Goal: Task Accomplishment & Management: Manage account settings

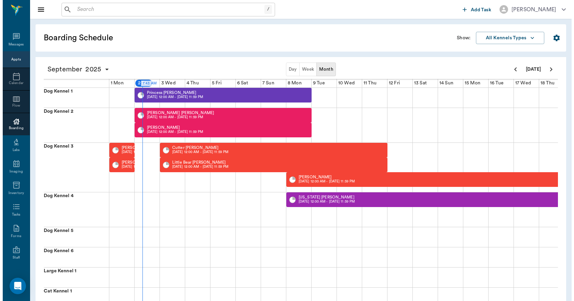
scroll to position [0, 0]
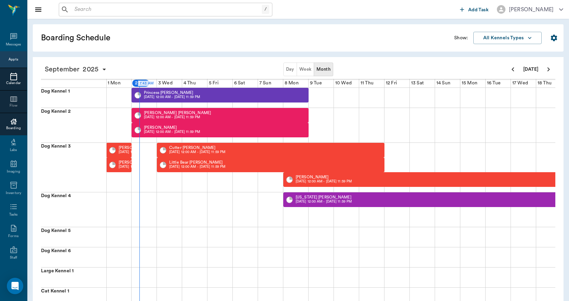
click at [10, 76] on icon at bounding box center [13, 77] width 7 height 8
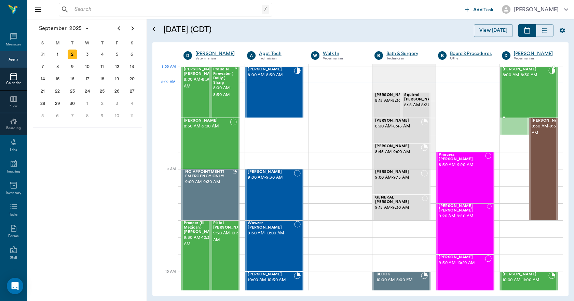
drag, startPoint x: 505, startPoint y: 98, endPoint x: 507, endPoint y: 89, distance: 9.5
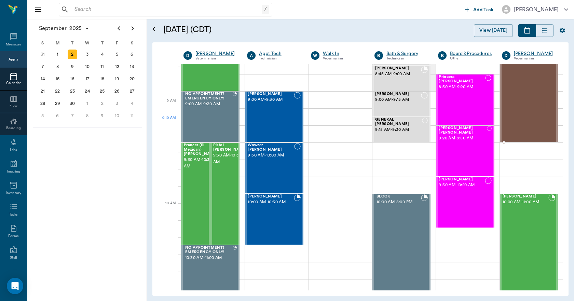
scroll to position [68, 0]
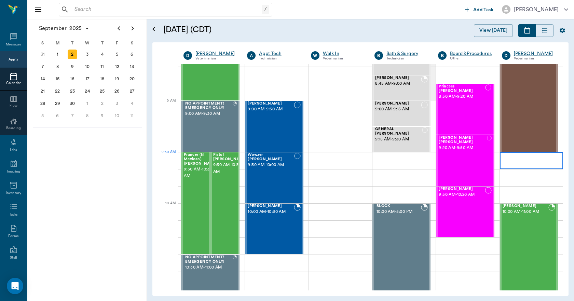
click at [511, 161] on div at bounding box center [531, 160] width 63 height 17
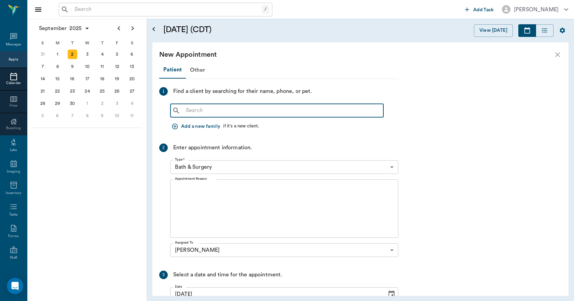
click at [228, 115] on input "text" at bounding box center [282, 111] width 198 height 10
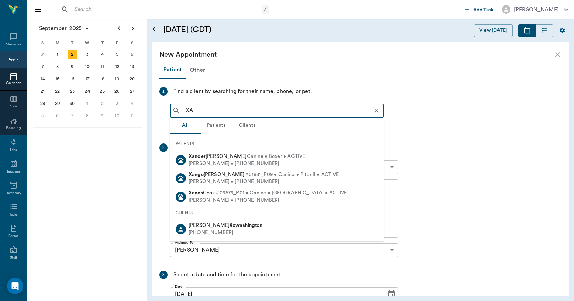
type input "X"
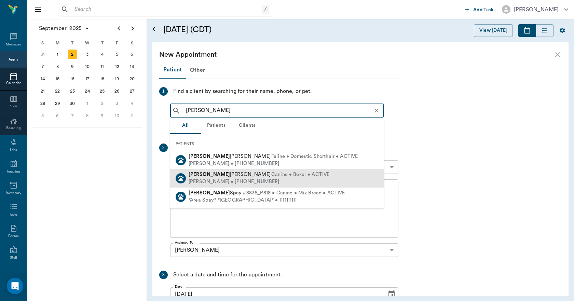
click at [201, 177] on b "Zander" at bounding box center [209, 174] width 41 height 5
type input "ZANDER"
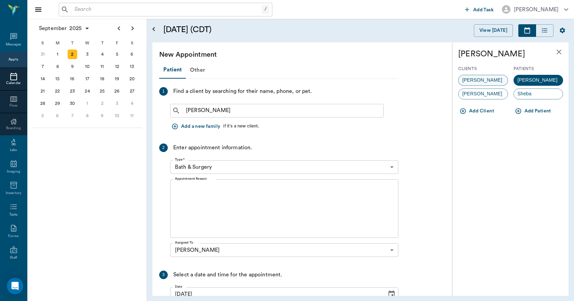
click at [477, 79] on span "Ed Shirley" at bounding box center [482, 80] width 47 height 7
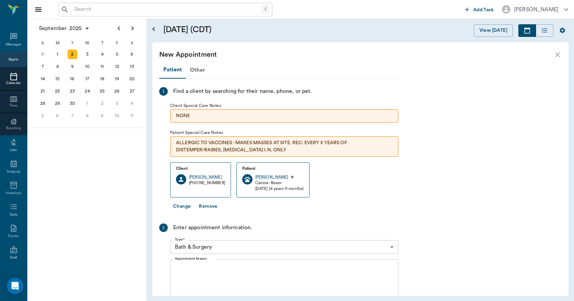
scroll to position [34, 0]
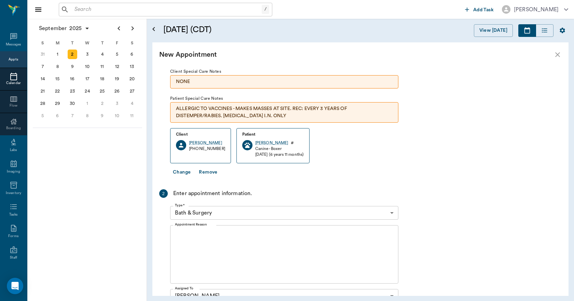
click at [260, 213] on body "/ ​ Add Task Dr. Bert Ellsworth Nectar Messages Appts Calendar Flow Boarding La…" at bounding box center [287, 150] width 574 height 301
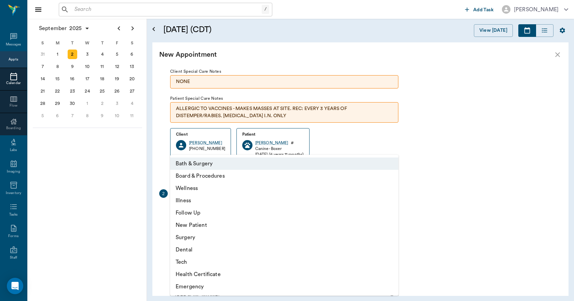
click at [193, 190] on li "Wellness" at bounding box center [284, 188] width 228 height 12
type input "65d2be4f46e3a538d89b8c14"
type input "10:00 AM"
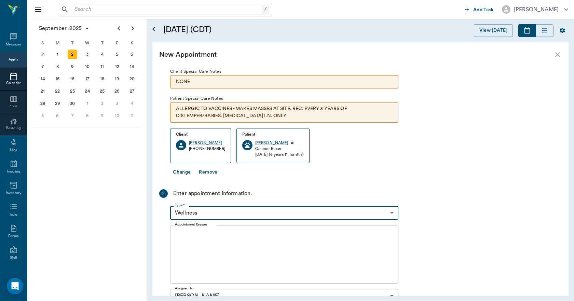
click at [196, 238] on textarea "Appointment Reason" at bounding box center [284, 254] width 219 height 47
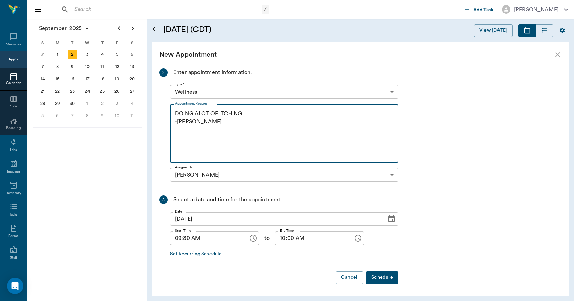
scroll to position [155, 0]
type textarea "DOING ALOT OF ITCHING -[PERSON_NAME]"
click at [392, 276] on button "Schedule" at bounding box center [382, 277] width 32 height 13
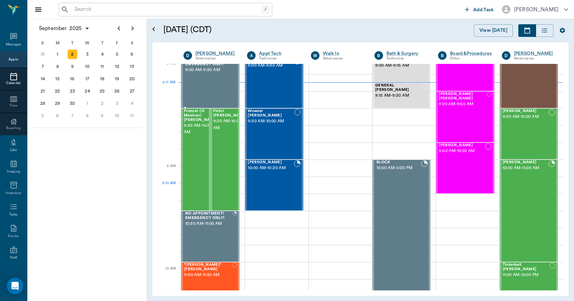
scroll to position [0, 0]
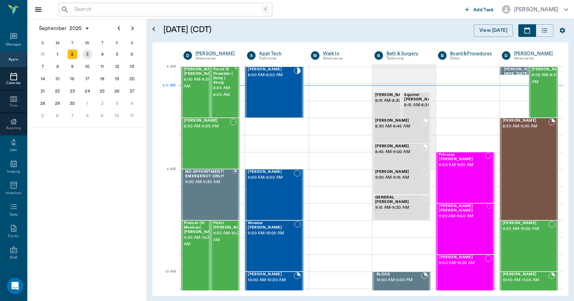
click at [93, 58] on div "3" at bounding box center [87, 54] width 15 height 12
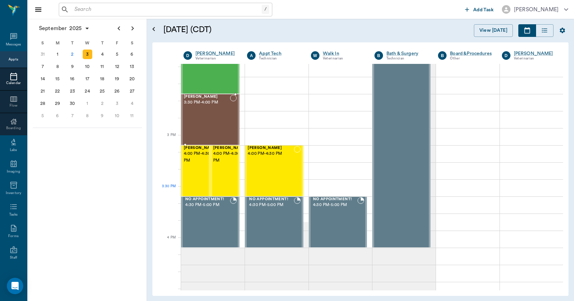
scroll to position [649, 0]
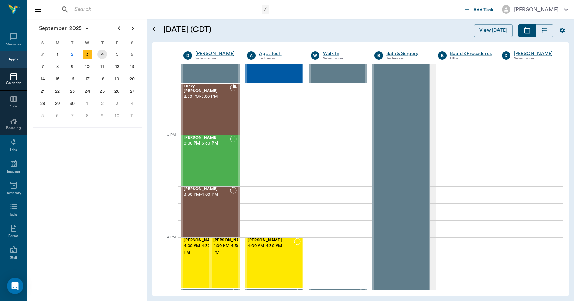
click at [100, 50] on div "4" at bounding box center [102, 55] width 10 height 10
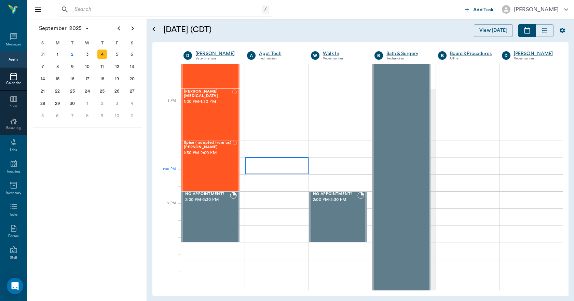
scroll to position [478, 0]
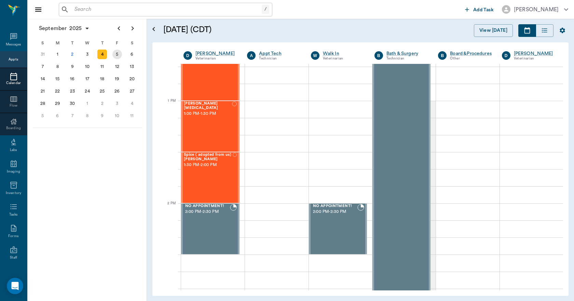
click at [119, 56] on div "5" at bounding box center [117, 55] width 10 height 10
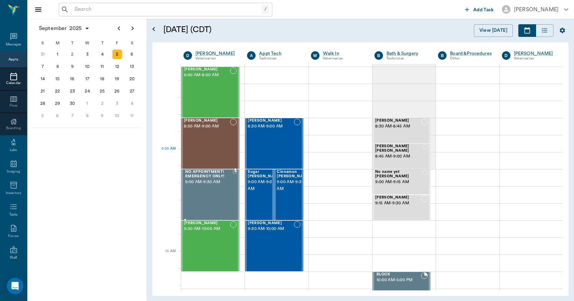
scroll to position [137, 0]
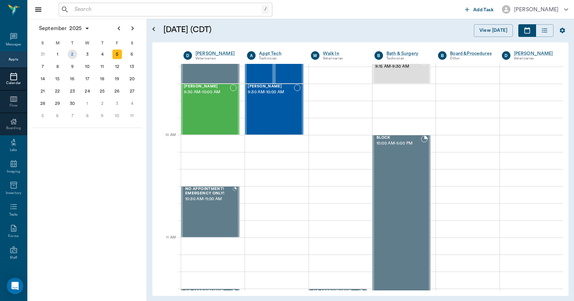
click at [74, 55] on div "2" at bounding box center [73, 55] width 10 height 10
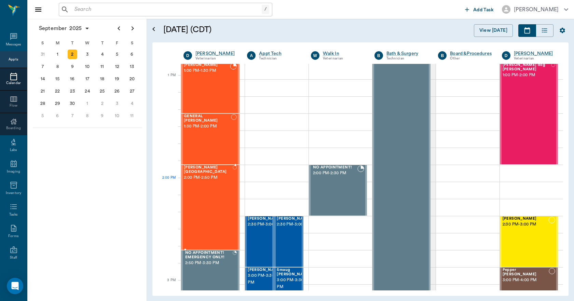
scroll to position [478, 0]
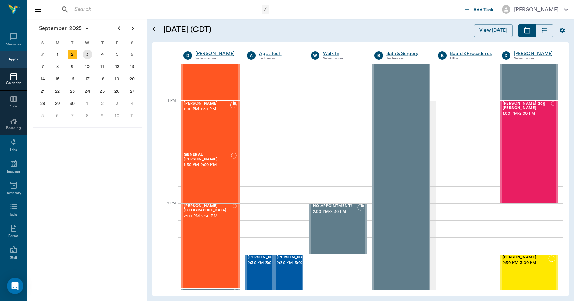
click at [86, 56] on div "3" at bounding box center [88, 55] width 10 height 10
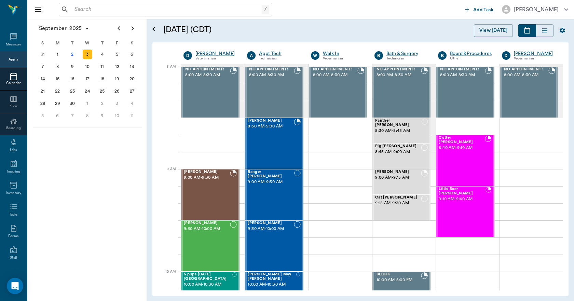
click at [137, 8] on input "text" at bounding box center [167, 10] width 190 height 10
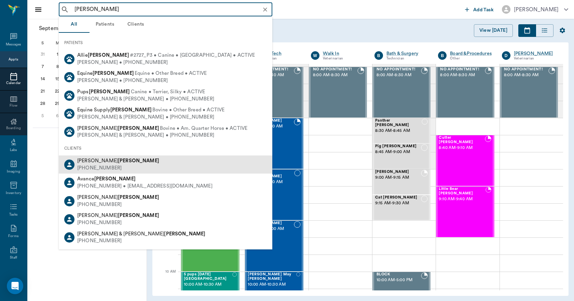
click at [91, 163] on span "Billie Ruth Hankins" at bounding box center [118, 160] width 82 height 5
type input "HANKINS"
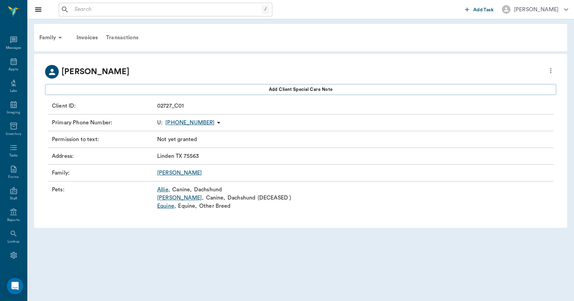
click at [128, 37] on div "Transactions" at bounding box center [122, 37] width 41 height 16
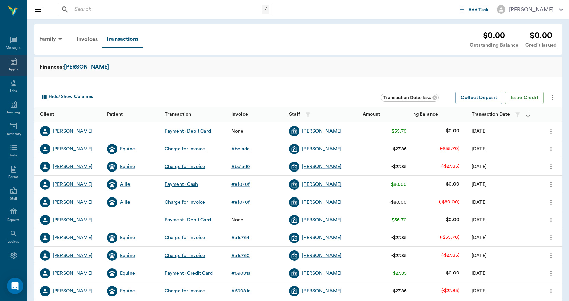
click at [14, 64] on icon at bounding box center [14, 61] width 8 height 8
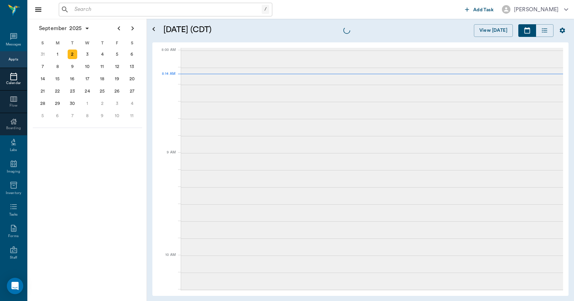
scroll to position [1, 0]
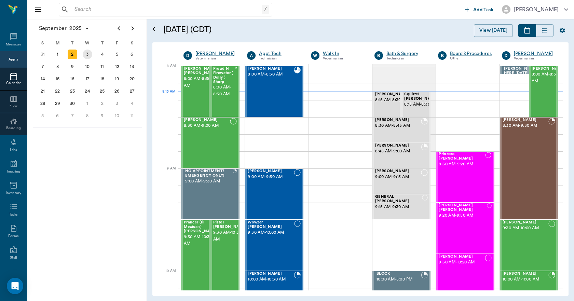
click at [90, 56] on div "3" at bounding box center [88, 55] width 10 height 10
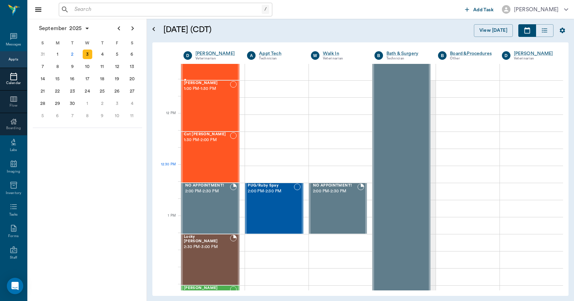
scroll to position [513, 0]
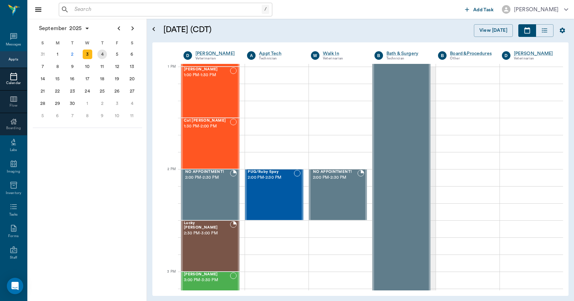
click at [104, 56] on div "4" at bounding box center [102, 55] width 10 height 10
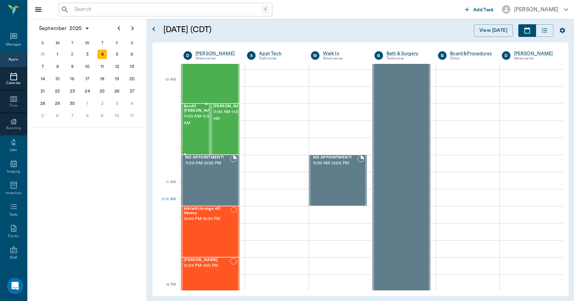
scroll to position [273, 0]
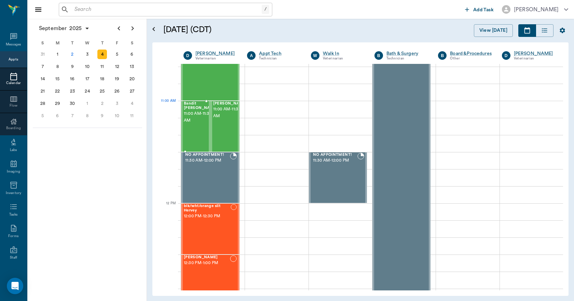
click at [194, 101] on div at bounding box center [195, 101] width 29 height 1
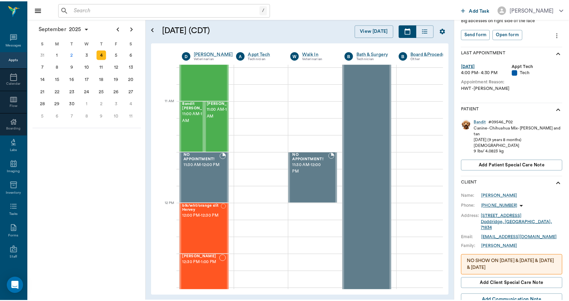
scroll to position [137, 0]
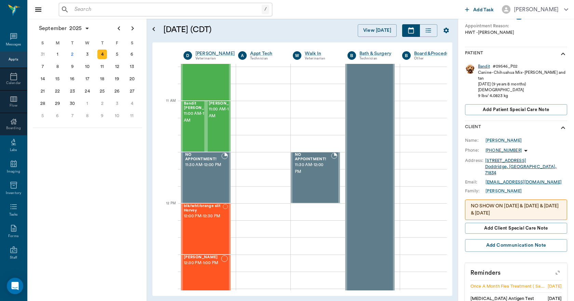
click at [485, 67] on div "Bandit" at bounding box center [484, 67] width 12 height 6
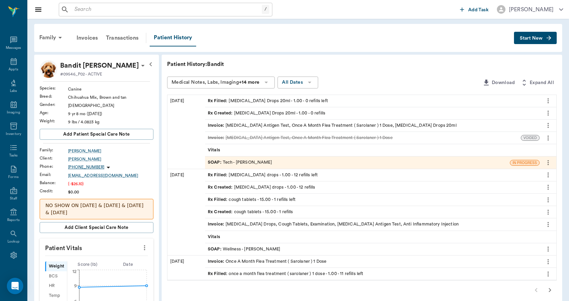
click at [263, 124] on div "Invoice : Heartworm Antigen Test, Once A Month Flea Treatment ( Sarolaner ) 1 D…" at bounding box center [332, 125] width 249 height 6
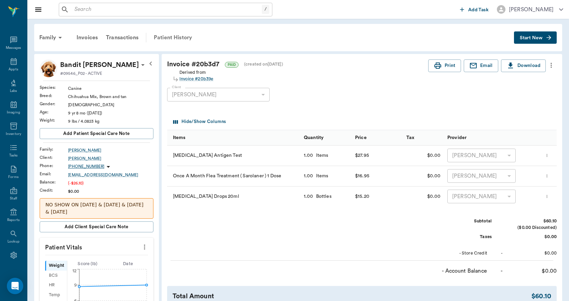
click at [176, 37] on div "Patient History" at bounding box center [173, 37] width 46 height 16
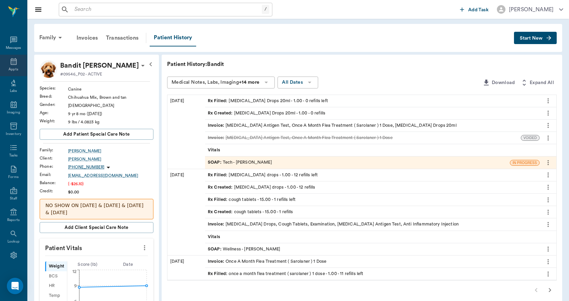
click at [12, 65] on icon at bounding box center [14, 61] width 8 height 8
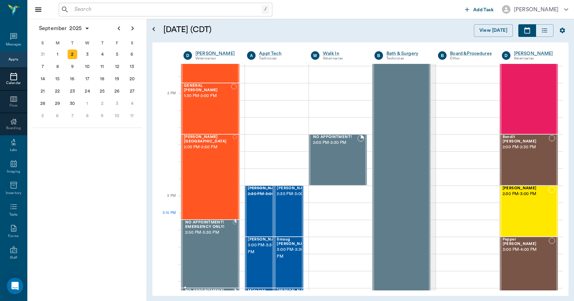
scroll to position [547, 0]
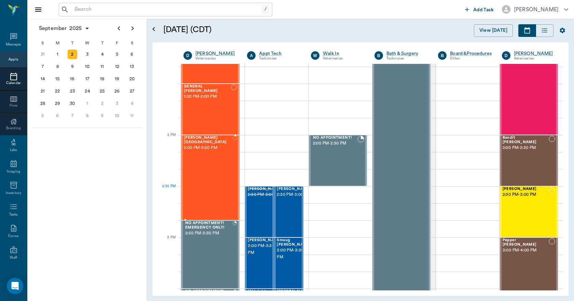
click at [218, 194] on div "Reese's Birmingham 2:00 PM - 2:50 PM" at bounding box center [208, 178] width 49 height 84
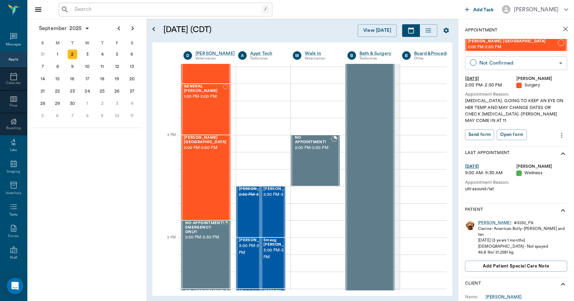
click at [507, 61] on body "/ ​ Add Task Dr. Bert Ellsworth Nectar Messages Appts Calendar Flow Boarding La…" at bounding box center [287, 150] width 574 height 301
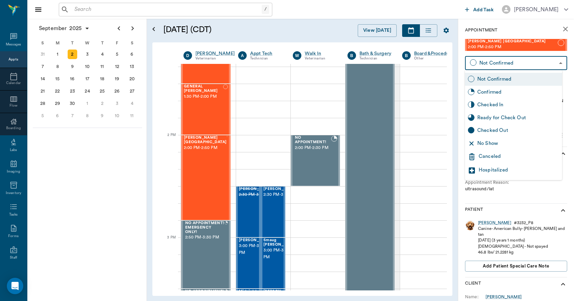
click at [491, 154] on div "Canceled" at bounding box center [519, 157] width 81 height 8
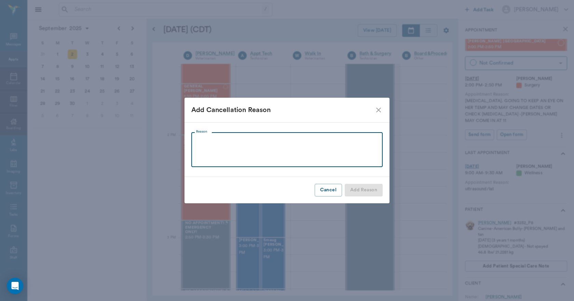
click at [216, 141] on textarea "Reason" at bounding box center [287, 150] width 182 height 24
type textarea "OWNER SAID SHE IS NOT READY HER NUMBERS ARE STILL AT 17"
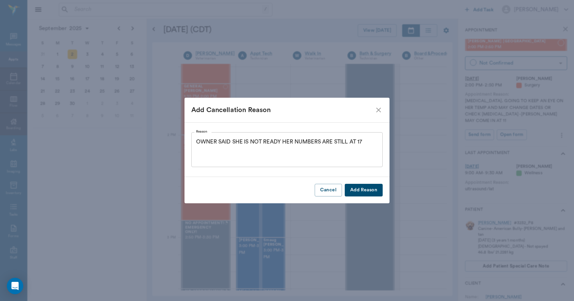
click at [364, 189] on button "Add Reason" at bounding box center [364, 190] width 38 height 13
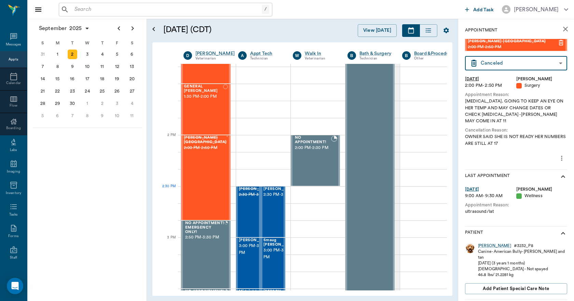
type input "CANCELED"
click at [4, 60] on div "Appts" at bounding box center [13, 59] width 27 height 16
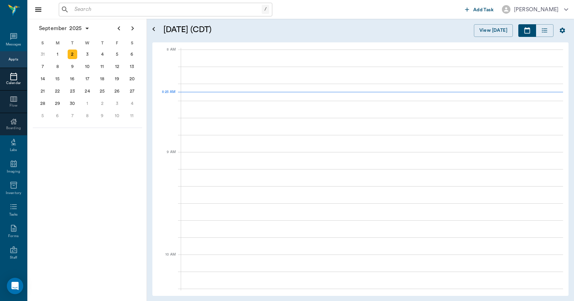
scroll to position [1, 0]
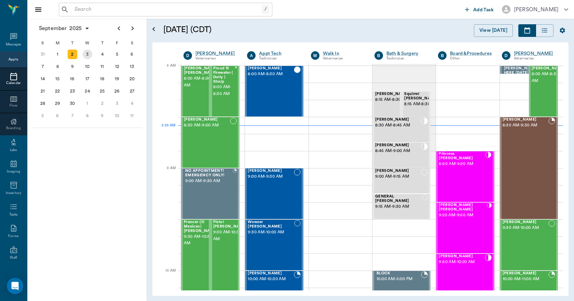
click at [91, 54] on div "3" at bounding box center [88, 55] width 10 height 10
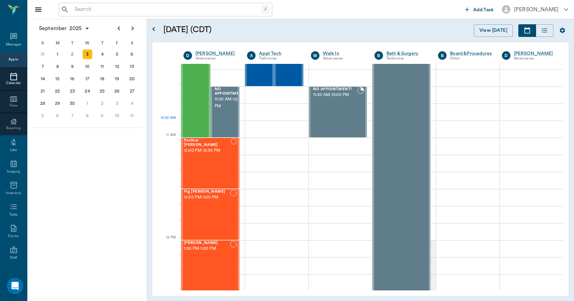
scroll to position [239, 0]
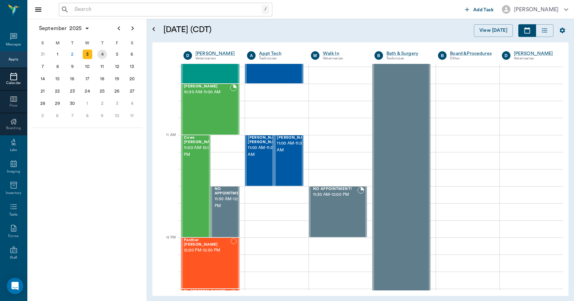
click at [105, 55] on div "4" at bounding box center [102, 55] width 10 height 10
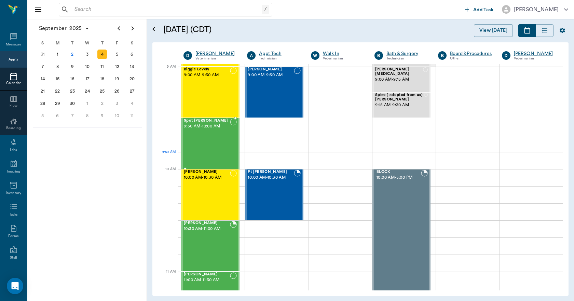
scroll to position [239, 0]
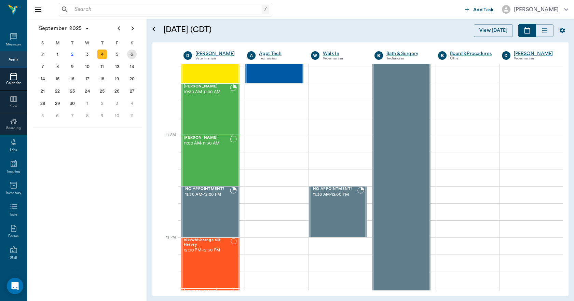
click at [126, 55] on div "6" at bounding box center [131, 54] width 15 height 12
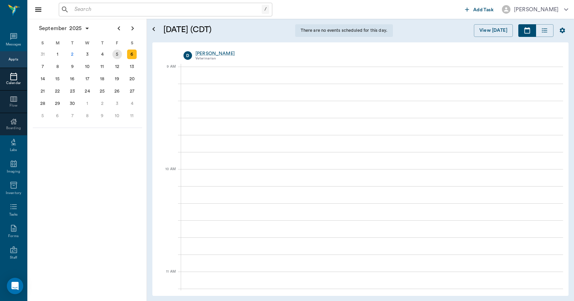
click at [121, 56] on div "5" at bounding box center [117, 55] width 10 height 10
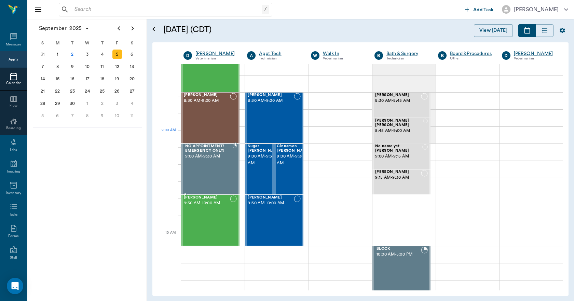
scroll to position [171, 0]
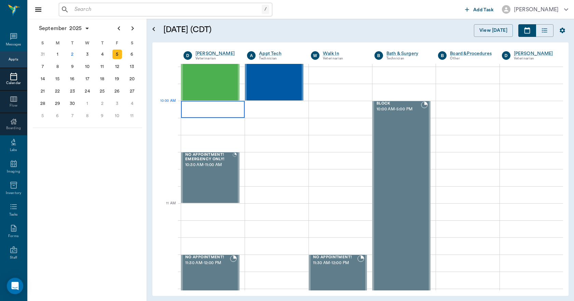
click at [193, 109] on div at bounding box center [213, 109] width 64 height 17
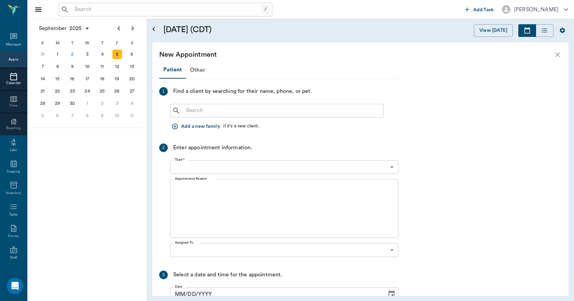
type input "09/05/2025"
type input "10:00 AM"
type input "10:15 AM"
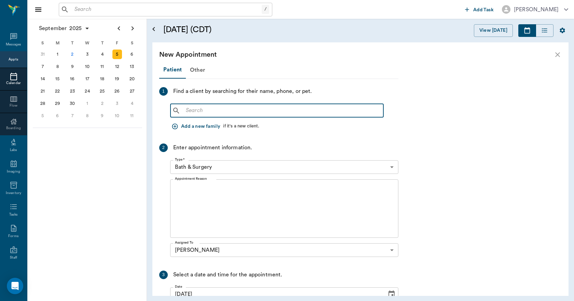
click at [192, 111] on input "text" at bounding box center [282, 111] width 198 height 10
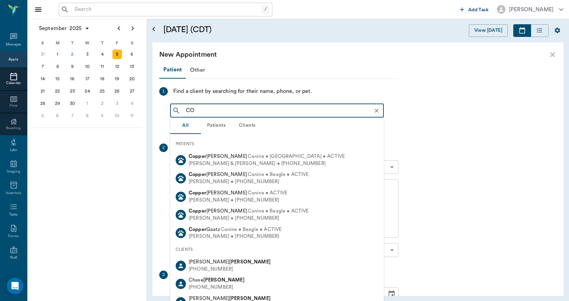
type input "C"
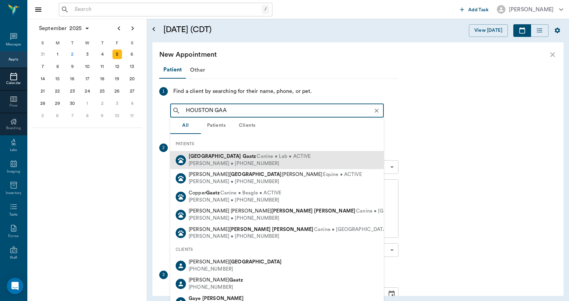
click at [194, 158] on b "Houston" at bounding box center [215, 156] width 53 height 5
type input "HOUSTON GAA"
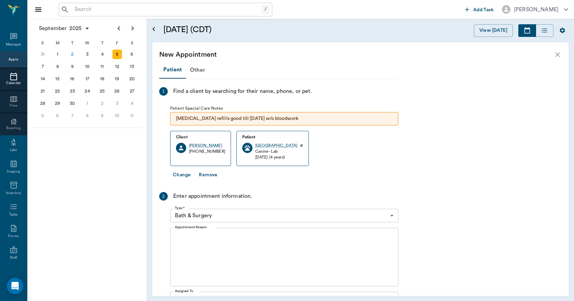
click at [227, 216] on body "/ ​ Add Task Dr. Bert Ellsworth Nectar Messages Appts Calendar Flow Boarding La…" at bounding box center [287, 150] width 574 height 301
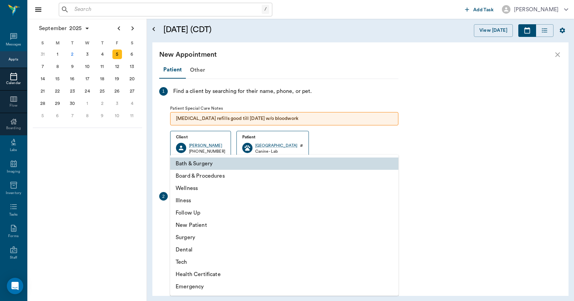
click at [195, 189] on li "Wellness" at bounding box center [284, 188] width 228 height 12
type input "65d2be4f46e3a538d89b8c14"
type input "10:30 AM"
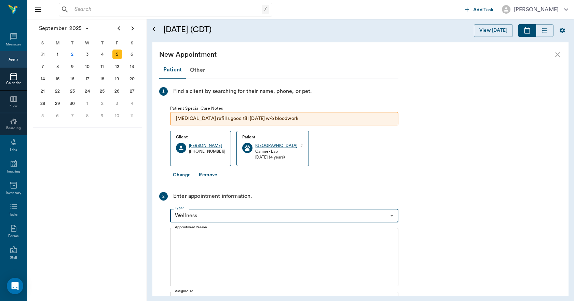
click at [207, 251] on textarea "Appointment Reason" at bounding box center [284, 257] width 219 height 47
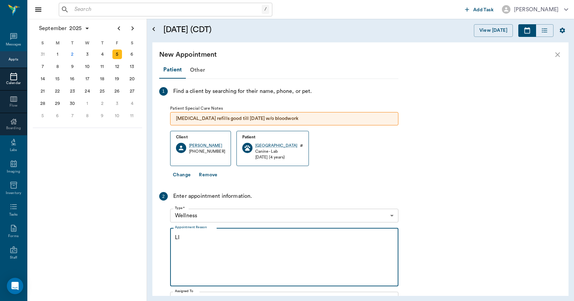
type textarea "L"
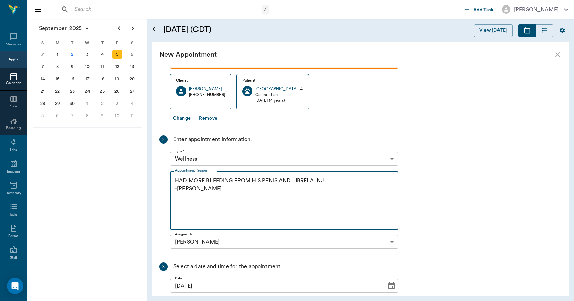
scroll to position [124, 0]
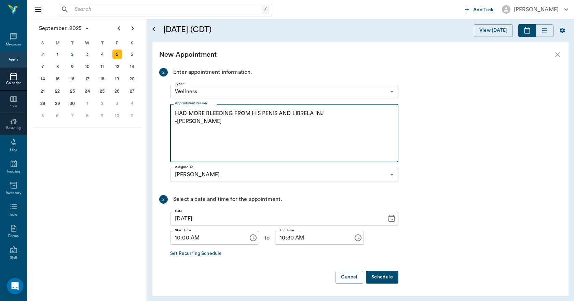
type textarea "HAD MORE BLEEDING FROM HIS PENIS AND LIBRELA INJ -LORY"
click at [381, 276] on button "Schedule" at bounding box center [382, 277] width 32 height 13
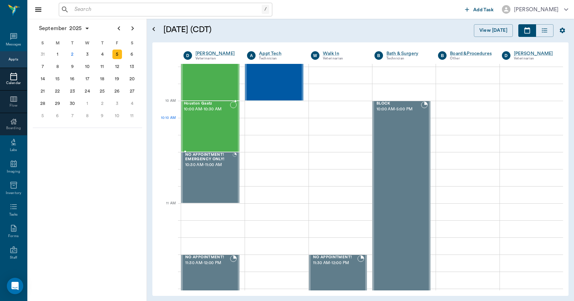
click at [200, 128] on div "Houston Gaatz 10:00 AM - 10:30 AM" at bounding box center [207, 126] width 46 height 50
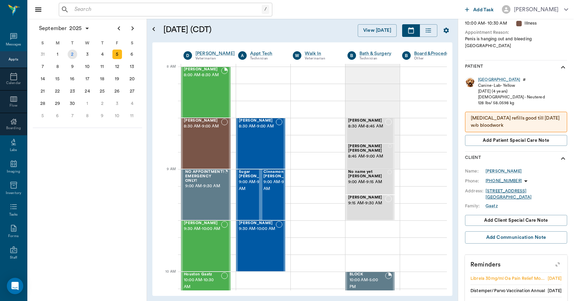
click at [72, 55] on div "2" at bounding box center [73, 55] width 10 height 10
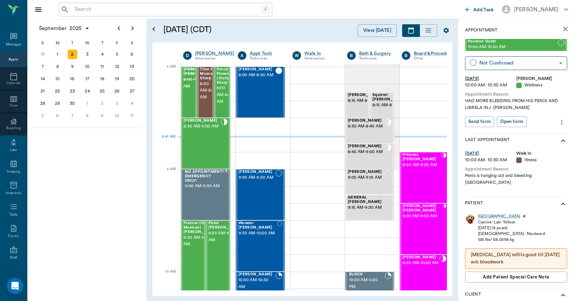
click at [563, 31] on icon "close" at bounding box center [565, 29] width 8 height 8
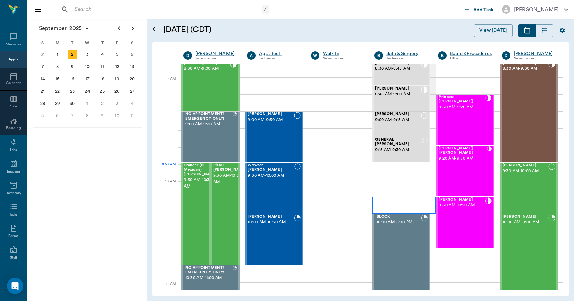
scroll to position [103, 0]
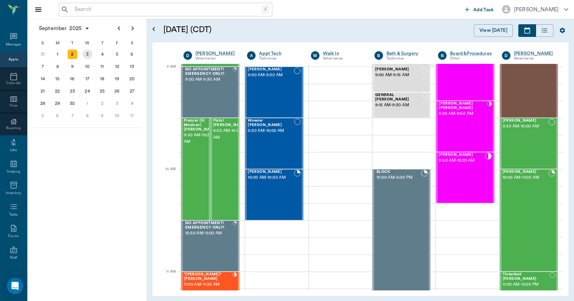
click at [87, 55] on div "3" at bounding box center [88, 55] width 10 height 10
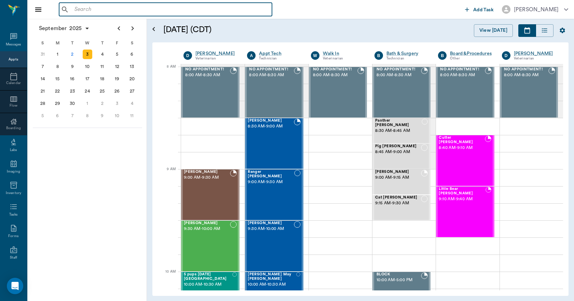
click at [133, 7] on input "text" at bounding box center [171, 10] width 198 height 10
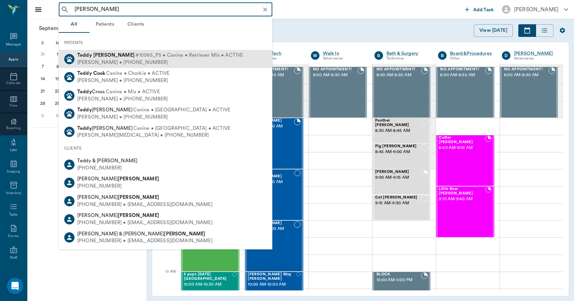
click at [114, 60] on div "KELLI COX • (903) 748-8839" at bounding box center [160, 62] width 166 height 7
type input "TEDDY COX"
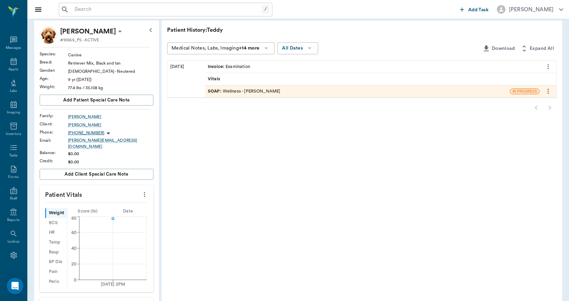
scroll to position [160, 0]
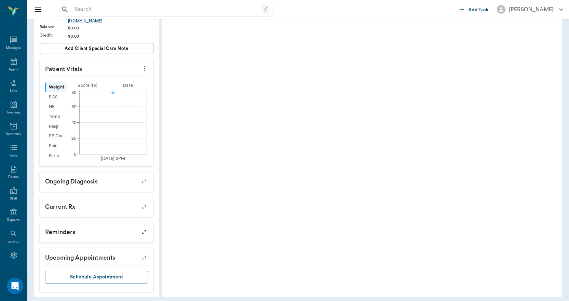
click at [140, 253] on icon "button" at bounding box center [144, 258] width 10 height 10
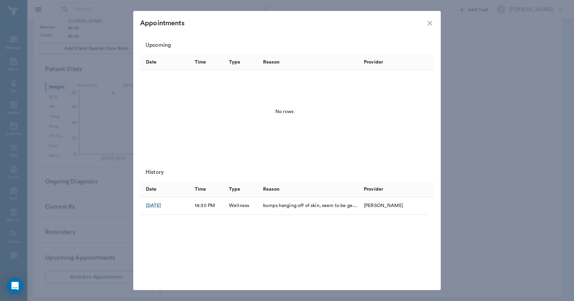
click at [429, 21] on icon "close" at bounding box center [430, 23] width 8 height 8
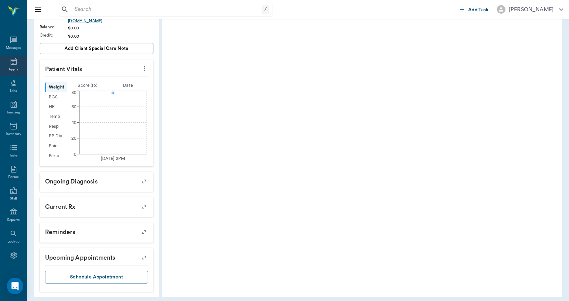
click at [15, 68] on div "Appts" at bounding box center [14, 69] width 10 height 5
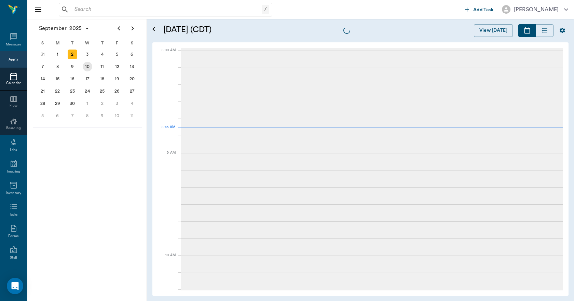
scroll to position [0, 0]
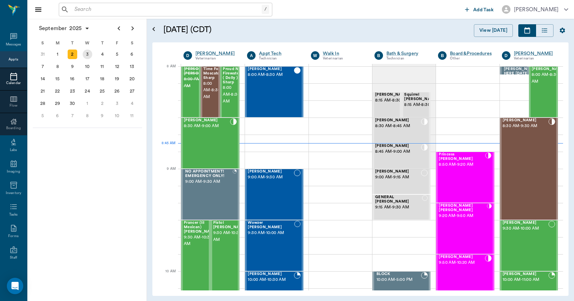
click at [87, 55] on div "3" at bounding box center [88, 55] width 10 height 10
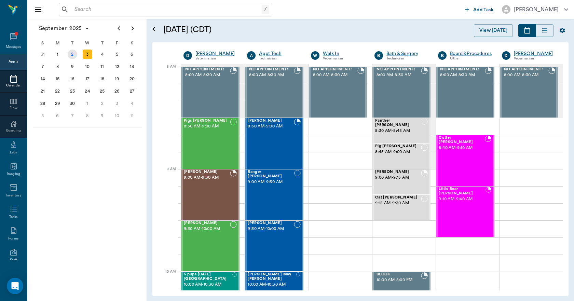
click at [71, 52] on div "2" at bounding box center [73, 55] width 10 height 10
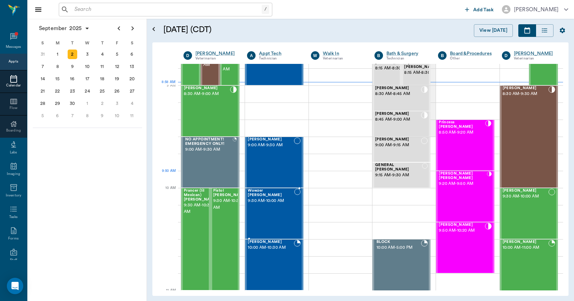
scroll to position [239, 0]
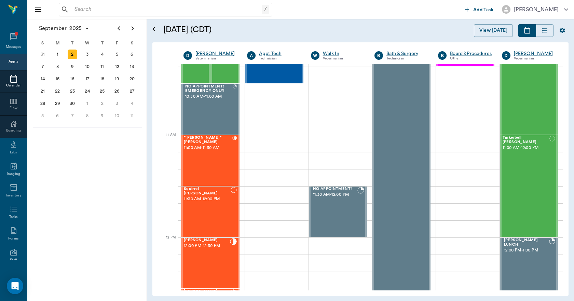
drag, startPoint x: 85, startPoint y: 51, endPoint x: 85, endPoint y: 58, distance: 6.8
click at [85, 58] on div "S M T W T F S 31 Sep 1 2 3 4 5 6 7 8 9 10 11 12 13 14 15 16 17 18 19 20 21 22 2…" at bounding box center [87, 80] width 104 height 84
click at [86, 57] on div "3" at bounding box center [88, 55] width 10 height 10
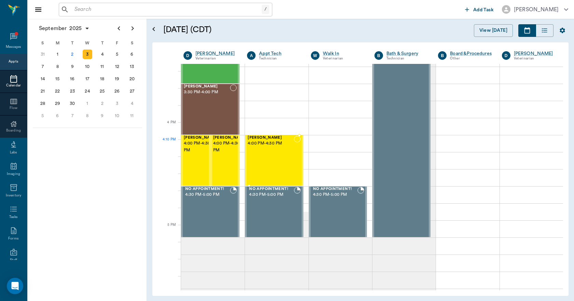
scroll to position [786, 0]
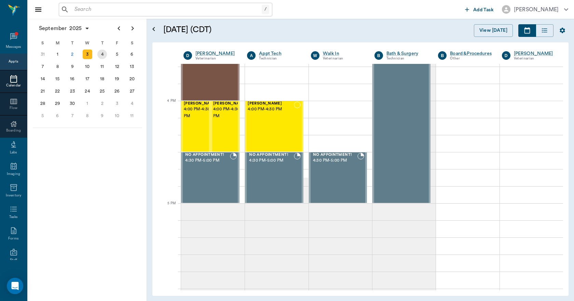
click at [103, 57] on div "4" at bounding box center [102, 55] width 10 height 10
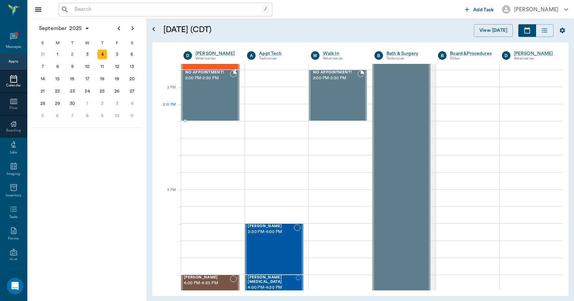
scroll to position [615, 0]
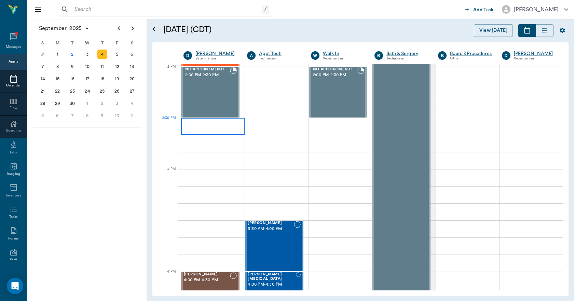
click at [233, 130] on div at bounding box center [213, 126] width 64 height 17
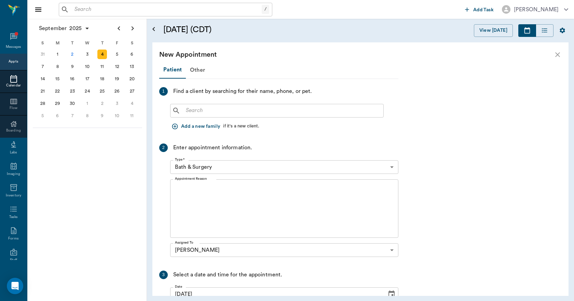
click at [239, 110] on input "text" at bounding box center [282, 111] width 198 height 10
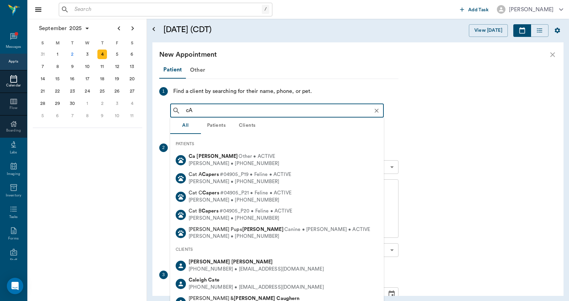
type input "c"
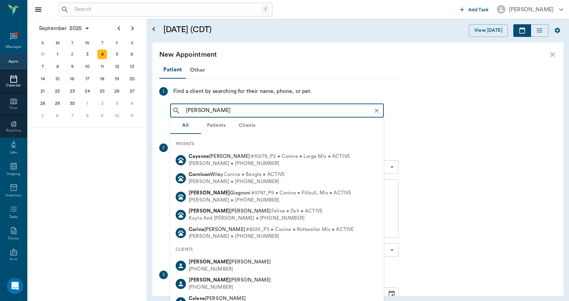
drag, startPoint x: 208, startPoint y: 283, endPoint x: 207, endPoint y: 279, distance: 4.3
click at [209, 283] on div "Caren Perkins" at bounding box center [230, 280] width 82 height 7
type input "CAREN"
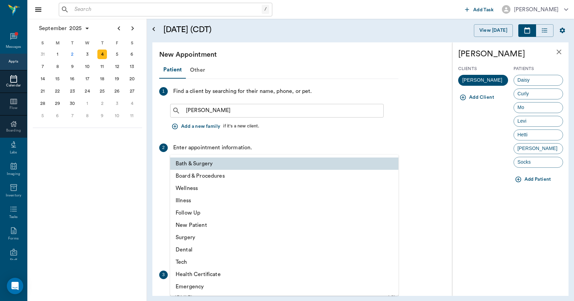
click at [241, 167] on body "/ ​ Add Task Dr. Bert Ellsworth Nectar Messages Appts Calendar Flow Boarding La…" at bounding box center [287, 150] width 574 height 301
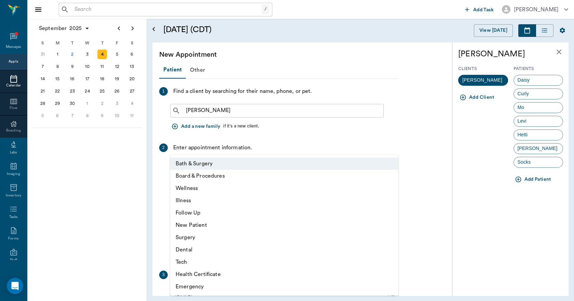
click at [193, 202] on li "Illness" at bounding box center [284, 200] width 228 height 12
type input "65d2be4f46e3a538d89b8c15"
type input "03:00 PM"
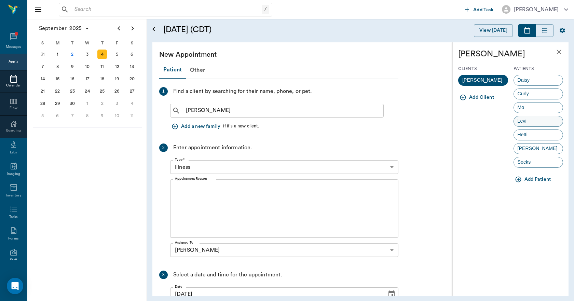
click at [540, 122] on div "Levi" at bounding box center [539, 121] width 50 height 11
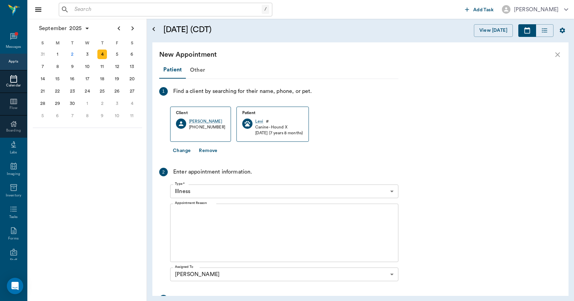
click at [223, 227] on textarea "Appointment Reason" at bounding box center [284, 232] width 219 height 47
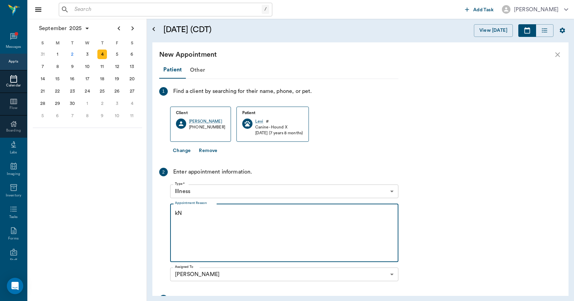
type textarea "k"
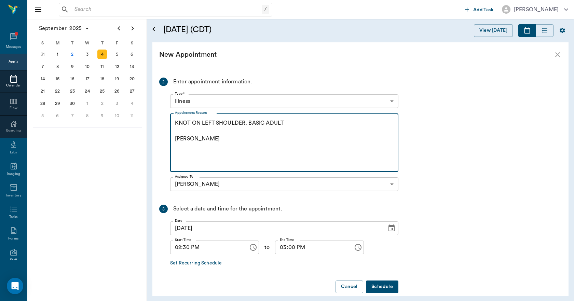
scroll to position [100, 0]
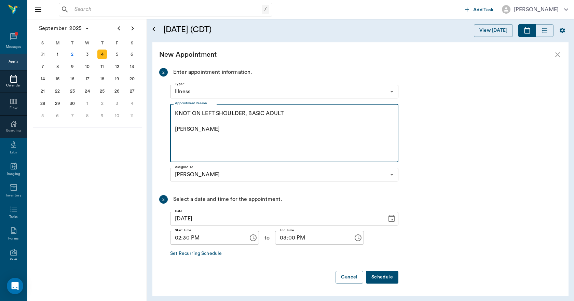
type textarea "KNOT ON LEFT SHOULDER, BASIC ADULT CARYN"
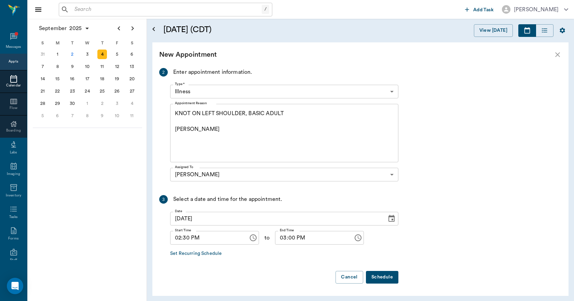
click at [387, 274] on button "Schedule" at bounding box center [382, 277] width 32 height 13
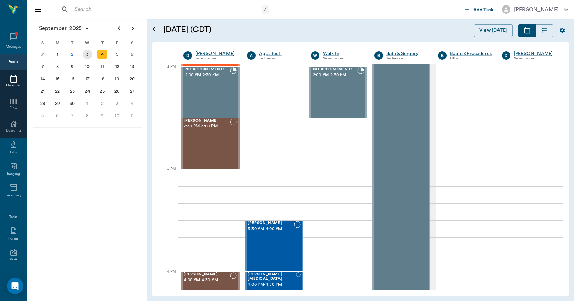
click at [84, 52] on div "3" at bounding box center [88, 55] width 10 height 10
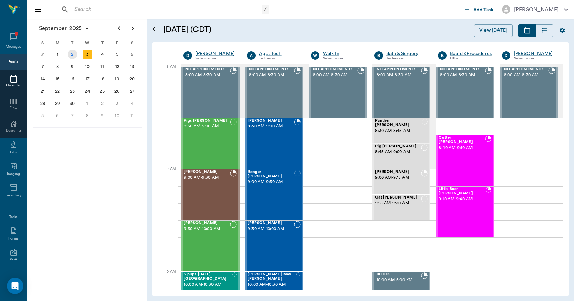
click at [72, 50] on div "2" at bounding box center [73, 55] width 10 height 10
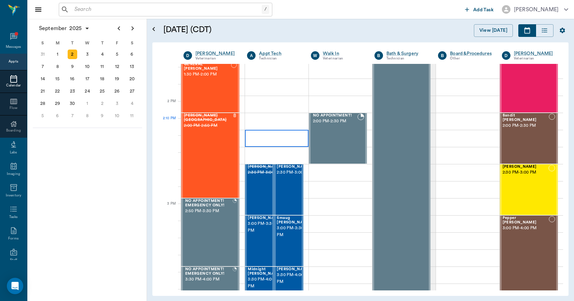
scroll to position [581, 0]
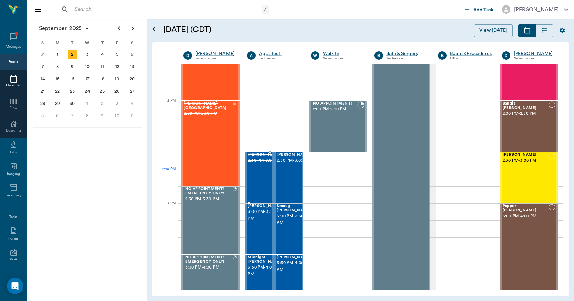
click at [262, 177] on div "Teddy COX 2:30 PM - 3:00 PM" at bounding box center [265, 178] width 34 height 50
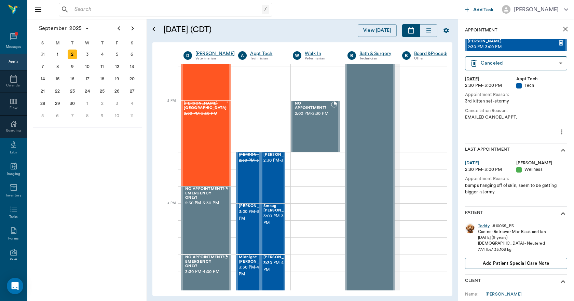
click at [561, 27] on icon "close" at bounding box center [565, 29] width 8 height 8
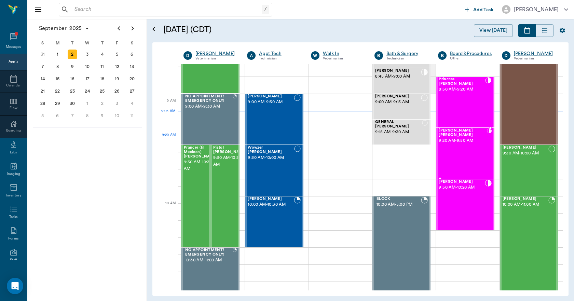
scroll to position [68, 0]
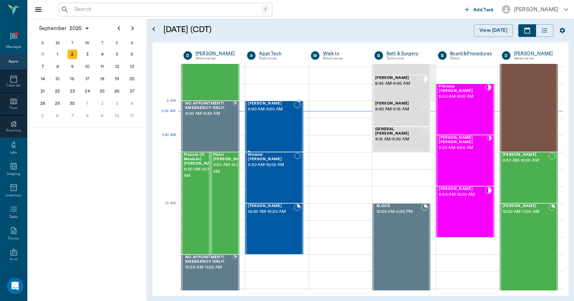
click at [279, 135] on div "Jack Kiefer 9:00 AM - 9:30 AM" at bounding box center [271, 126] width 46 height 50
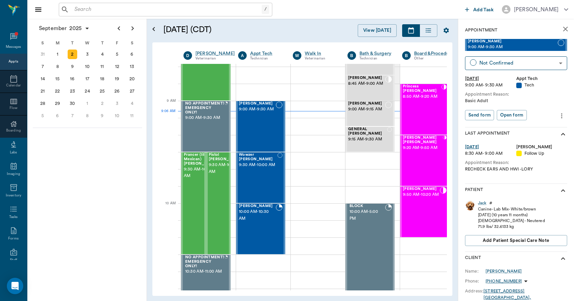
click at [561, 116] on icon "more" at bounding box center [561, 115] width 1 height 5
click at [535, 127] on span "Edit appointment" at bounding box center [527, 127] width 57 height 7
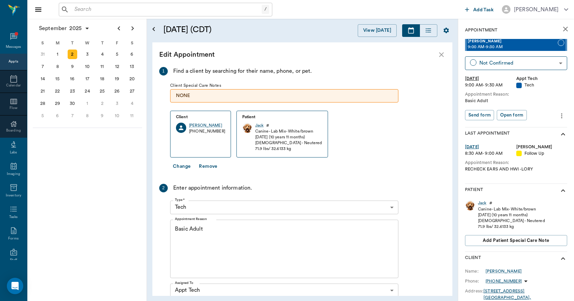
click at [216, 231] on textarea "Basic Adult" at bounding box center [284, 248] width 219 height 47
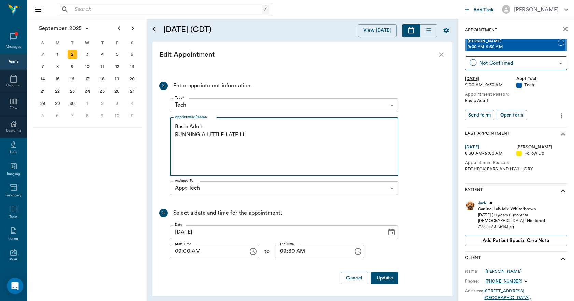
scroll to position [103, 0]
type textarea "Basic Adult RUNNING A LITTLE LATE.LL"
click at [396, 277] on button "Update" at bounding box center [384, 278] width 27 height 13
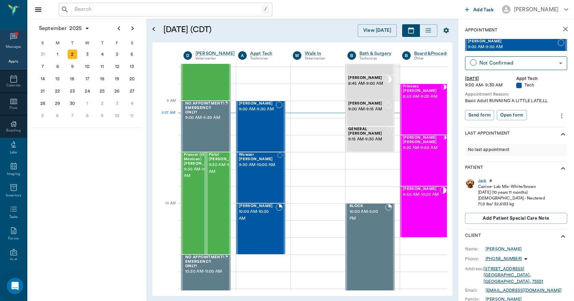
click at [10, 36] on icon at bounding box center [14, 36] width 8 height 8
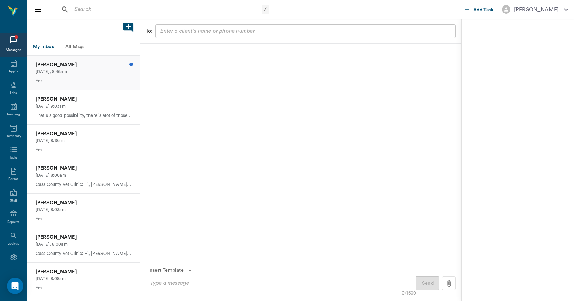
click at [69, 67] on p "[PERSON_NAME]" at bounding box center [84, 65] width 96 height 8
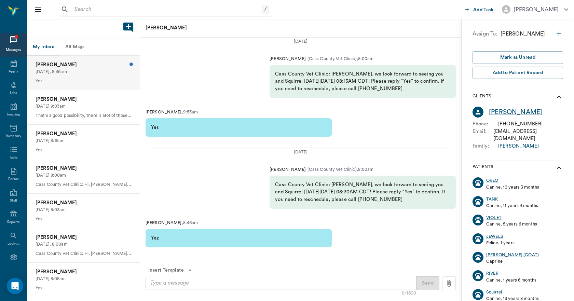
click at [76, 43] on button "All Msgs" at bounding box center [74, 47] width 31 height 16
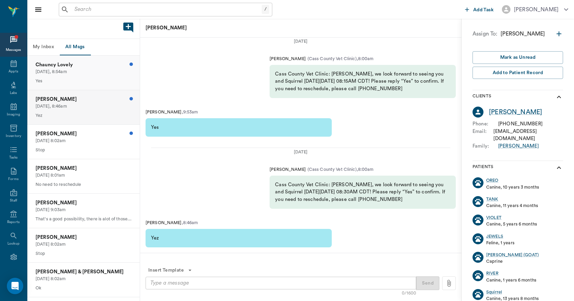
click at [78, 67] on p "Chauncy Lovely" at bounding box center [84, 65] width 96 height 8
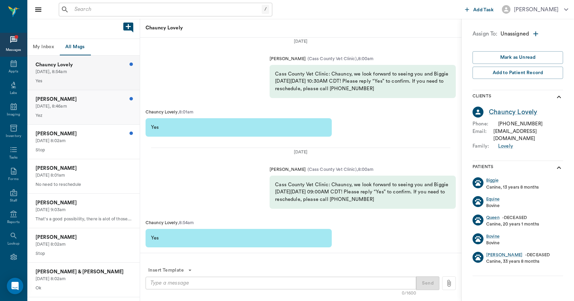
click at [81, 105] on p "Today, 8:46am" at bounding box center [84, 106] width 96 height 6
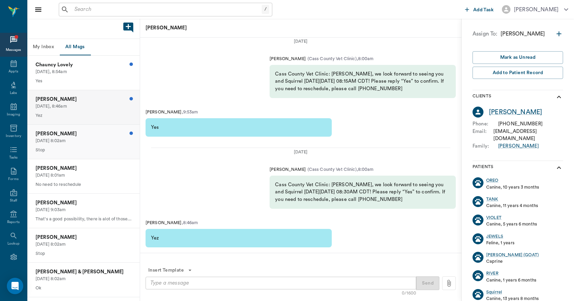
click at [85, 138] on p "09/01/2025, 8:02am" at bounding box center [84, 141] width 96 height 6
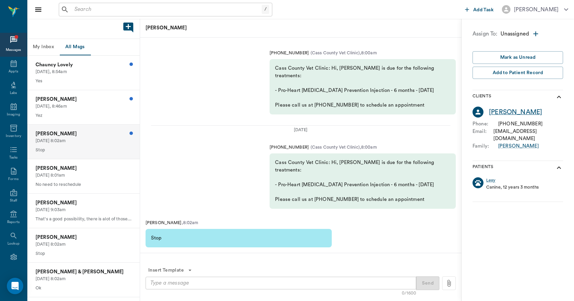
click at [518, 111] on div "Leigh Solomon" at bounding box center [515, 112] width 53 height 10
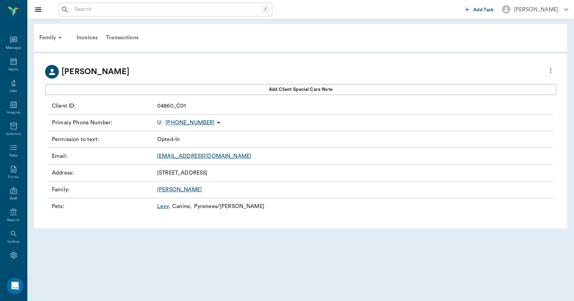
click at [551, 72] on icon "more" at bounding box center [551, 71] width 8 height 8
click at [476, 83] on span "Edit profile" at bounding box center [501, 82] width 96 height 7
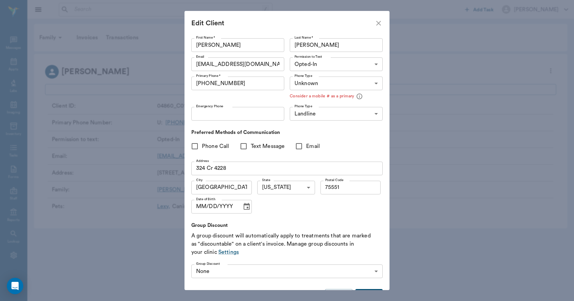
click at [336, 65] on body "/ ​ Add Task Dr. Bert Ellsworth Nectar Messages Appts Labs Imaging Inventory Ta…" at bounding box center [287, 150] width 574 height 301
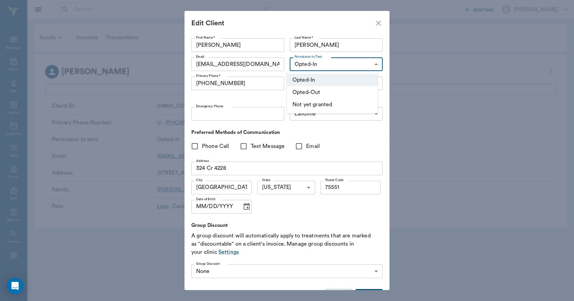
click at [313, 90] on li "Opted-Out" at bounding box center [332, 92] width 91 height 12
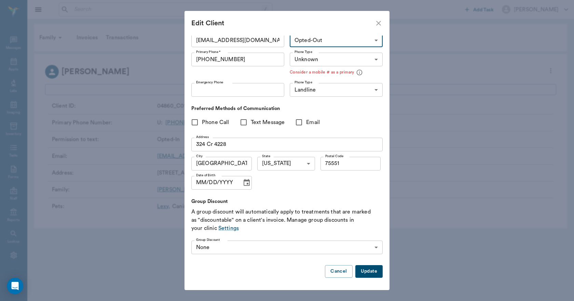
click at [366, 270] on button "Update" at bounding box center [368, 271] width 27 height 13
type input "UNKNOWN"
type input "MOBILE"
type input "OPT_OUT"
type input "UNKNOWN"
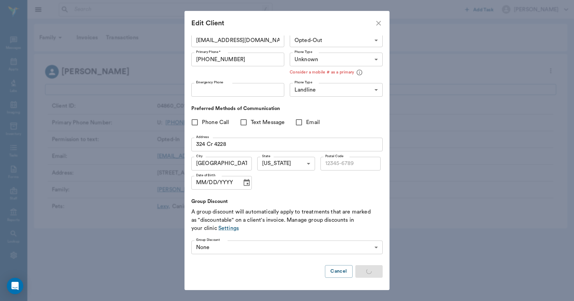
type input "75551"
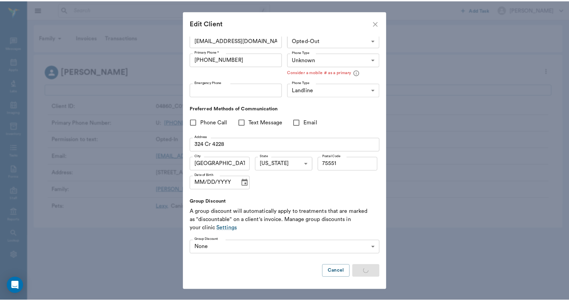
scroll to position [24, 0]
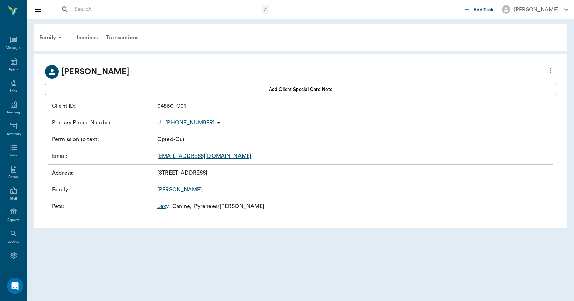
click at [198, 9] on input "text" at bounding box center [167, 10] width 190 height 10
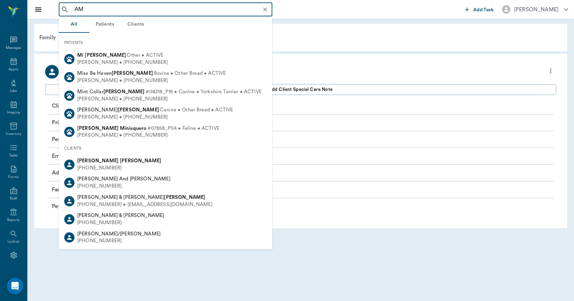
type input "A"
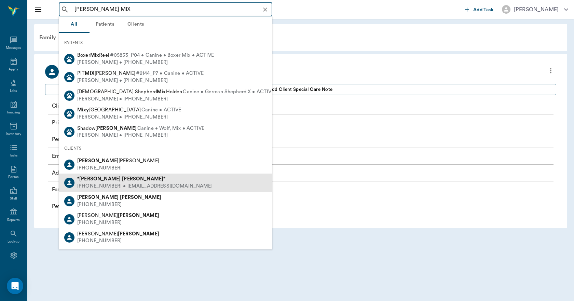
click at [77, 182] on div "* Amelia Mixon *" at bounding box center [144, 179] width 135 height 7
type input "AMILIA MIX"
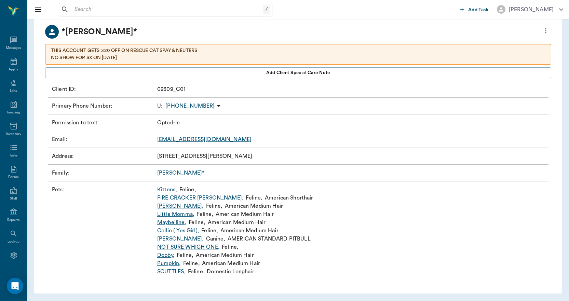
scroll to position [40, 0]
click at [167, 239] on link "Marshall ," at bounding box center [180, 238] width 46 height 8
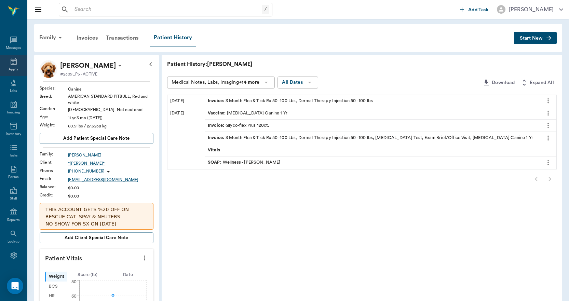
click at [12, 64] on icon at bounding box center [14, 61] width 8 height 8
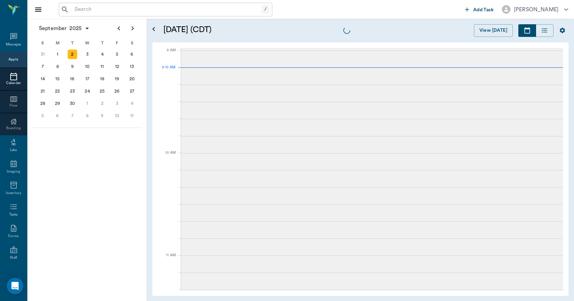
scroll to position [103, 0]
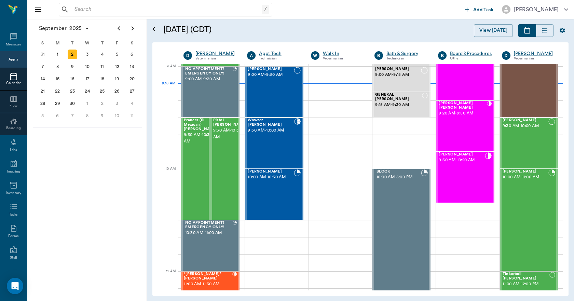
click at [148, 12] on input "text" at bounding box center [167, 10] width 190 height 10
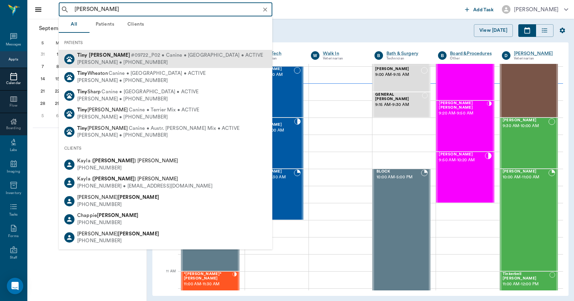
click at [131, 52] on span "#09722_P02 • Canine • Chihahua • ACTIVE" at bounding box center [197, 55] width 132 height 7
type input "TINY SHELTON"
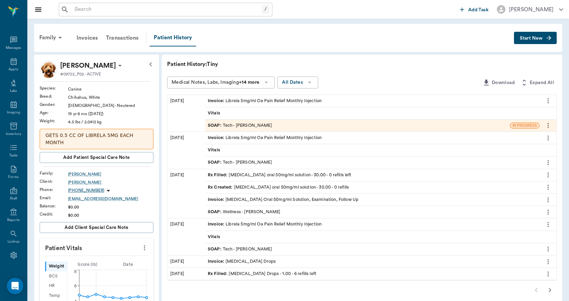
click at [229, 124] on div "SOAP : Tech - Daniel Virnala" at bounding box center [240, 125] width 64 height 6
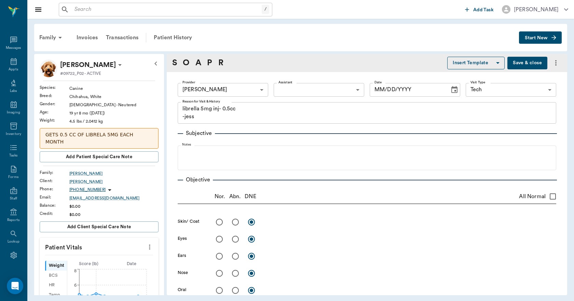
type input "642ef10e332a41444de2bad1"
type input "65d2be4f46e3a538d89b8c1a"
type textarea "librella 5mg inj- 0.5cc -jess"
type input "[DATE]"
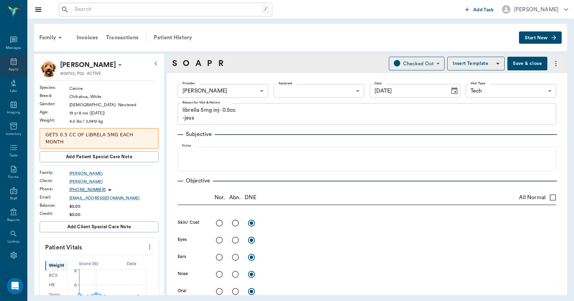
click at [10, 65] on icon at bounding box center [14, 61] width 8 height 8
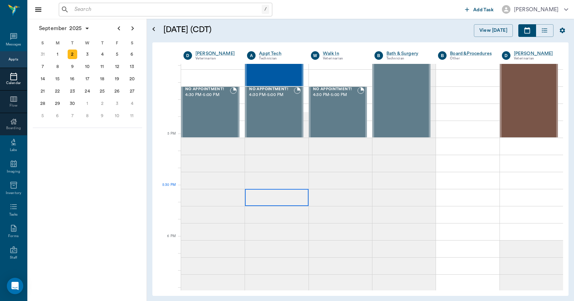
scroll to position [856, 0]
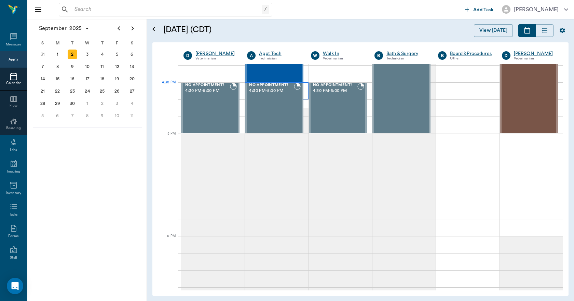
click at [303, 96] on div at bounding box center [276, 90] width 63 height 17
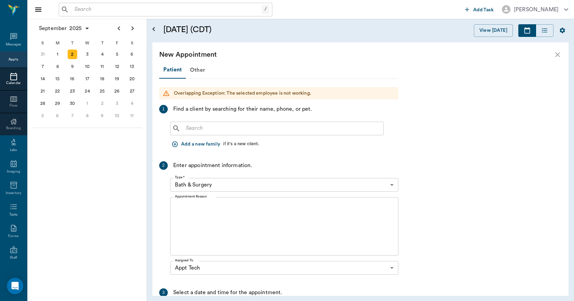
click at [227, 125] on input "text" at bounding box center [282, 129] width 198 height 10
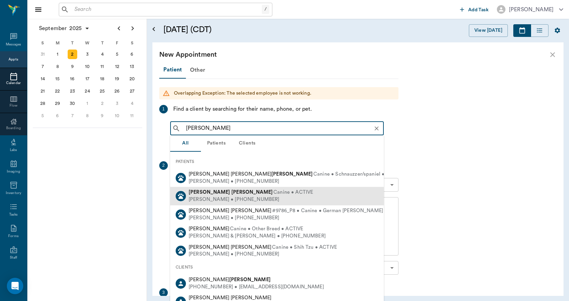
click at [231, 194] on b "Buse" at bounding box center [251, 192] width 41 height 5
type input "JO BUSE"
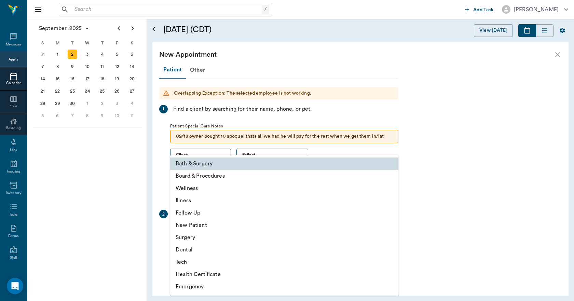
click at [226, 229] on body "/ ​ Add Task Dr. Bert Ellsworth Nectar Messages Appts Calendar Flow Boarding La…" at bounding box center [287, 150] width 574 height 301
click at [192, 266] on li "Tech" at bounding box center [284, 262] width 228 height 12
type input "65d2be4f46e3a538d89b8c1a"
type input "05:00 PM"
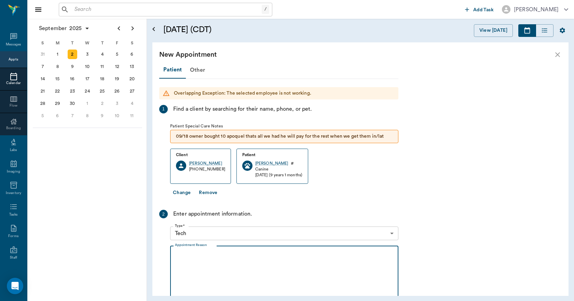
click at [208, 255] on textarea "Appointment Reason" at bounding box center [284, 275] width 219 height 47
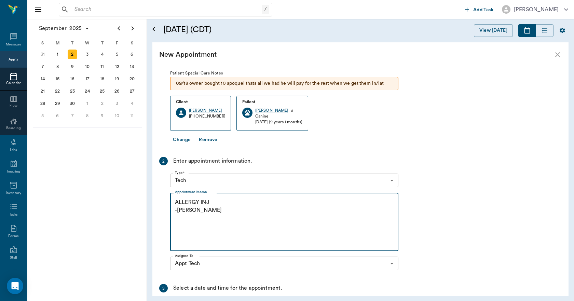
scroll to position [137, 0]
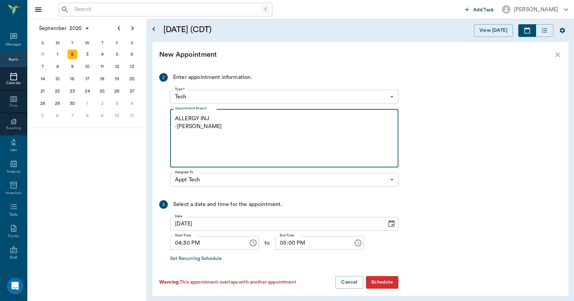
type textarea "ALLERGY INJ -LORY"
click at [371, 280] on button "Schedule" at bounding box center [382, 282] width 32 height 13
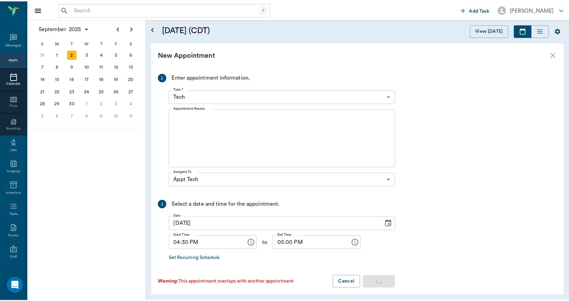
scroll to position [0, 0]
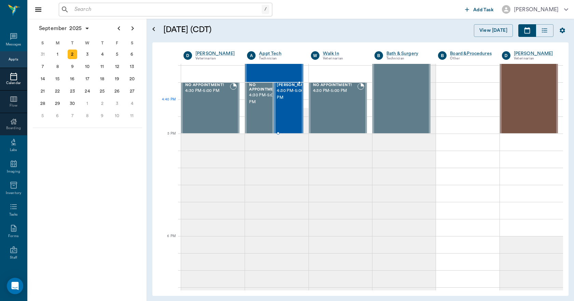
click at [282, 115] on div "Josey Buse 4:30 PM - 5:00 PM" at bounding box center [294, 108] width 34 height 50
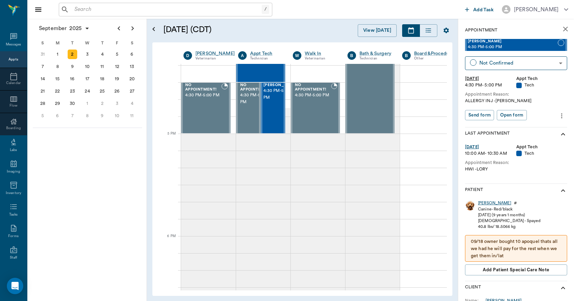
click at [483, 202] on div "Josey" at bounding box center [494, 203] width 33 height 6
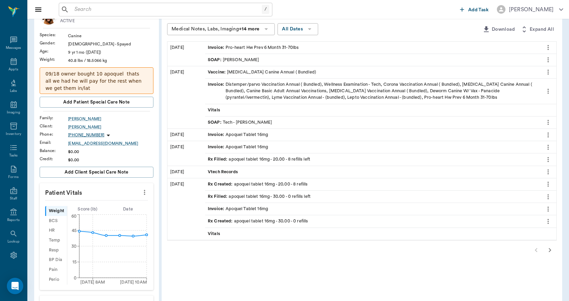
scroll to position [68, 0]
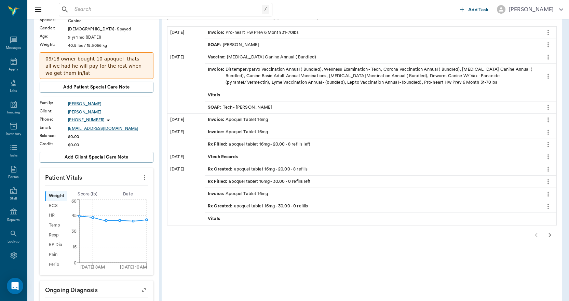
click at [551, 235] on icon "button" at bounding box center [550, 235] width 2 height 4
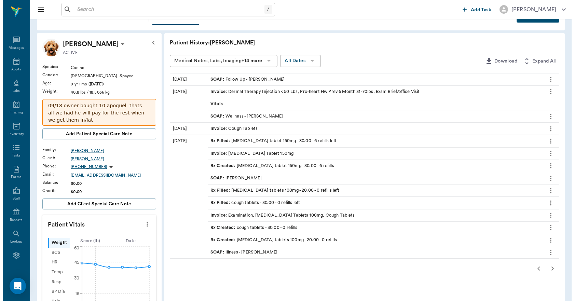
scroll to position [0, 0]
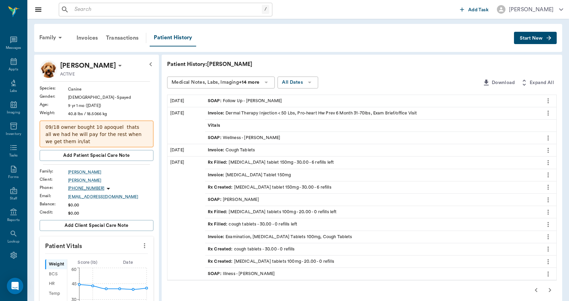
click at [551, 135] on icon "more" at bounding box center [548, 138] width 8 height 8
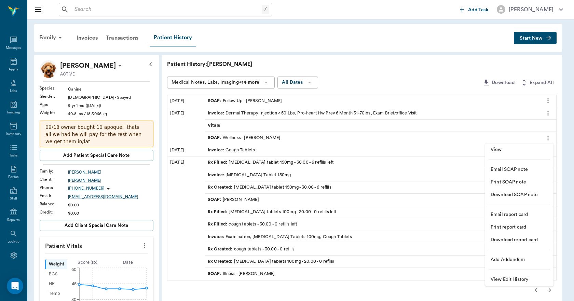
click at [514, 150] on span "View" at bounding box center [519, 149] width 57 height 7
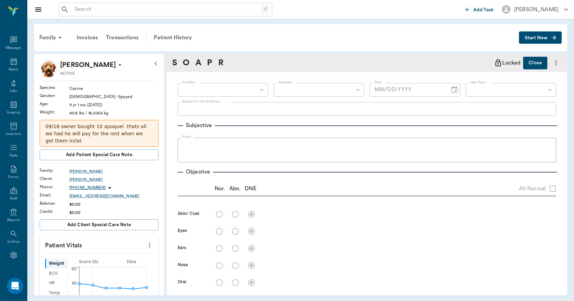
type input "63ec2f075fda476ae8351a4d"
type input "65d2be4f46e3a538d89b8c14"
type textarea "RASH AND RUBBING ON STOMACH. HWI -LORY"
radio input "true"
type textarea "Belly red with pigmentation, Pruritic"
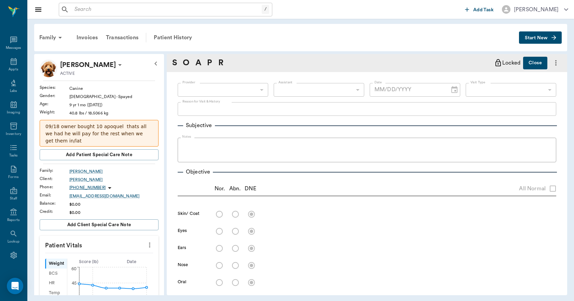
radio input "true"
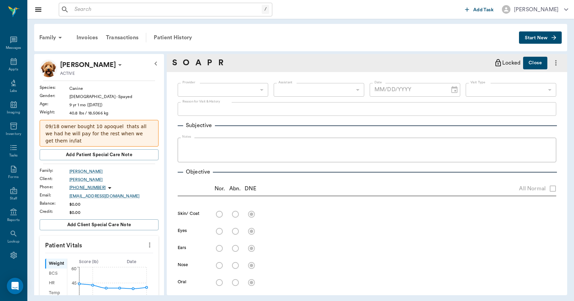
radio input "true"
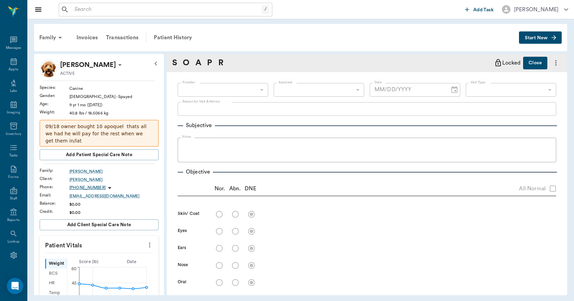
radio input "true"
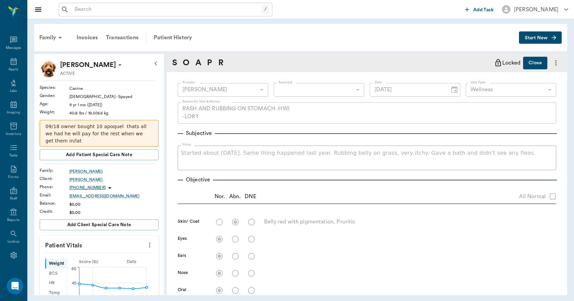
type input "07/30/2024"
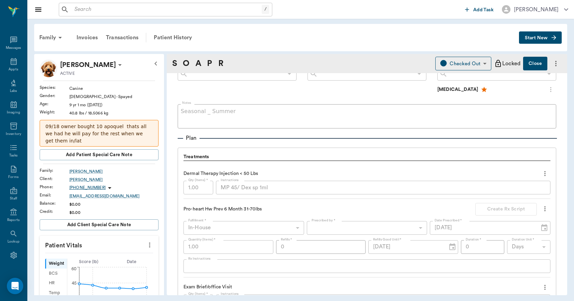
scroll to position [444, 0]
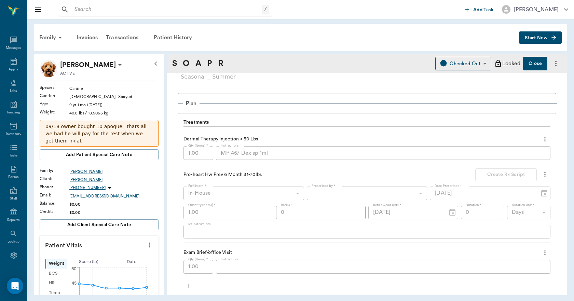
click at [219, 155] on div "MP 45/ Dex sp 1ml x Instructions" at bounding box center [383, 153] width 335 height 14
click at [283, 133] on div "Dermal Therapy Injection < 50 Lbs Qty (Items) * 1.00 Qty (Items) * Instructions…" at bounding box center [367, 203] width 367 height 149
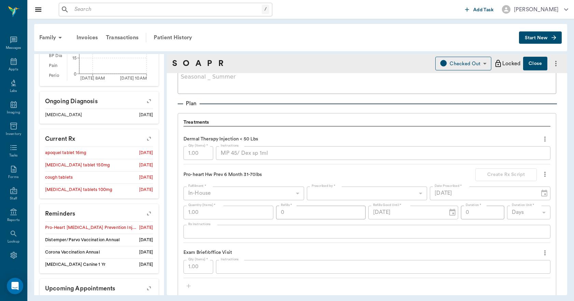
scroll to position [302, 0]
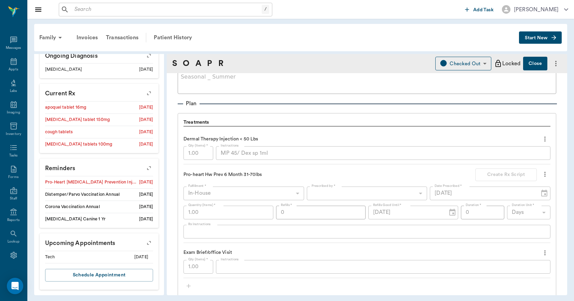
click at [146, 243] on icon "button" at bounding box center [149, 243] width 10 height 10
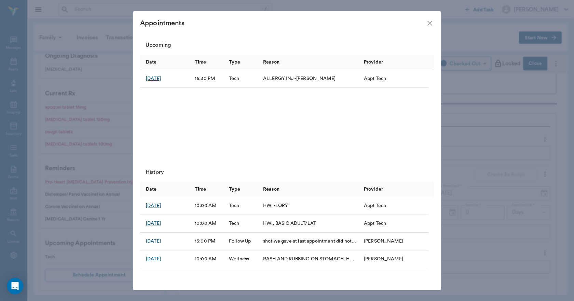
click at [159, 78] on div "Sep 2, 2025" at bounding box center [153, 78] width 15 height 7
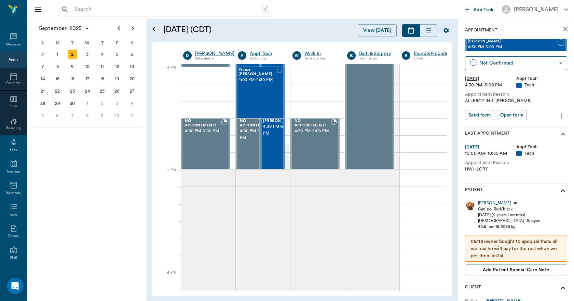
scroll to position [820, 0]
click at [558, 116] on icon "more" at bounding box center [562, 116] width 8 height 8
click at [540, 125] on span "Edit appointment" at bounding box center [527, 127] width 57 height 7
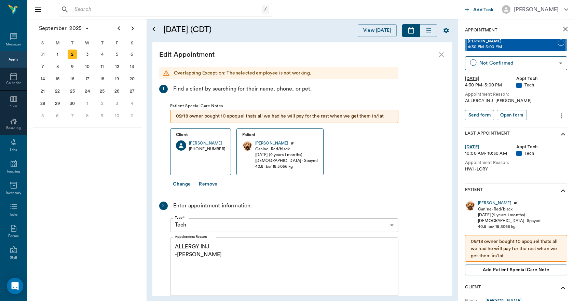
scroll to position [820, 55]
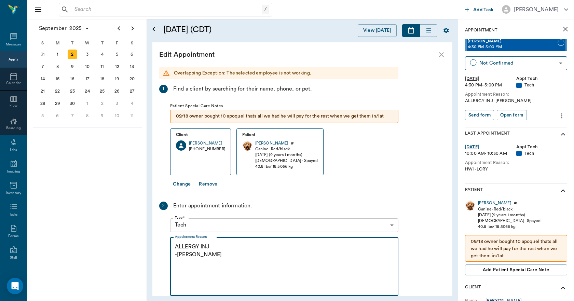
click at [223, 246] on textarea "ALLERGY INJ -LORY" at bounding box center [284, 266] width 219 height 47
paste textarea "MP 45/ Dex sp 1ml"
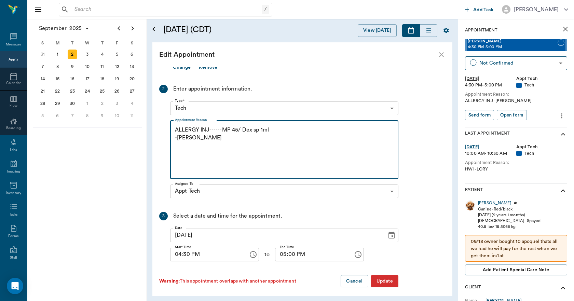
scroll to position [121, 0]
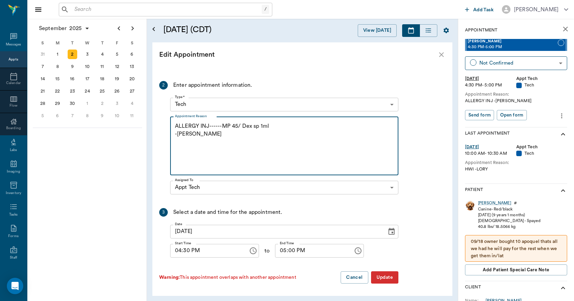
type textarea "ALLERGY INJ------MP 45/ Dex sp 1ml -LORY"
click at [386, 275] on button "Update" at bounding box center [384, 277] width 27 height 13
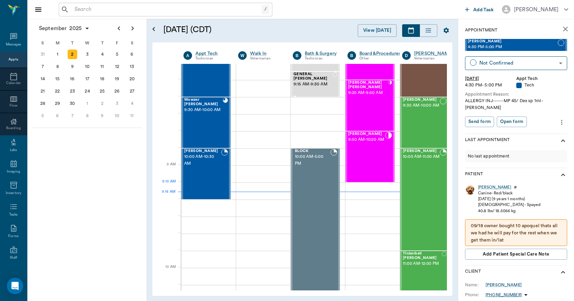
scroll to position [0, 55]
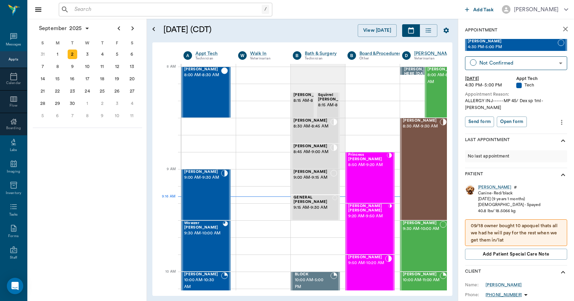
click at [563, 29] on icon "close" at bounding box center [565, 29] width 5 height 5
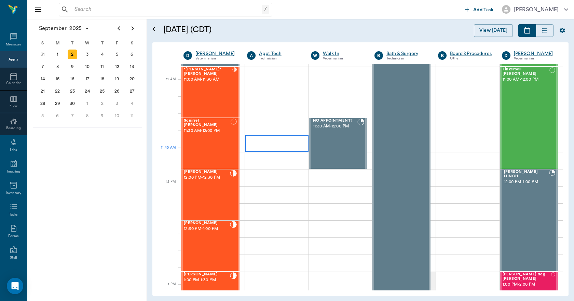
scroll to position [273, 0]
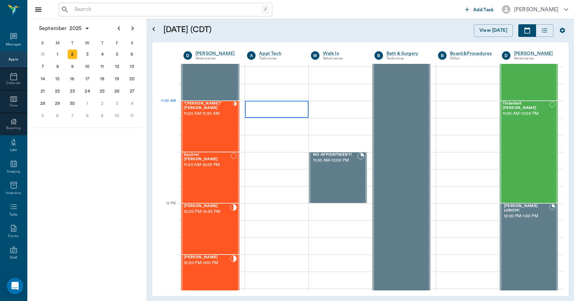
click at [284, 116] on div at bounding box center [276, 109] width 63 height 17
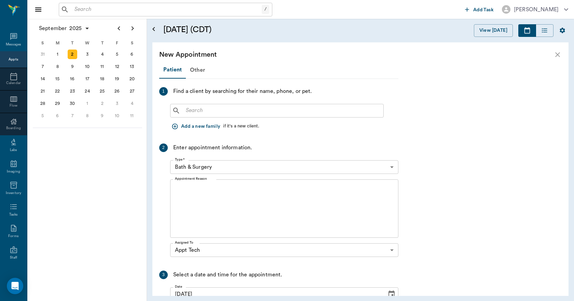
click at [555, 53] on icon "close" at bounding box center [558, 55] width 8 height 8
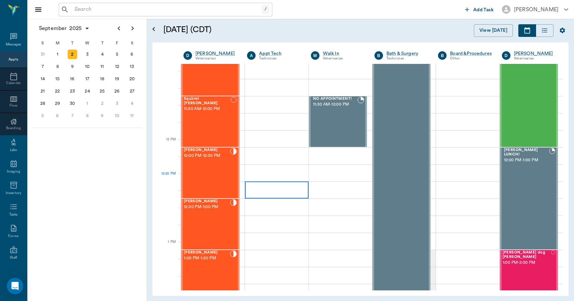
scroll to position [342, 0]
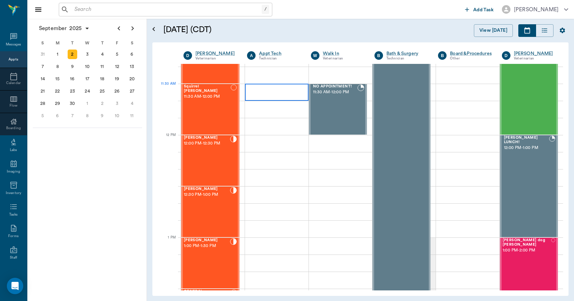
click at [281, 93] on div at bounding box center [276, 92] width 63 height 17
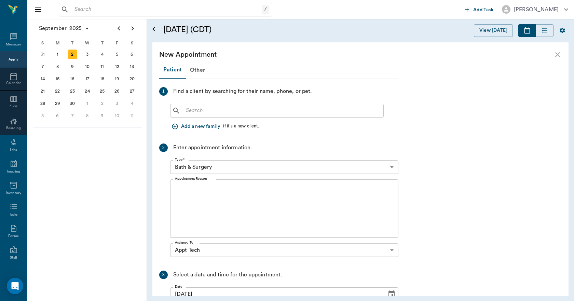
click at [222, 112] on input "text" at bounding box center [282, 111] width 198 height 10
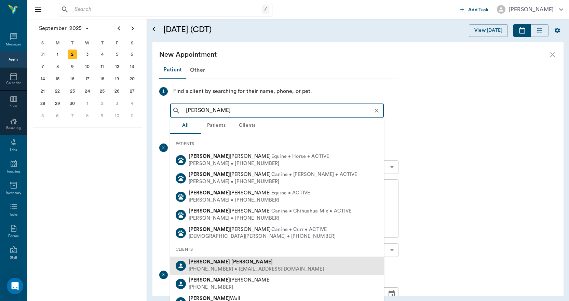
click at [217, 259] on div "Rita Gooch" at bounding box center [256, 262] width 135 height 7
type input "RITA GOOCH"
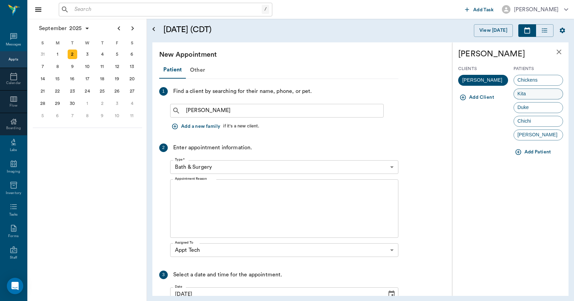
click at [521, 90] on div "Kita" at bounding box center [539, 94] width 50 height 11
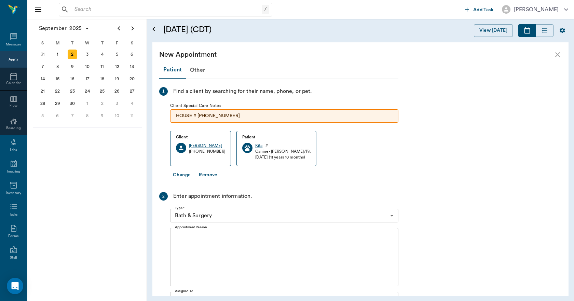
click at [236, 213] on body "/ ​ Add Task Dr. Bert Ellsworth Nectar Messages Appts Calendar Flow Boarding La…" at bounding box center [287, 150] width 574 height 301
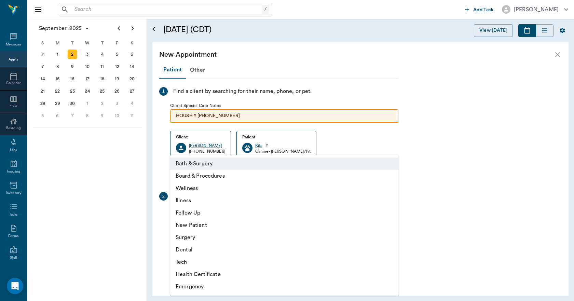
click at [187, 259] on li "Tech" at bounding box center [284, 262] width 228 height 12
type input "65d2be4f46e3a538d89b8c1a"
type input "12:00 PM"
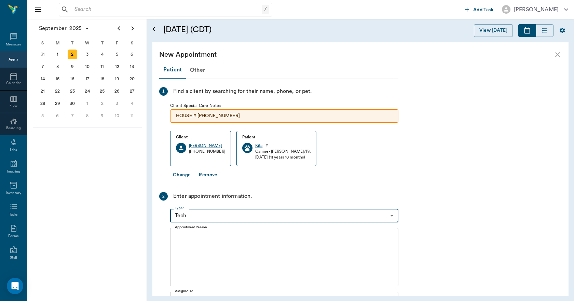
click at [213, 230] on div "x Appointment Reason" at bounding box center [284, 257] width 228 height 58
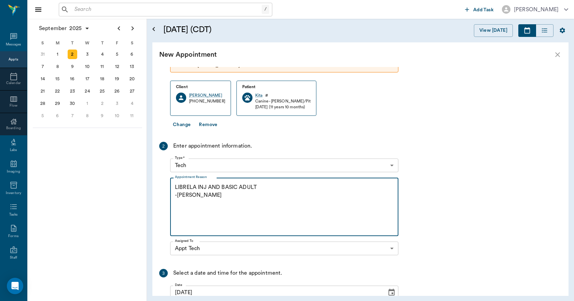
scroll to position [124, 0]
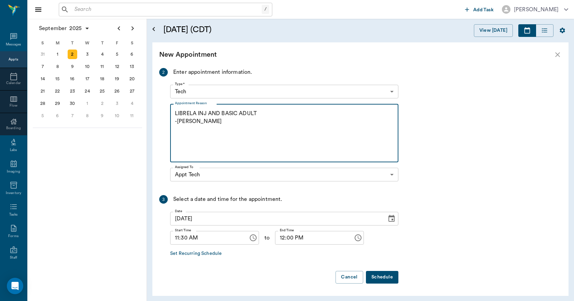
type textarea "LIBRELA INJ AND BASIC ADULT -LORY"
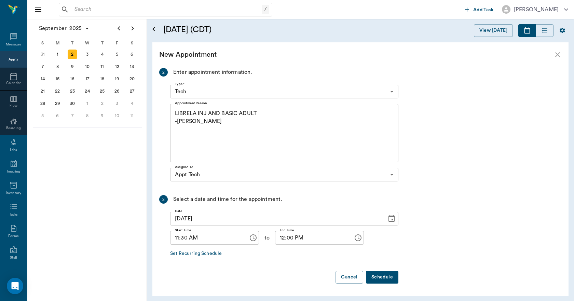
click at [381, 275] on button "Schedule" at bounding box center [382, 277] width 32 height 13
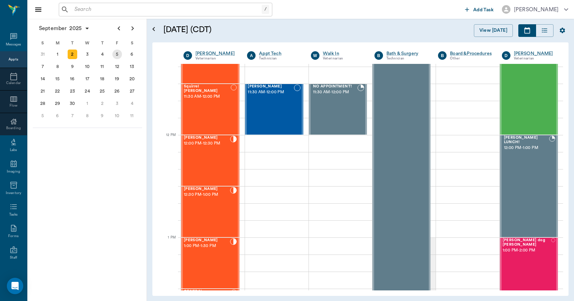
click at [117, 52] on div "5" at bounding box center [117, 55] width 10 height 10
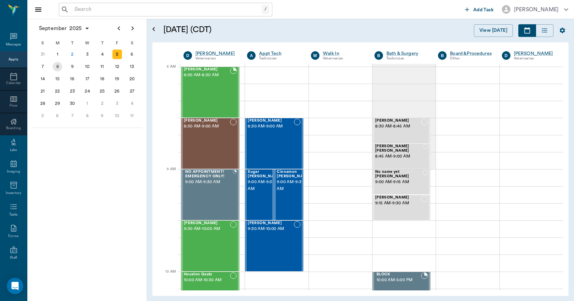
click at [57, 65] on div "8" at bounding box center [58, 67] width 10 height 10
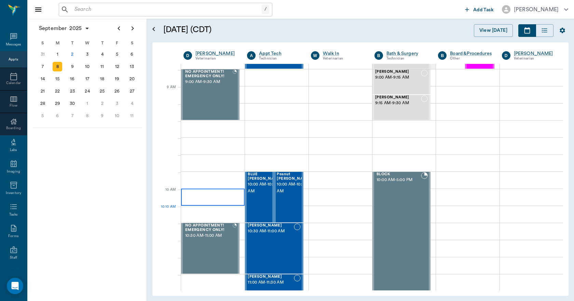
scroll to position [103, 0]
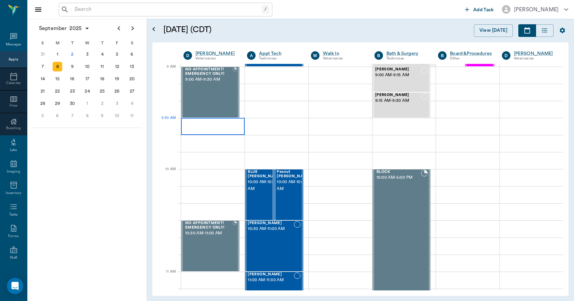
click at [209, 129] on div at bounding box center [213, 126] width 64 height 17
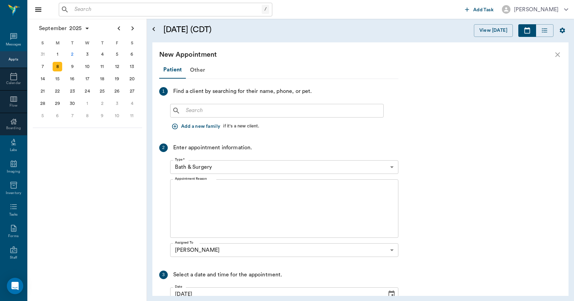
click at [205, 111] on input "text" at bounding box center [282, 111] width 198 height 10
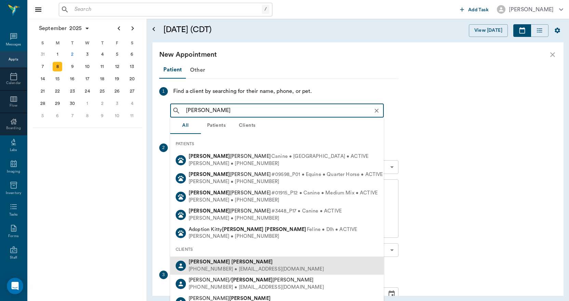
click at [202, 259] on div "Ernie Smith" at bounding box center [256, 262] width 135 height 7
type input "ERNIE SMITH"
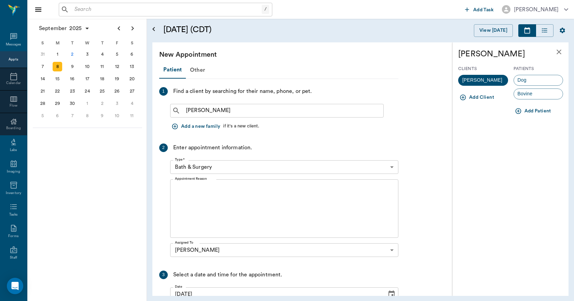
click at [518, 112] on icon "button" at bounding box center [518, 111] width 6 height 6
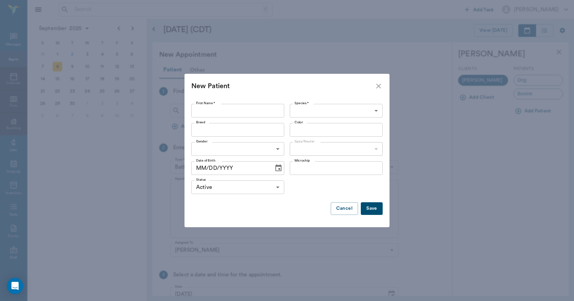
click at [270, 109] on input "First Name *" at bounding box center [237, 111] width 93 height 14
type input "Rascal"
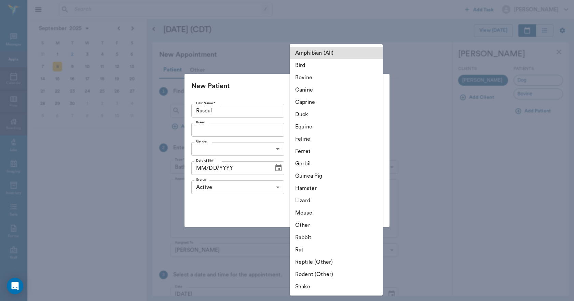
click at [302, 110] on body "/ ​ Add Task Dr. Bert Ellsworth Nectar Messages Appts Calendar Flow Boarding La…" at bounding box center [287, 150] width 574 height 301
click at [310, 125] on li "Equine" at bounding box center [336, 127] width 93 height 12
type input "Equine"
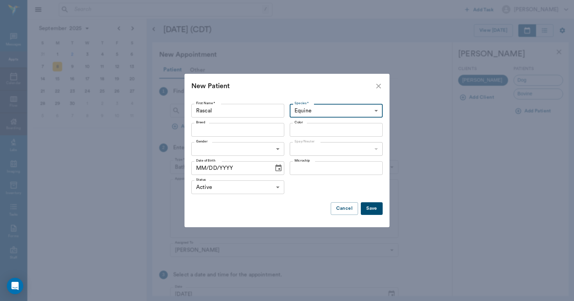
click at [261, 131] on input "Breed" at bounding box center [232, 130] width 78 height 10
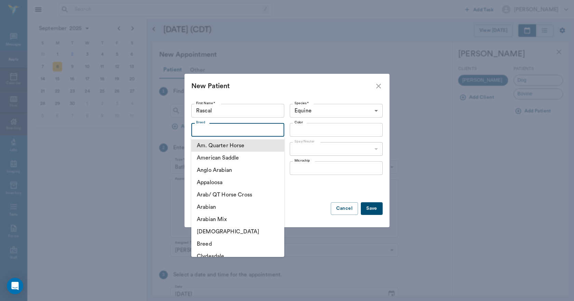
click at [241, 147] on li "Am. Quarter Horse" at bounding box center [237, 145] width 93 height 12
type input "Am. Quarter Horse"
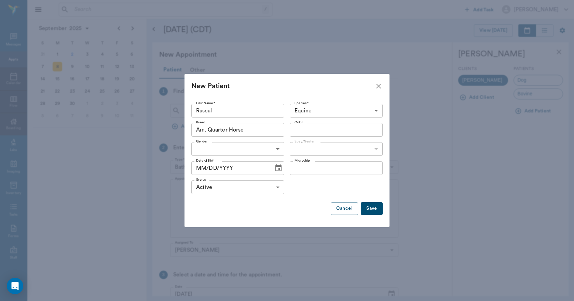
click at [316, 128] on input "Color" at bounding box center [331, 130] width 78 height 10
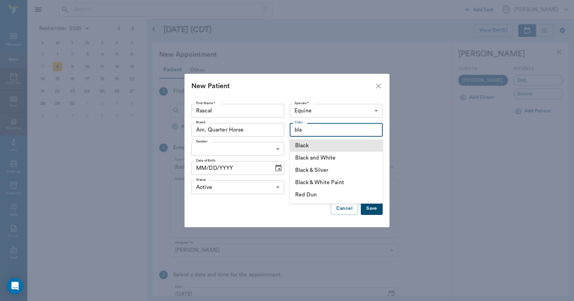
click at [304, 144] on li "Black" at bounding box center [336, 145] width 93 height 12
type input "Black"
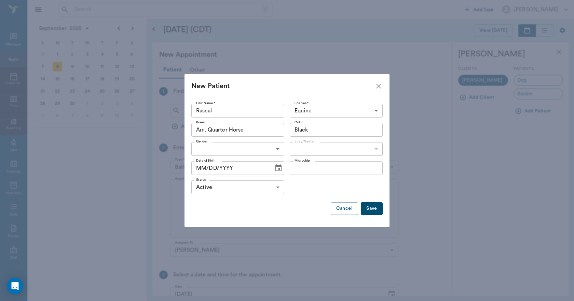
click at [276, 150] on body "/ ​ Add Task Dr. Bert Ellsworth Nectar Messages Appts Calendar Flow Boarding La…" at bounding box center [287, 150] width 574 height 301
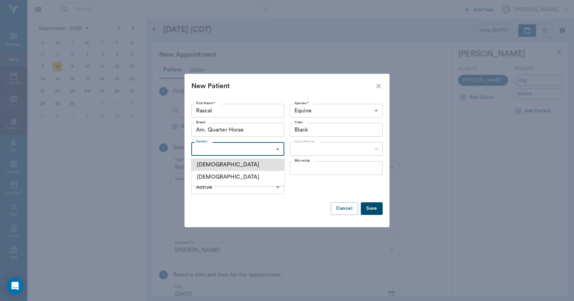
click at [227, 164] on li "Male" at bounding box center [237, 165] width 93 height 12
type input "MALE"
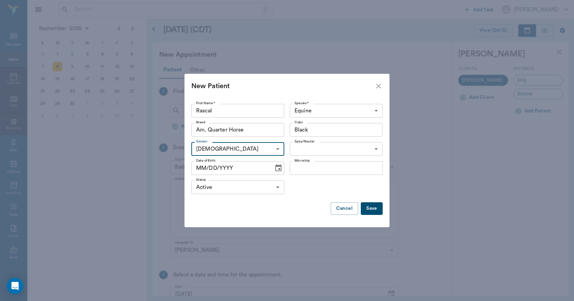
click at [302, 146] on body "/ ​ Add Task Dr. Bert Ellsworth Nectar Messages Appts Calendar Flow Boarding La…" at bounding box center [287, 150] width 574 height 301
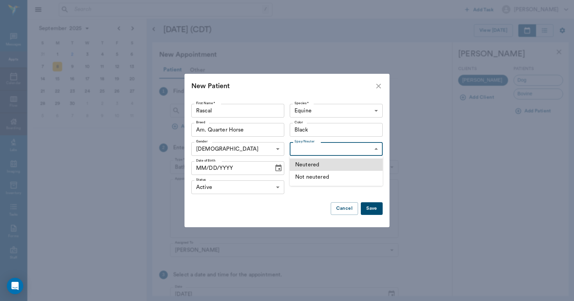
click at [307, 163] on li "Neutered" at bounding box center [336, 165] width 93 height 12
type input "true"
click at [276, 168] on icon "Choose date" at bounding box center [278, 168] width 8 height 8
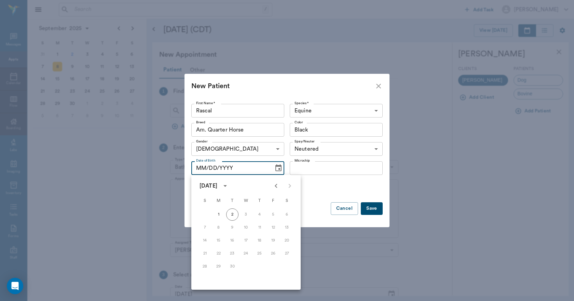
click at [229, 185] on icon "calendar view is open, switch to year view" at bounding box center [225, 186] width 8 height 8
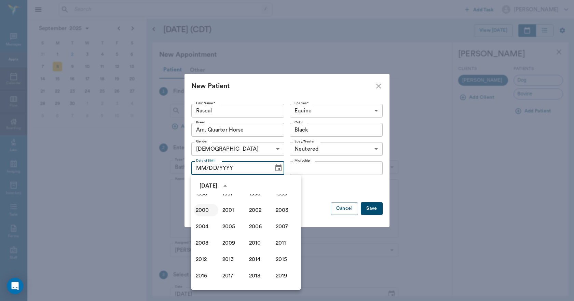
scroll to position [401, 0]
click at [228, 226] on button "2005" at bounding box center [232, 228] width 25 height 12
type input "09/02/2005"
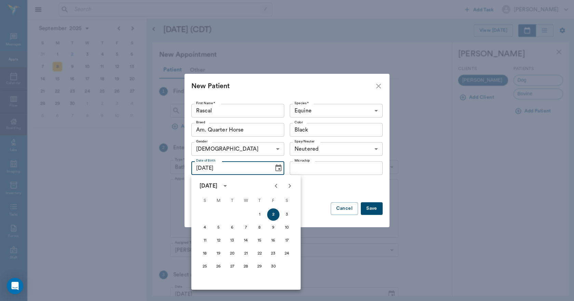
click at [371, 206] on button "Save" at bounding box center [372, 208] width 22 height 13
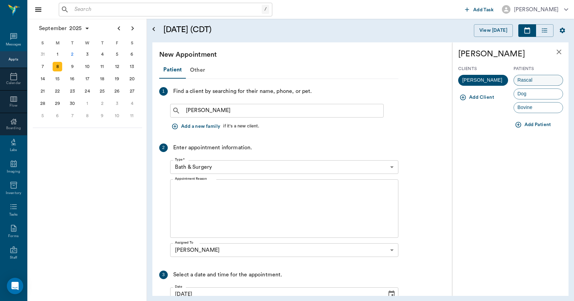
click at [530, 81] on span "Rascal" at bounding box center [525, 80] width 23 height 7
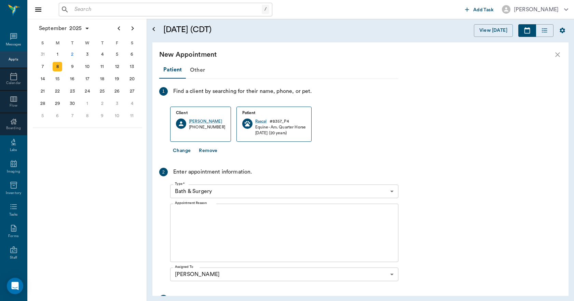
click at [224, 190] on body "/ ​ Add Task Dr. Bert Ellsworth Nectar Messages Appts Calendar Flow Boarding La…" at bounding box center [287, 150] width 574 height 301
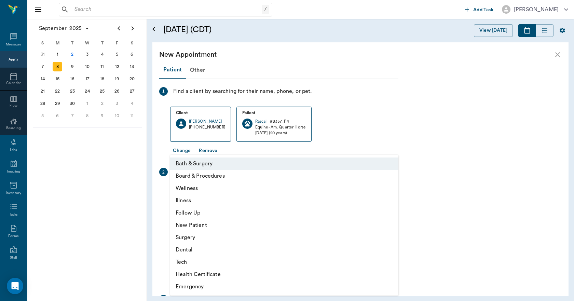
click at [198, 188] on li "Wellness" at bounding box center [284, 188] width 228 height 12
type input "65d2be4f46e3a538d89b8c14"
type input "10:00 AM"
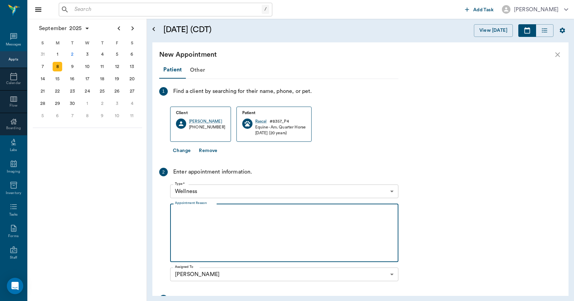
click at [208, 223] on textarea "Appointment Reason" at bounding box center [284, 232] width 219 height 47
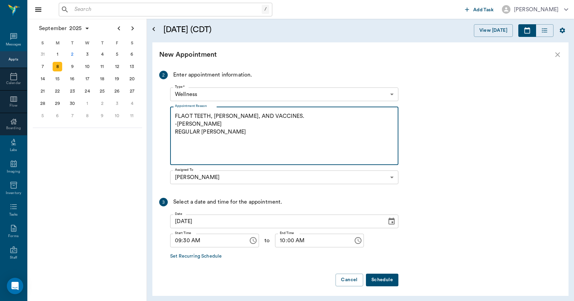
scroll to position [100, 0]
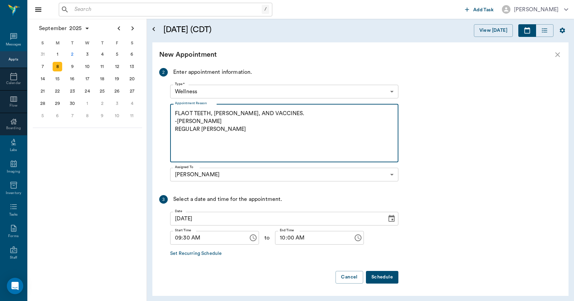
type textarea "FLAOT TEETH, COGGINS, AND VACCINES. -LORY REGULAR COGGINS"
click at [381, 277] on button "Schedule" at bounding box center [382, 277] width 32 height 13
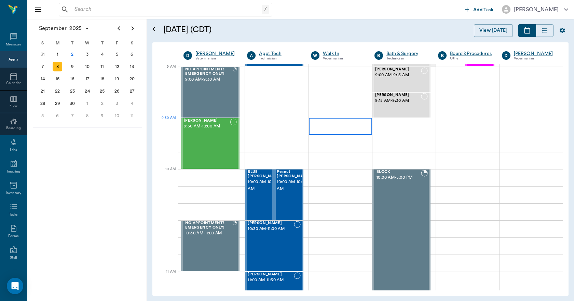
click at [325, 125] on div at bounding box center [340, 126] width 63 height 17
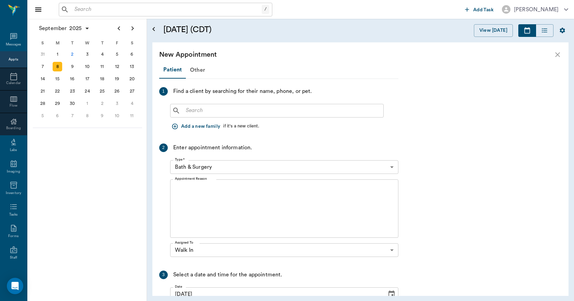
click at [176, 128] on icon "button" at bounding box center [175, 126] width 7 height 7
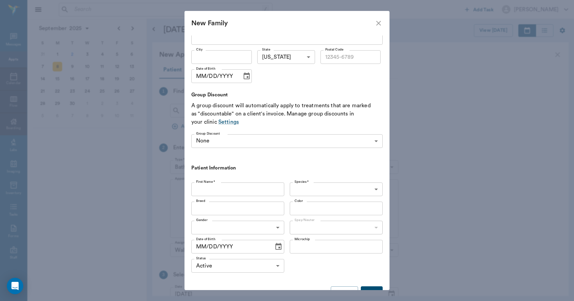
scroll to position [158, 0]
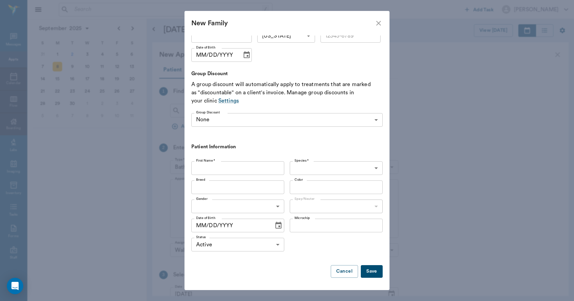
click at [381, 21] on icon "close" at bounding box center [379, 23] width 8 height 8
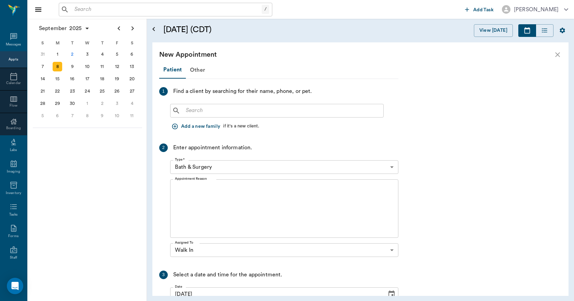
click at [558, 55] on icon "close" at bounding box center [558, 55] width 8 height 8
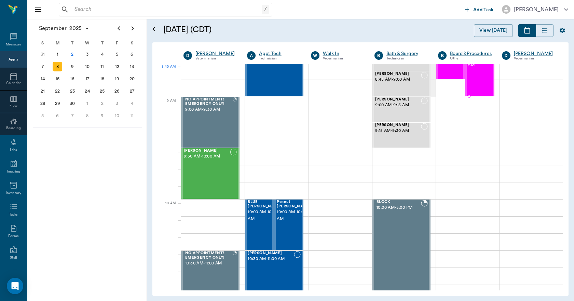
scroll to position [68, 0]
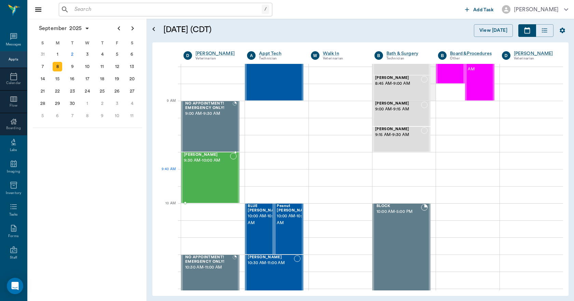
click at [218, 183] on div "Rascal Smith 9:30 AM - 10:00 AM" at bounding box center [207, 178] width 46 height 50
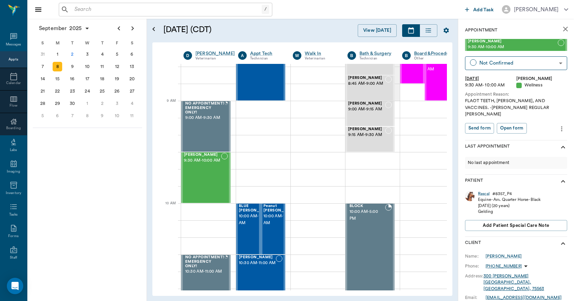
click at [558, 125] on icon "more" at bounding box center [562, 129] width 8 height 8
click at [543, 132] on span "Edit appointment" at bounding box center [527, 134] width 57 height 7
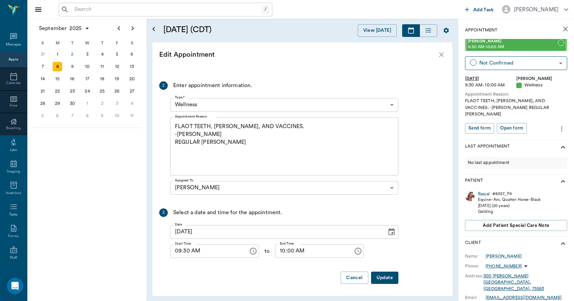
scroll to position [73, 0]
click at [284, 254] on input "10:00 AM" at bounding box center [311, 251] width 73 height 14
type input "10:30 AM"
click at [388, 275] on button "Update" at bounding box center [384, 277] width 27 height 13
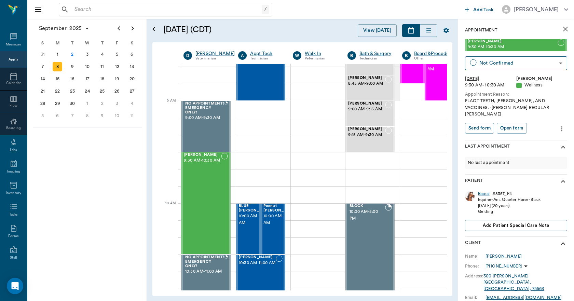
click at [561, 32] on icon "close" at bounding box center [565, 29] width 8 height 8
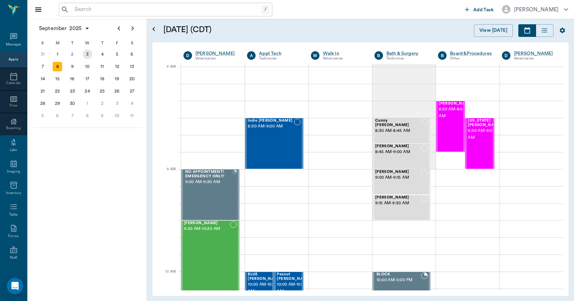
click at [87, 54] on div "3" at bounding box center [88, 55] width 10 height 10
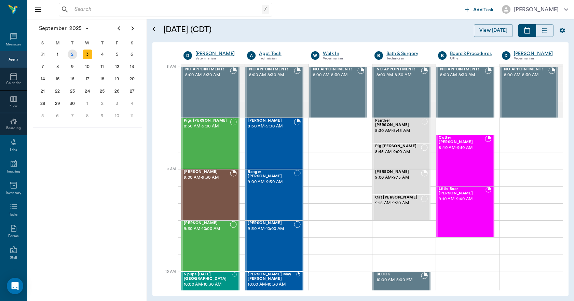
click at [75, 56] on div "2" at bounding box center [73, 55] width 10 height 10
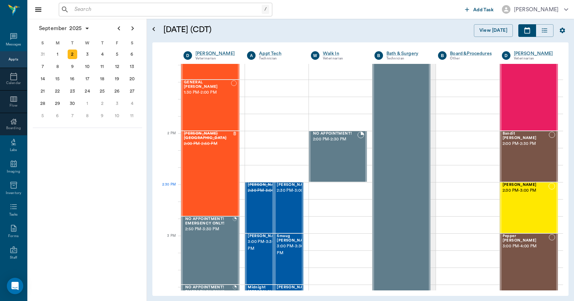
scroll to position [547, 0]
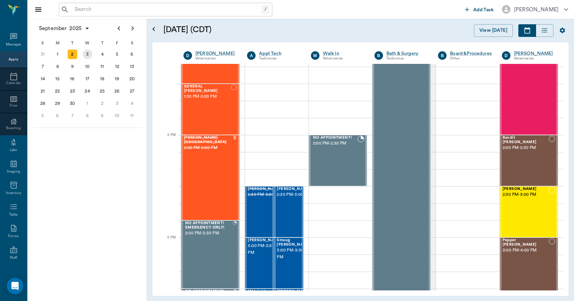
click at [86, 52] on div "3" at bounding box center [88, 55] width 10 height 10
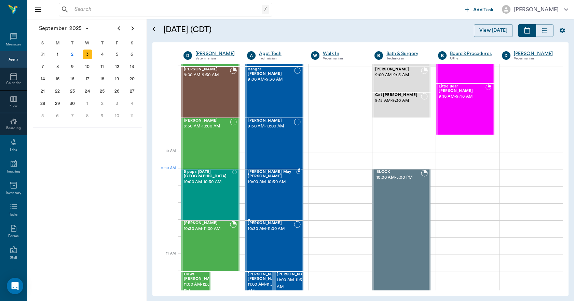
scroll to position [137, 0]
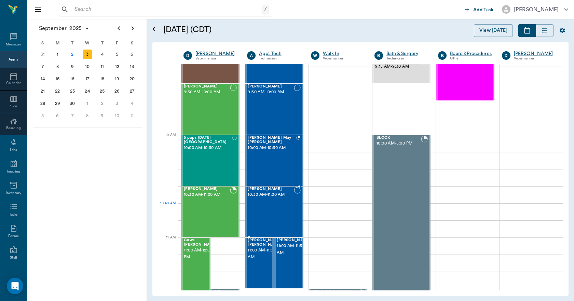
click at [281, 207] on div "Annie Horn 10:30 AM - 11:00 AM" at bounding box center [271, 212] width 46 height 50
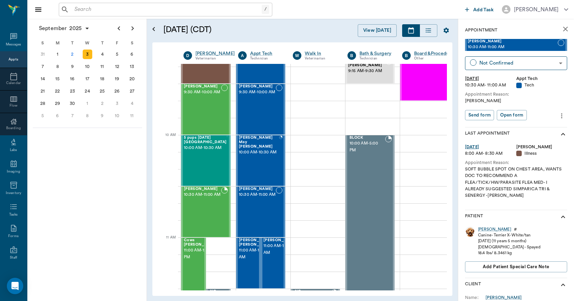
scroll to position [137, 0]
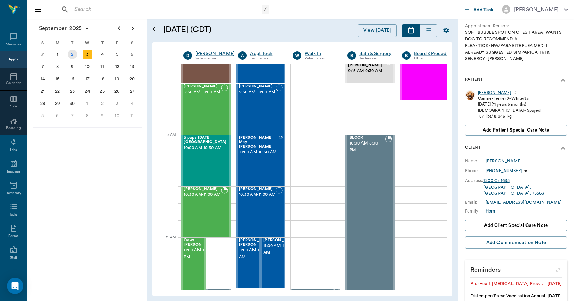
click at [72, 55] on div "2" at bounding box center [73, 55] width 10 height 10
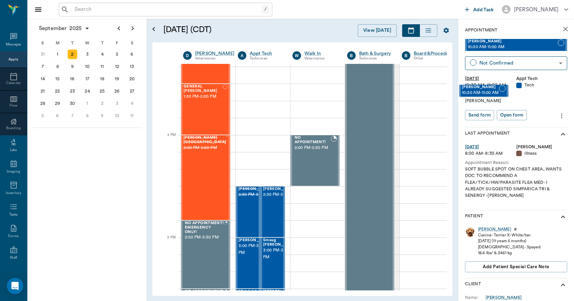
scroll to position [547, 2]
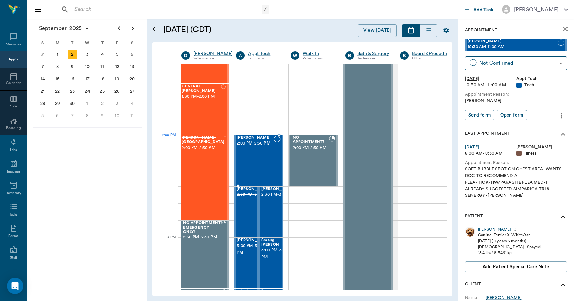
drag, startPoint x: 505, startPoint y: 45, endPoint x: 273, endPoint y: 149, distance: 254.2
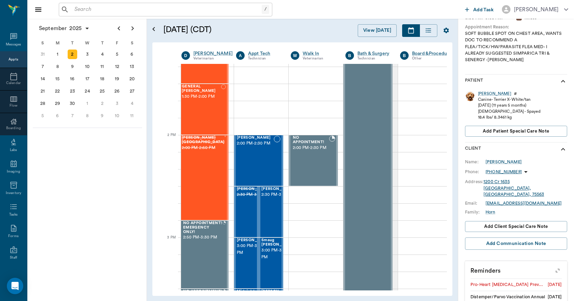
scroll to position [137, 0]
click at [207, 179] on div "Reese's Birmingham 2:00 PM - 2:50 PM" at bounding box center [203, 178] width 43 height 84
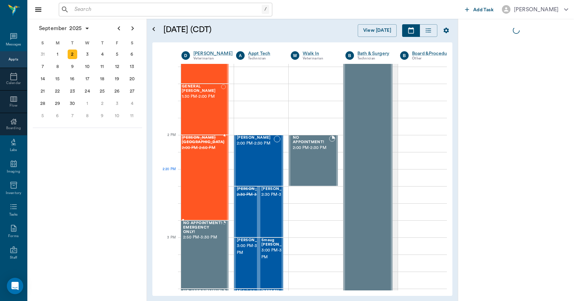
scroll to position [0, 0]
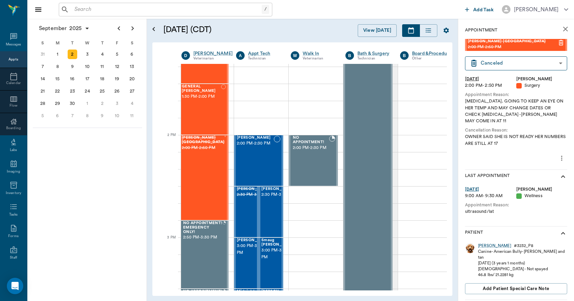
click at [562, 29] on icon "close" at bounding box center [565, 29] width 8 height 8
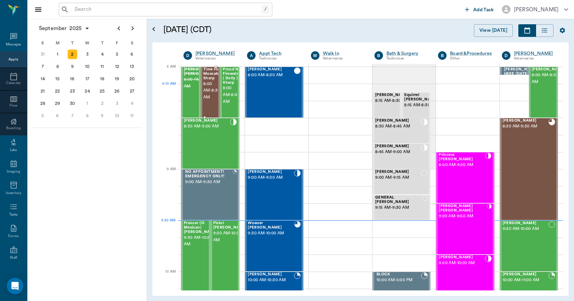
click at [209, 98] on span "8:00 AM - 8:30 AM" at bounding box center [211, 91] width 17 height 21
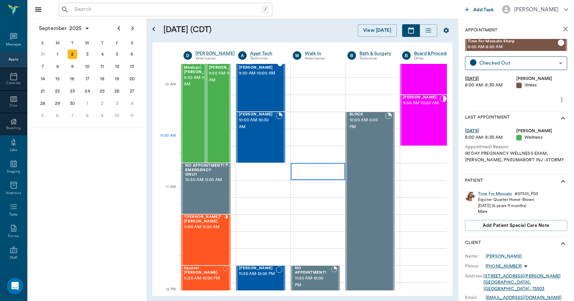
scroll to position [308, 0]
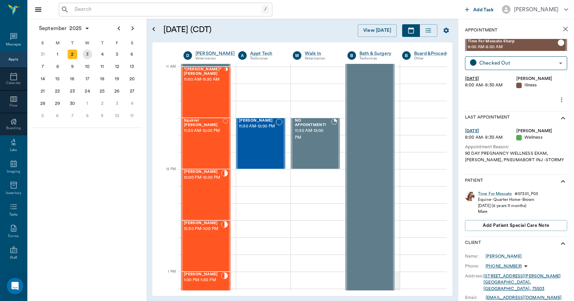
click at [86, 56] on div "3" at bounding box center [88, 55] width 10 height 10
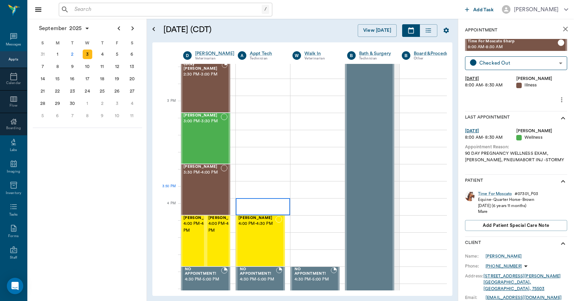
scroll to position [683, 0]
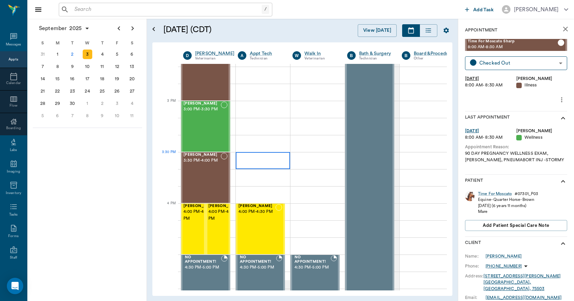
click at [276, 167] on div at bounding box center [263, 160] width 54 height 17
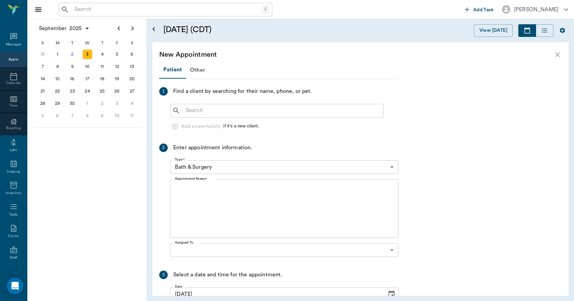
scroll to position [683, 0]
click at [197, 109] on input "text" at bounding box center [282, 111] width 198 height 10
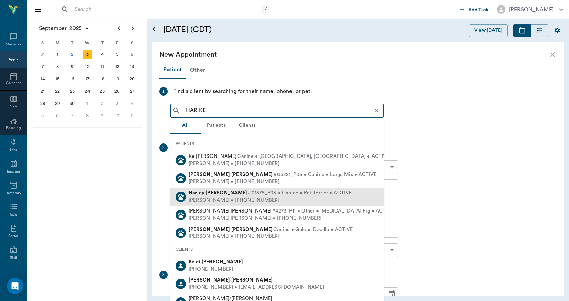
click at [208, 198] on div "Mark Kendall • (318) 465-2721" at bounding box center [270, 200] width 163 height 7
type input "HAR KE"
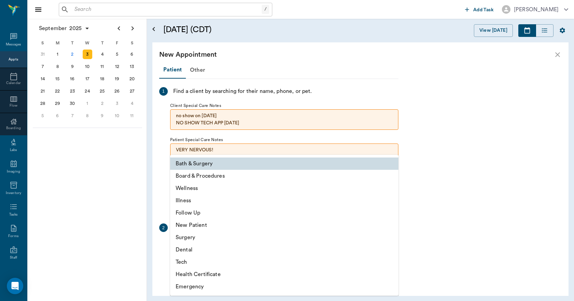
click at [250, 249] on body "/ ​ Add Task Dr. Bert Ellsworth Nectar Messages Appts Calendar Flow Boarding La…" at bounding box center [287, 150] width 574 height 301
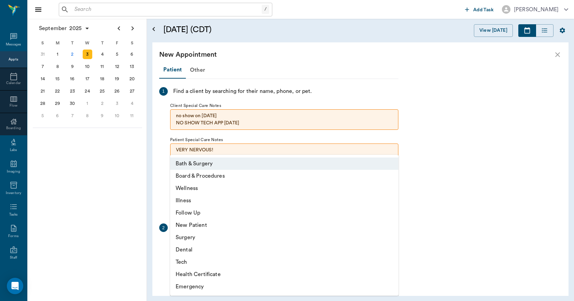
click at [193, 265] on li "Tech" at bounding box center [284, 262] width 228 height 12
type input "65d2be4f46e3a538d89b8c1a"
type input "04:00 PM"
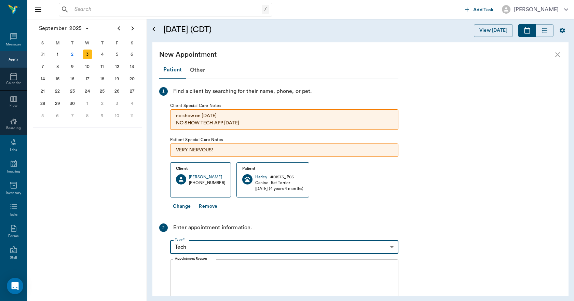
click at [212, 270] on textarea "Appointment Reason" at bounding box center [284, 288] width 219 height 47
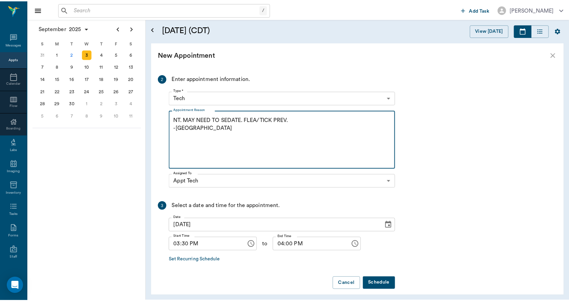
scroll to position [155, 0]
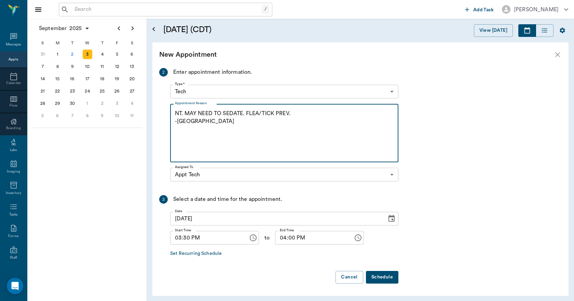
type textarea "NT. MAY NEED TO SEDATE. FLEA/TICK PREV. -LORY"
click at [380, 276] on button "Schedule" at bounding box center [382, 277] width 32 height 13
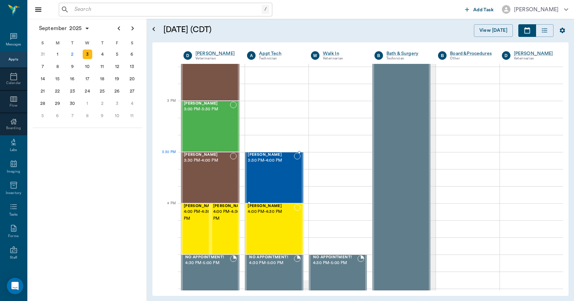
click at [268, 161] on span "3:30 PM - 4:00 PM" at bounding box center [271, 160] width 46 height 7
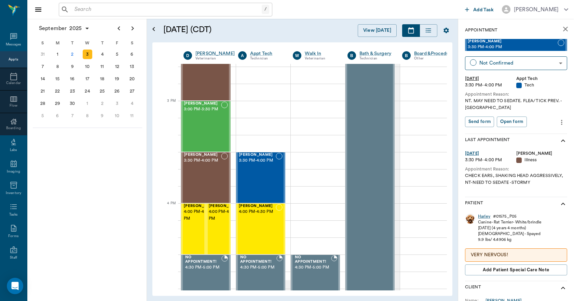
click at [483, 219] on div "Harley" at bounding box center [484, 217] width 12 height 6
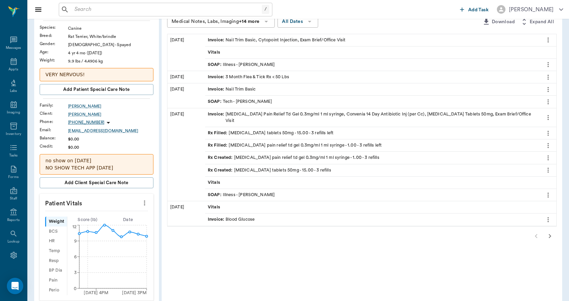
scroll to position [68, 0]
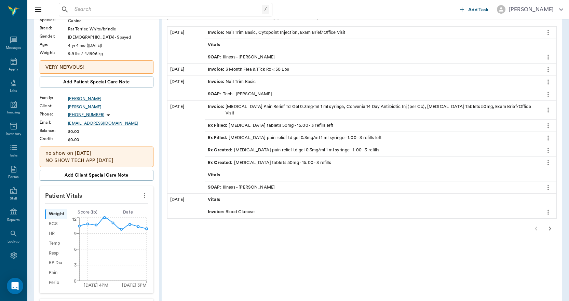
click at [549, 225] on icon "button" at bounding box center [550, 229] width 8 height 8
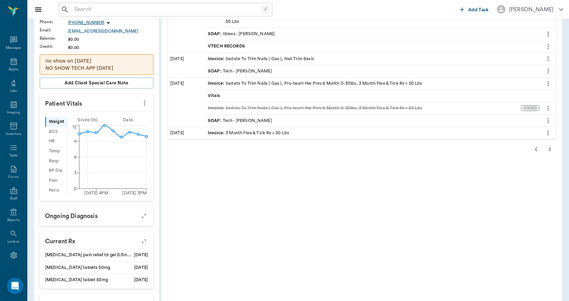
scroll to position [171, 0]
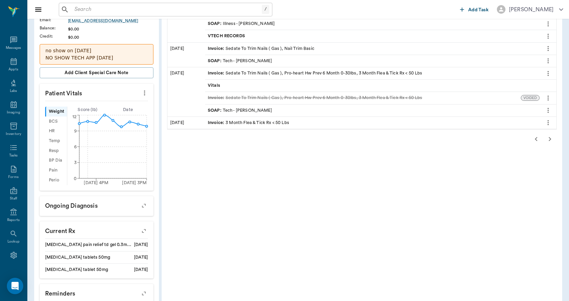
click at [534, 135] on icon "button" at bounding box center [536, 139] width 8 height 8
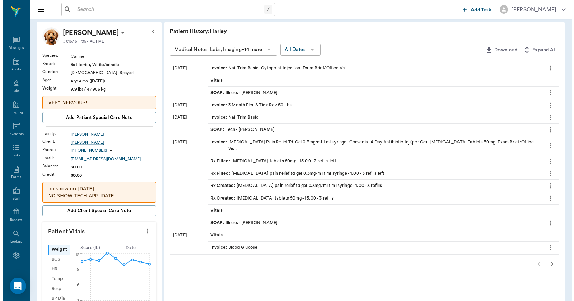
scroll to position [0, 0]
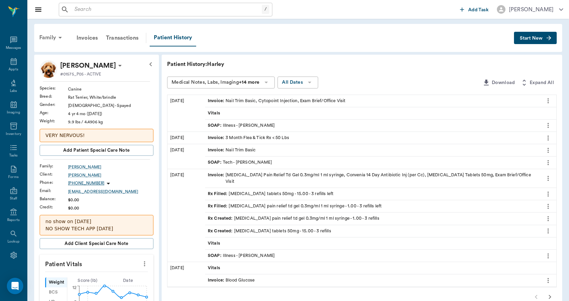
click at [54, 37] on div "Family" at bounding box center [51, 37] width 33 height 16
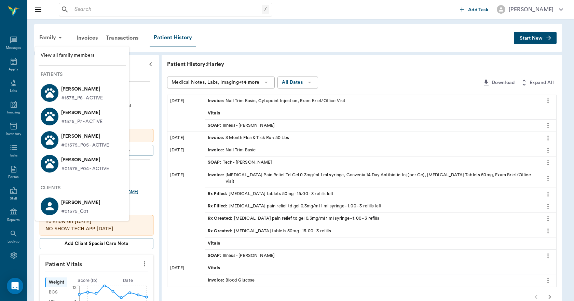
click at [82, 114] on p "Bella Rose Kendall" at bounding box center [81, 112] width 41 height 11
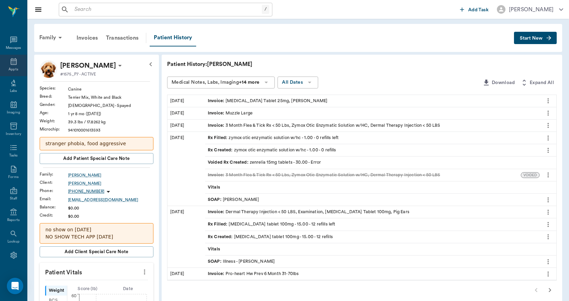
click at [11, 65] on icon at bounding box center [14, 61] width 6 height 7
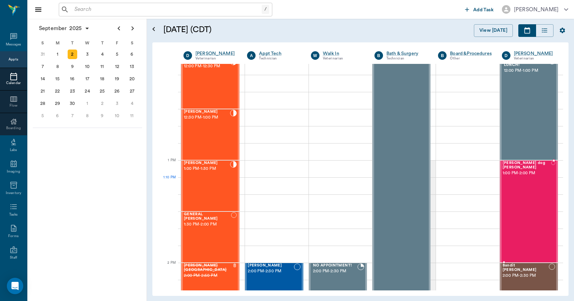
scroll to position [410, 0]
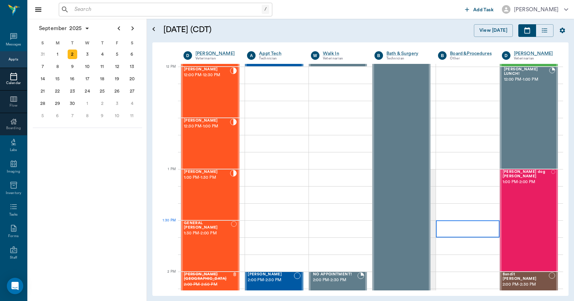
click at [451, 231] on div at bounding box center [467, 228] width 63 height 17
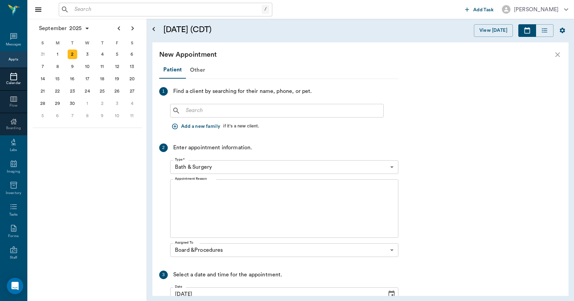
click at [237, 113] on input "text" at bounding box center [282, 111] width 198 height 10
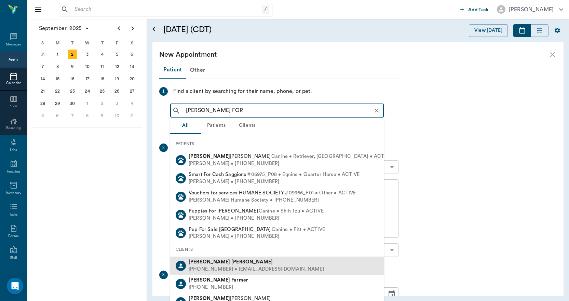
click at [204, 261] on b "Amanda" at bounding box center [209, 261] width 41 height 5
type input "AMANDA FOR"
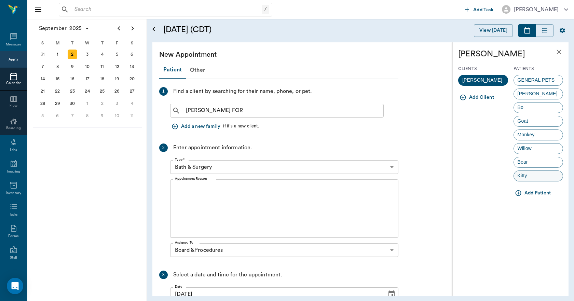
click at [517, 175] on span "Kitty" at bounding box center [522, 175] width 17 height 7
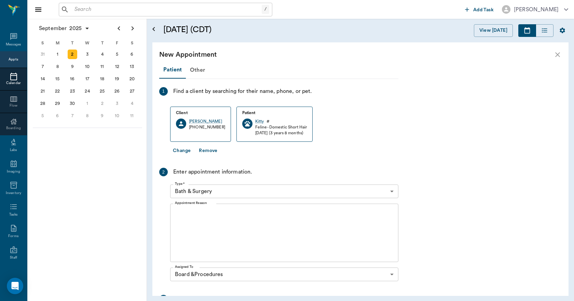
click at [241, 189] on body "/ ​ Add Task Dr. Bert Ellsworth Nectar Messages Appts Calendar Flow Boarding La…" at bounding box center [287, 150] width 574 height 301
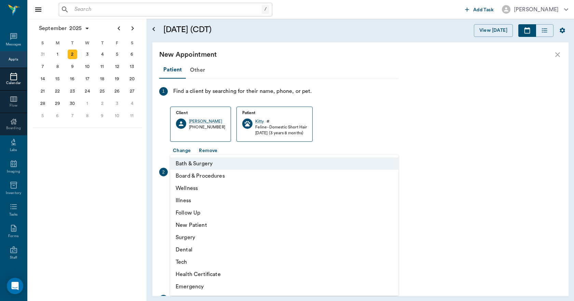
click at [194, 189] on li "Wellness" at bounding box center [284, 188] width 228 height 12
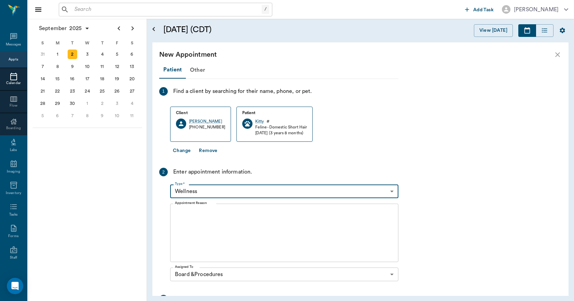
type input "65d2be4f46e3a538d89b8c14"
type input "02:00 PM"
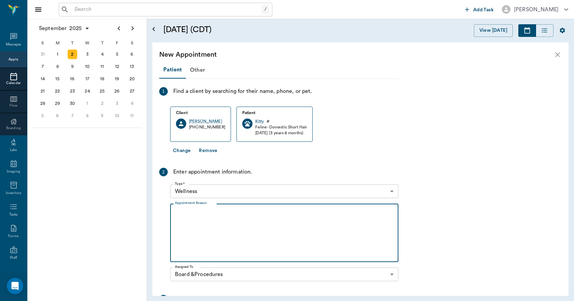
click at [210, 227] on textarea "Appointment Reason" at bounding box center [284, 232] width 219 height 47
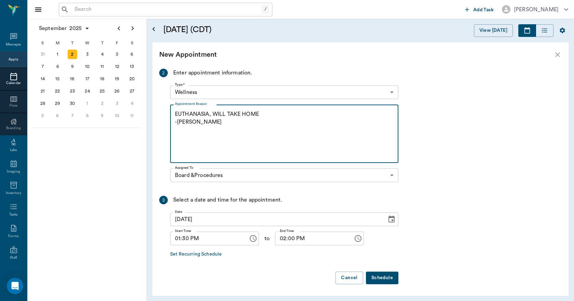
scroll to position [100, 0]
type textarea "EUTHANASIA, WILL TAKE HOME -LORY"
click at [391, 281] on button "Schedule" at bounding box center [382, 277] width 32 height 13
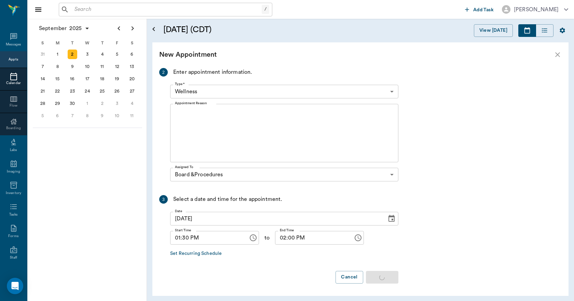
scroll to position [0, 0]
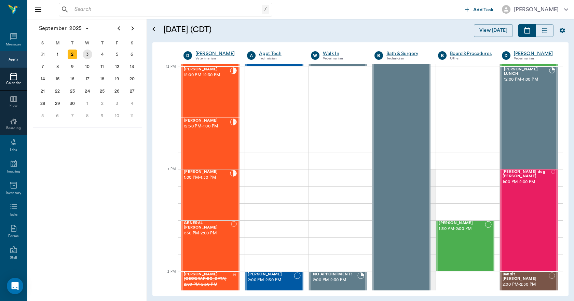
click at [84, 58] on div "3" at bounding box center [88, 55] width 10 height 10
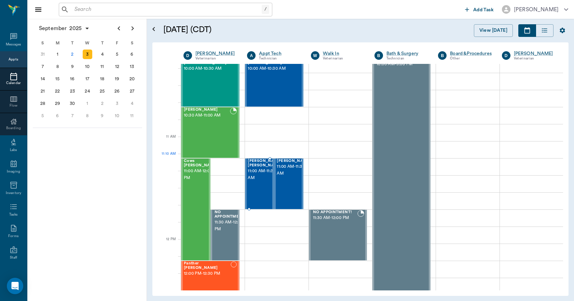
scroll to position [239, 0]
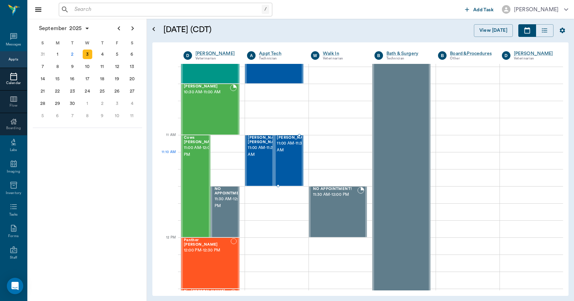
click at [283, 154] on span "11:00 AM - 11:30 AM" at bounding box center [294, 147] width 34 height 14
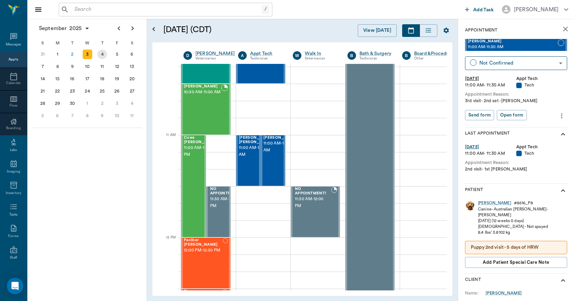
click at [103, 55] on div "4" at bounding box center [102, 55] width 10 height 10
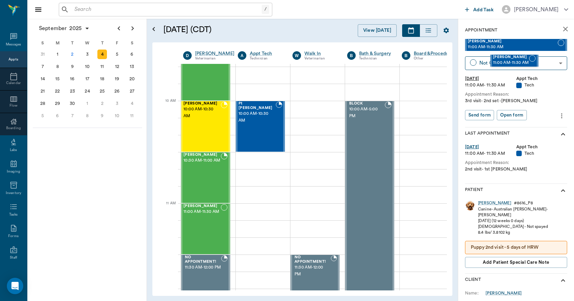
scroll to position [171, 4]
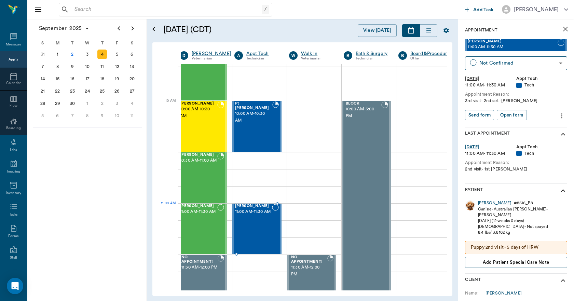
drag, startPoint x: 495, startPoint y: 45, endPoint x: 269, endPoint y: 217, distance: 283.4
click at [561, 31] on icon "close" at bounding box center [565, 29] width 8 height 8
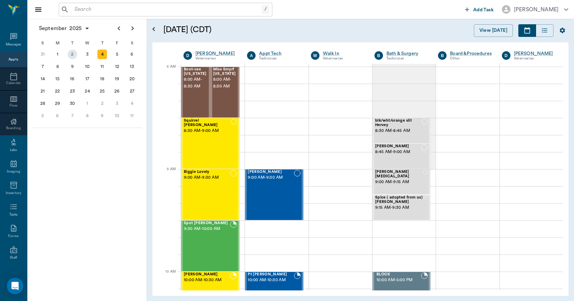
click at [71, 56] on div "2" at bounding box center [73, 55] width 10 height 10
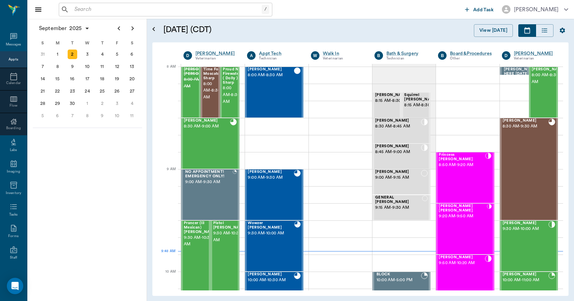
click at [114, 11] on input "text" at bounding box center [167, 10] width 190 height 10
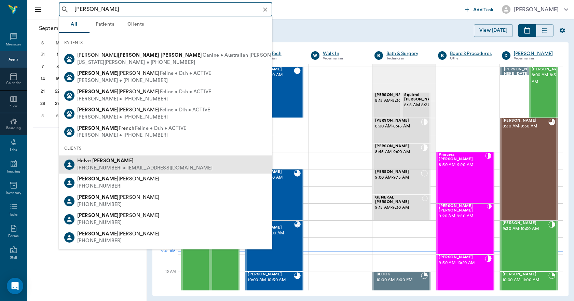
click at [95, 164] on div "[PERSON_NAME]" at bounding box center [144, 161] width 135 height 7
type input "[PERSON_NAME]"
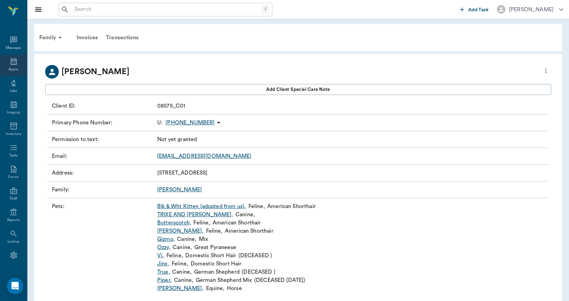
click at [12, 67] on div "Appts" at bounding box center [14, 69] width 10 height 5
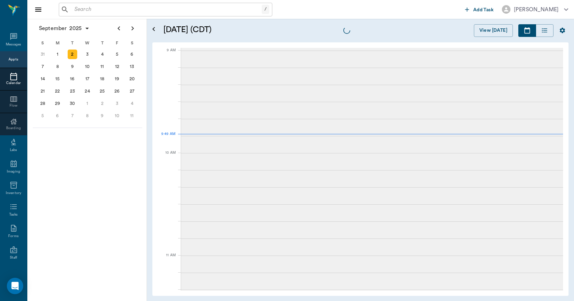
scroll to position [103, 0]
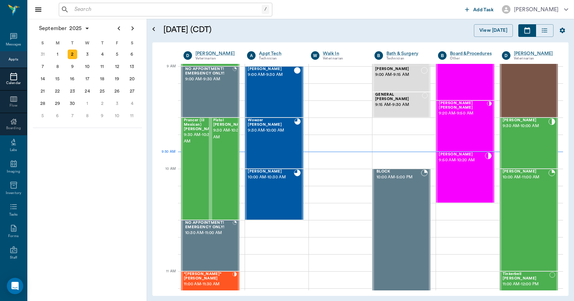
click at [133, 13] on input "text" at bounding box center [167, 10] width 190 height 10
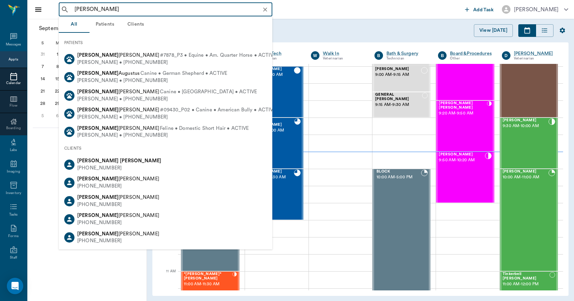
type input "[PERSON_NAME]"
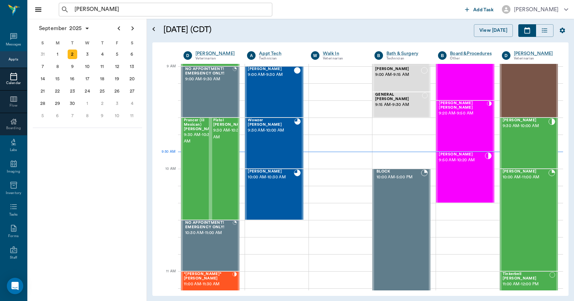
drag, startPoint x: 105, startPoint y: 296, endPoint x: 97, endPoint y: 281, distance: 17.3
click at [104, 294] on div "[DATE] S M T W T F S 27 28 29 30 [DATE] 1 2 3 4 5 6 7 8 9 10 11 12 13 14 15 16 …" at bounding box center [87, 160] width 120 height 282
click at [11, 287] on icon "Open Intercom Messenger" at bounding box center [15, 286] width 9 height 9
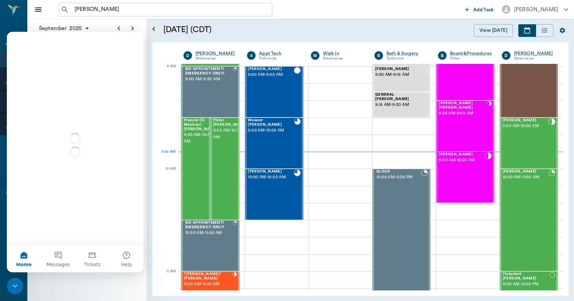
scroll to position [0, 0]
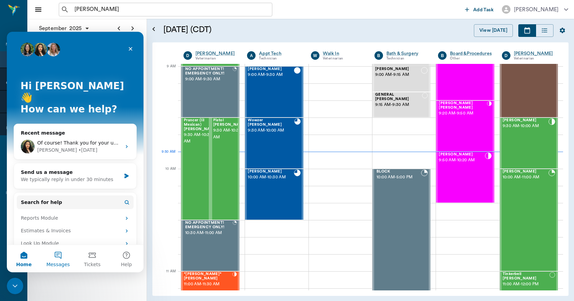
click at [63, 256] on button "Messages" at bounding box center [58, 258] width 34 height 27
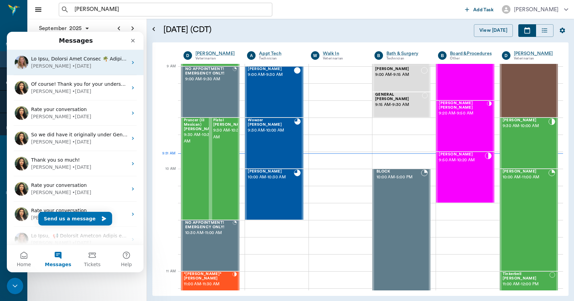
click at [84, 63] on div "[PERSON_NAME] • [DATE]" at bounding box center [79, 66] width 96 height 7
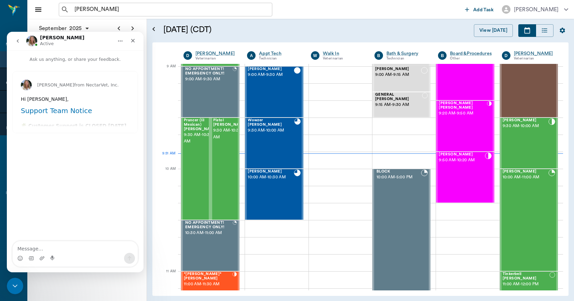
click at [94, 111] on h1 "Support Team Notice" at bounding box center [75, 112] width 109 height 13
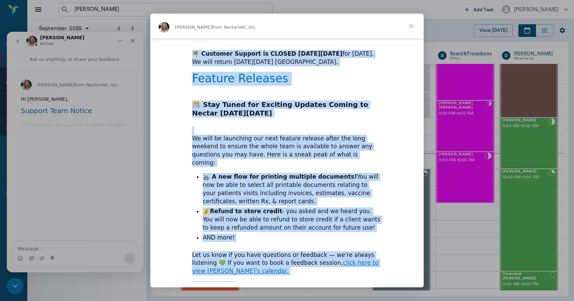
scroll to position [50, 0]
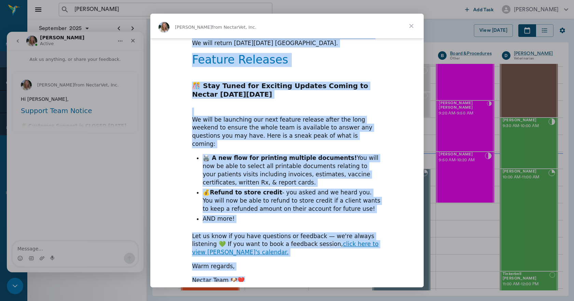
drag, startPoint x: 188, startPoint y: 43, endPoint x: 351, endPoint y: 273, distance: 281.9
click at [351, 273] on div "Hi [PERSON_NAME], Support Team Notice 🌴 Customer Support is CLOSED [DATE][DATE]…" at bounding box center [286, 139] width 273 height 302
copy div "Lo Ipsu, Dolorsi Amet Consec 🌴 Adipisci Elitsed do EIUSMO te Incidi Utlaboree 9…"
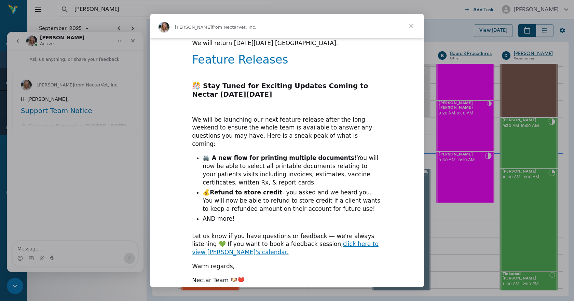
click at [357, 30] on div "[PERSON_NAME] from NectarVet, Inc." at bounding box center [287, 27] width 257 height 11
click at [411, 23] on span "Close" at bounding box center [411, 26] width 25 height 25
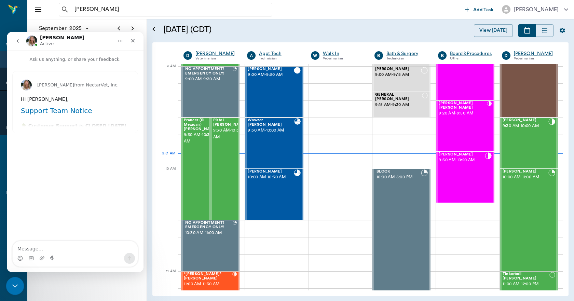
click at [16, 281] on icon "Close Intercom Messenger" at bounding box center [14, 285] width 8 height 8
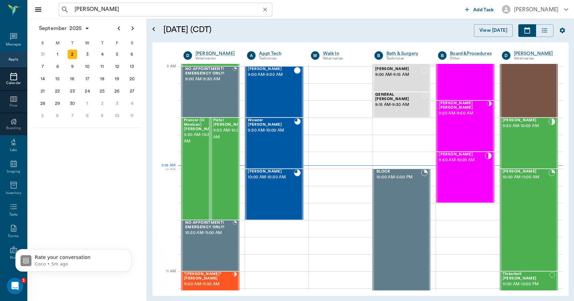
scroll to position [0, 0]
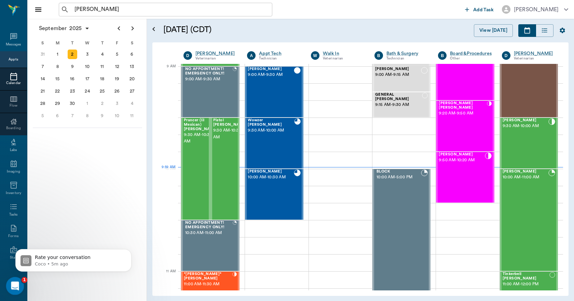
click at [15, 286] on icon "Open Intercom Messenger" at bounding box center [14, 285] width 11 height 11
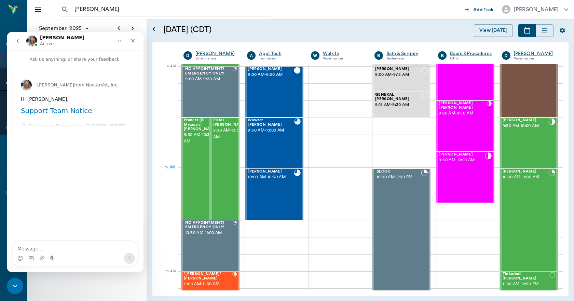
click at [15, 40] on icon "go back" at bounding box center [17, 40] width 5 height 5
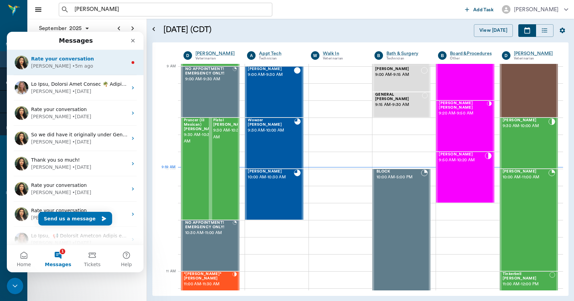
click at [46, 65] on div "Lizbeth" at bounding box center [51, 66] width 40 height 7
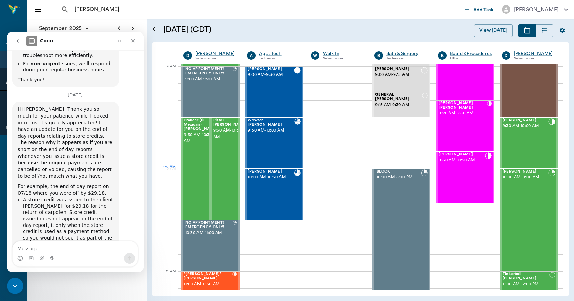
scroll to position [4585, 0]
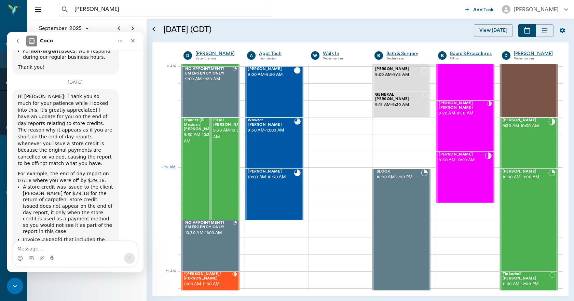
click at [15, 43] on icon "go back" at bounding box center [17, 40] width 5 height 5
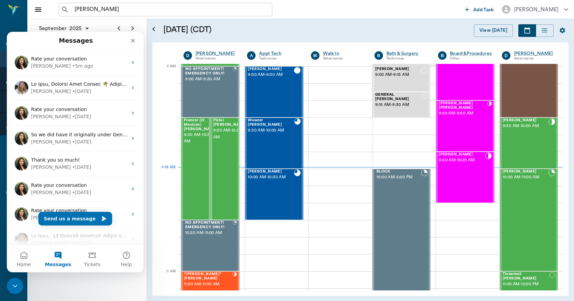
scroll to position [0, 0]
click at [15, 284] on icon "Close Intercom Messenger" at bounding box center [14, 285] width 8 height 8
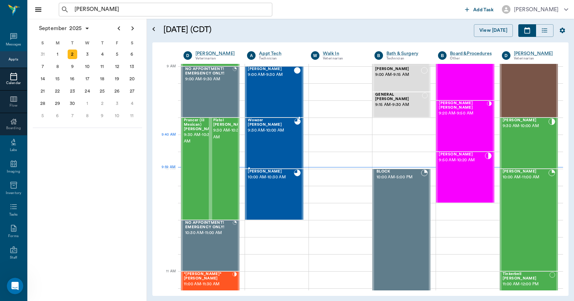
click at [262, 145] on div "Wowzer Francis 9:30 AM - 10:00 AM" at bounding box center [271, 143] width 46 height 50
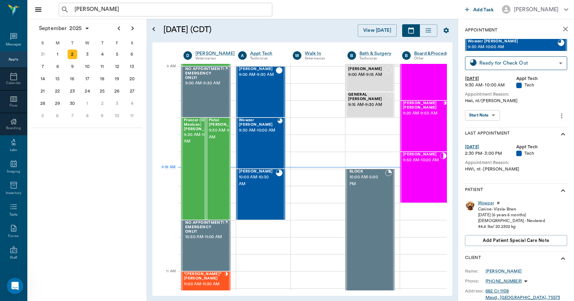
click at [482, 202] on div "Wowzer" at bounding box center [486, 203] width 16 height 6
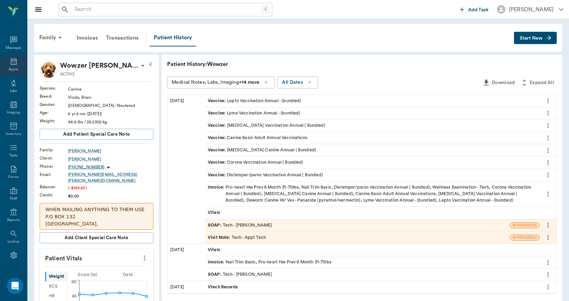
click at [12, 64] on icon at bounding box center [14, 61] width 6 height 7
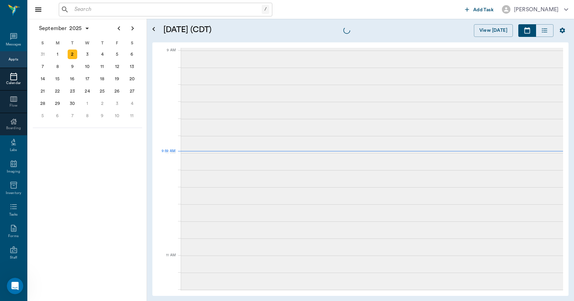
scroll to position [104, 0]
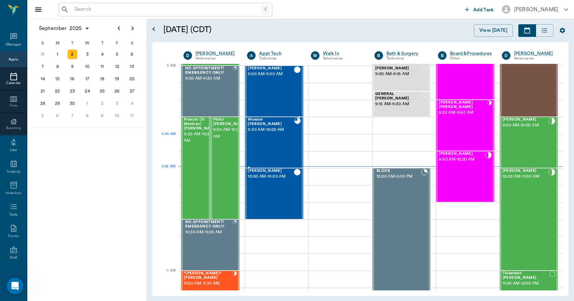
click at [279, 142] on div "Wowzer Francis 9:30 AM - 10:00 AM" at bounding box center [271, 143] width 46 height 50
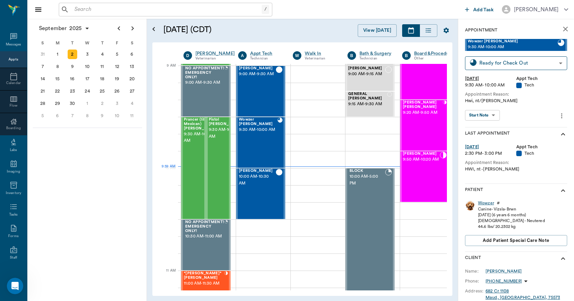
click at [486, 204] on div "Wowzer" at bounding box center [486, 203] width 16 height 6
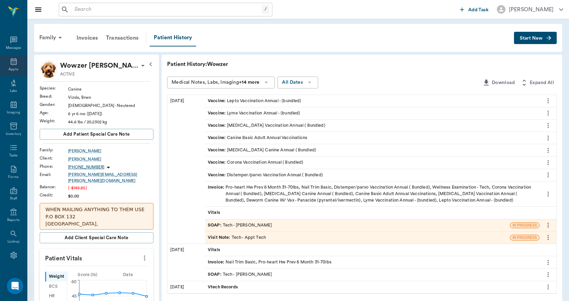
click at [6, 60] on div "Appts" at bounding box center [13, 66] width 27 height 22
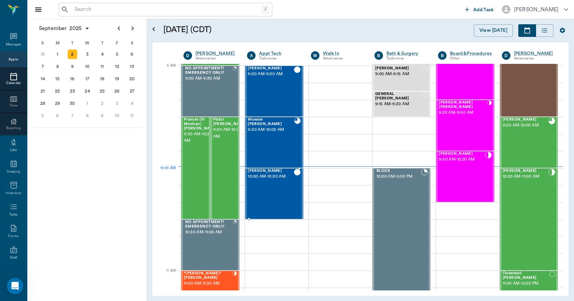
scroll to position [35, 0]
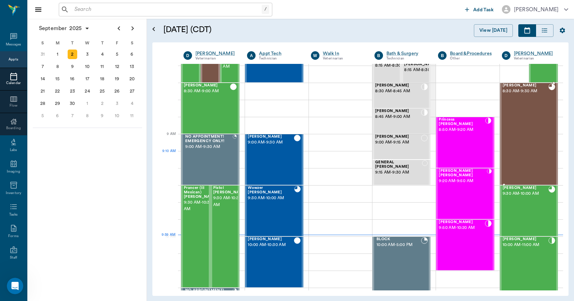
click at [526, 145] on div "DASH Roberts 8:30 AM - 9:30 AM" at bounding box center [526, 133] width 46 height 101
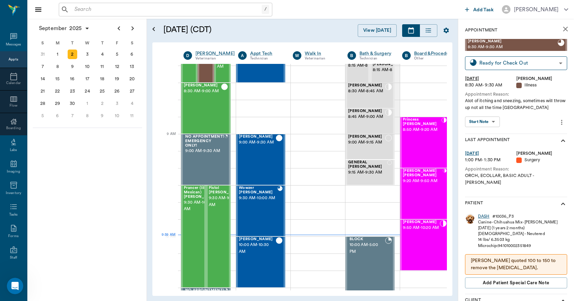
click at [485, 214] on div "DASH" at bounding box center [484, 217] width 12 height 6
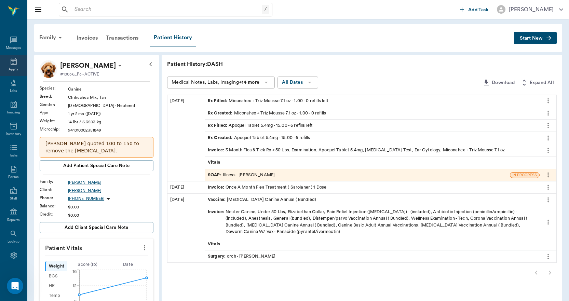
click at [15, 64] on div "Appts" at bounding box center [13, 66] width 27 height 22
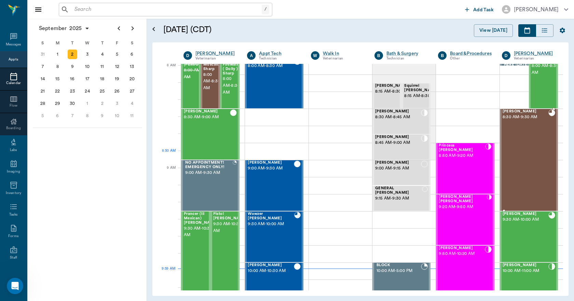
scroll to position [1, 0]
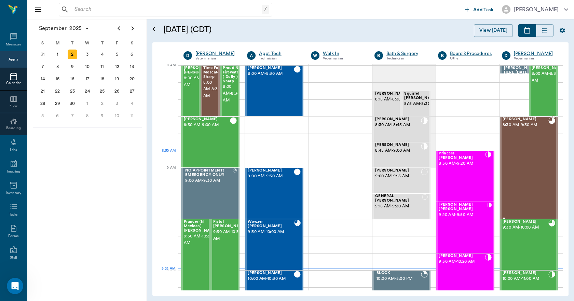
click at [533, 160] on div "DASH Roberts 8:30 AM - 9:30 AM" at bounding box center [526, 167] width 46 height 101
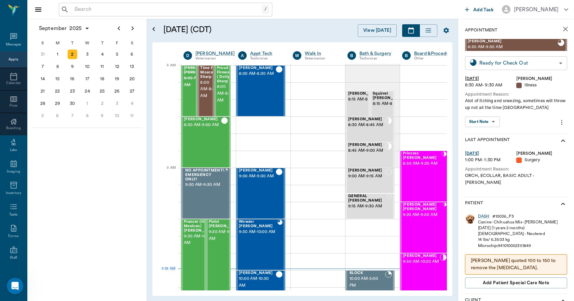
click at [504, 63] on body "/ ​ Add Task Dr. Bert Ellsworth Nectar Messages Appts Calendar Flow Boarding La…" at bounding box center [287, 150] width 574 height 301
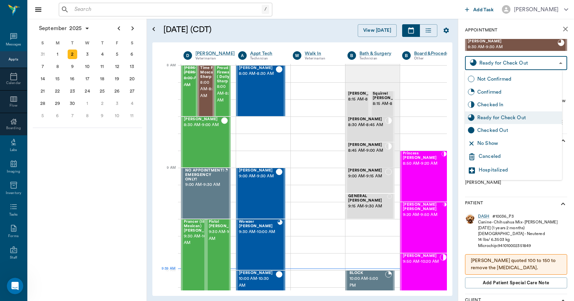
click at [497, 132] on div "Checked Out" at bounding box center [518, 131] width 82 height 8
type input "CHECKED_OUT"
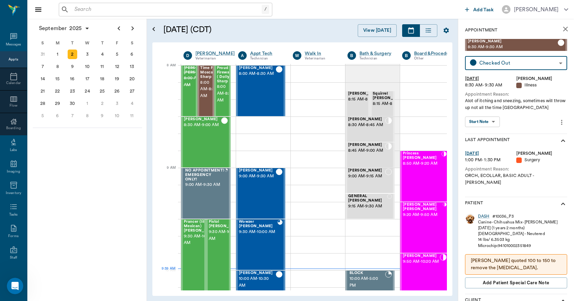
click at [561, 31] on icon "close" at bounding box center [565, 29] width 8 height 8
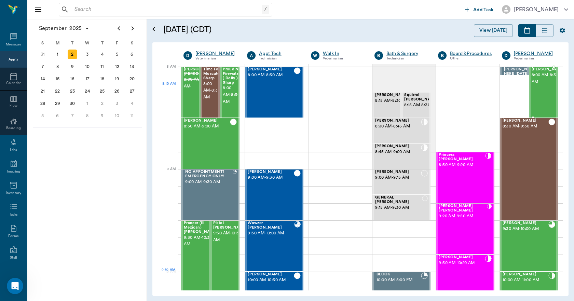
click at [539, 84] on span "8:00 AM - 8:30 AM" at bounding box center [549, 79] width 34 height 14
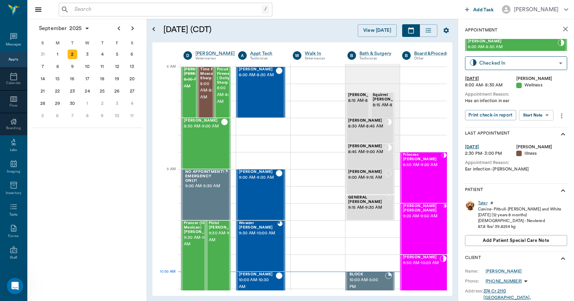
click at [486, 203] on div "Tater" at bounding box center [483, 203] width 10 height 6
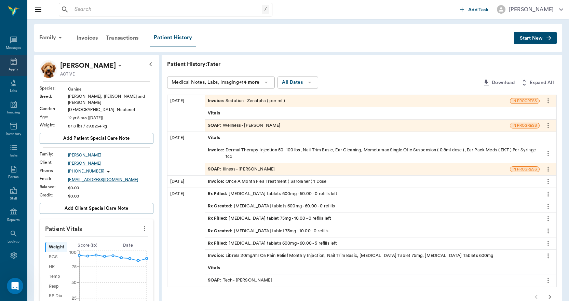
click at [12, 61] on icon at bounding box center [14, 61] width 8 height 8
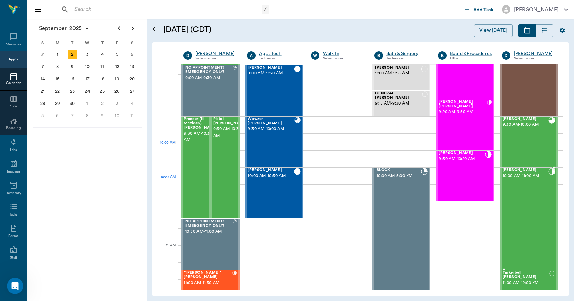
scroll to position [103, 0]
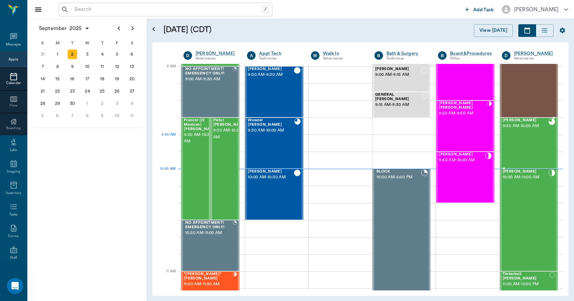
click at [524, 138] on div "Zander Shirley 9:30 AM - 10:00 AM" at bounding box center [526, 143] width 46 height 50
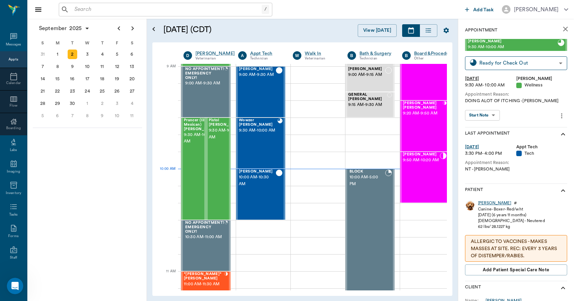
click at [485, 203] on div "Zander" at bounding box center [494, 203] width 33 height 6
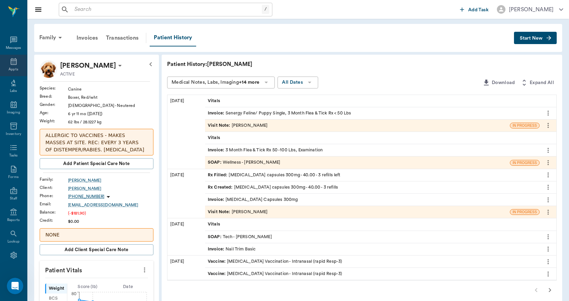
click at [15, 62] on div "Appts" at bounding box center [13, 66] width 27 height 22
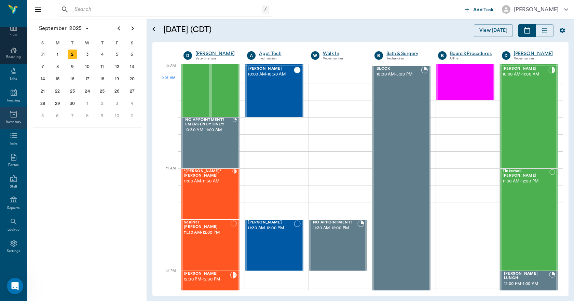
scroll to position [72, 0]
click at [10, 246] on icon at bounding box center [14, 243] width 8 height 8
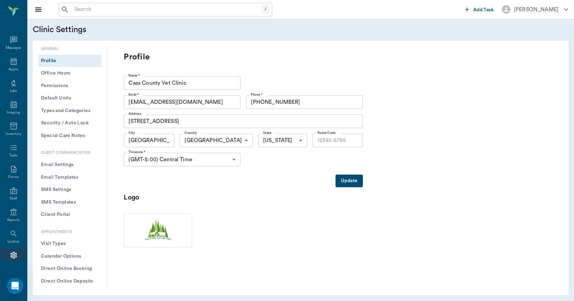
type input "75551"
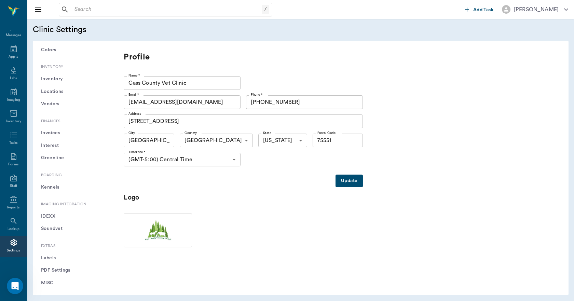
scroll to position [501, 0]
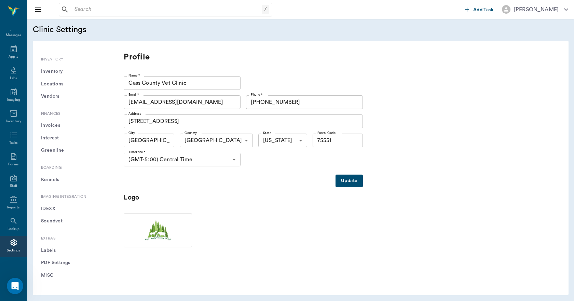
click at [56, 252] on button "Labels" at bounding box center [69, 250] width 63 height 13
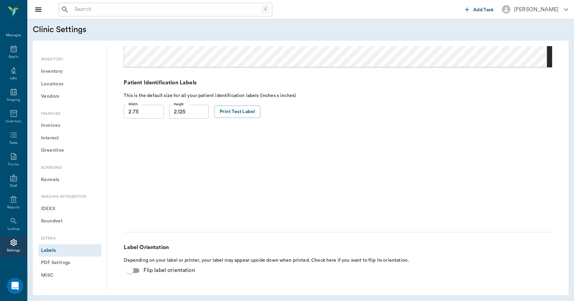
scroll to position [180, 0]
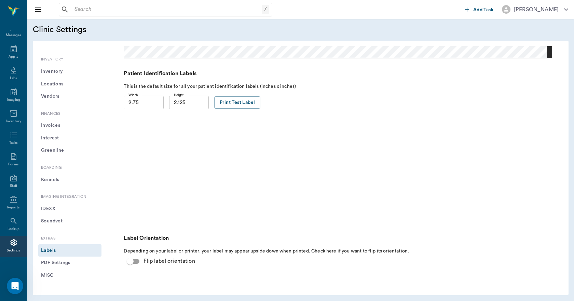
click at [74, 266] on button "PDF Settings" at bounding box center [69, 263] width 63 height 13
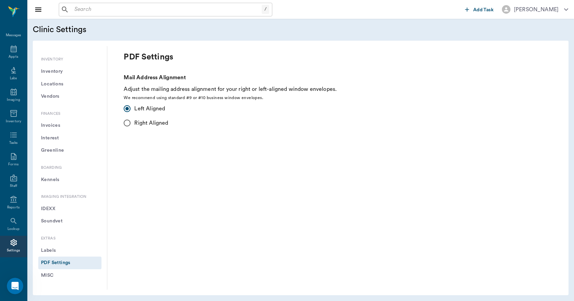
click at [46, 276] on button "MISC" at bounding box center [69, 275] width 63 height 13
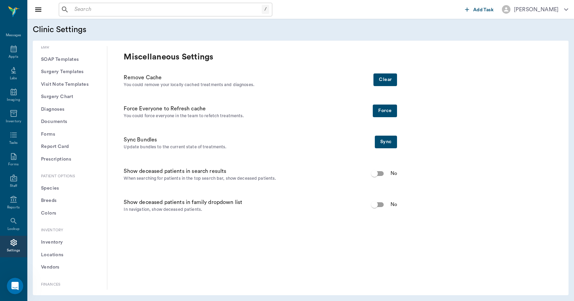
scroll to position [296, 0]
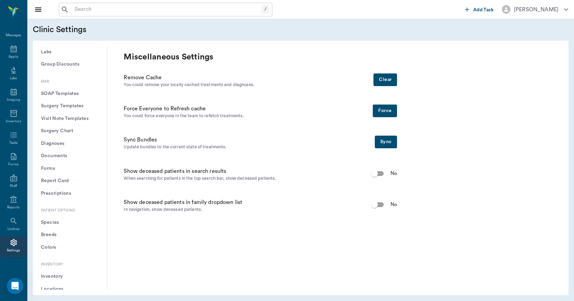
click at [61, 196] on button "Prescriptions" at bounding box center [69, 193] width 63 height 13
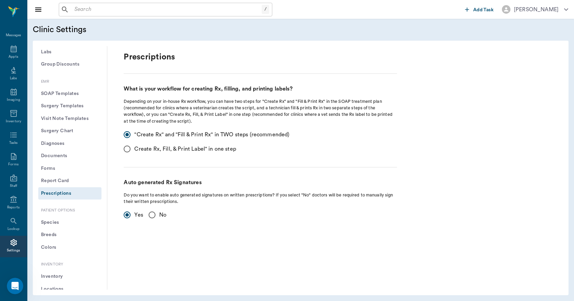
radio input "false"
click at [67, 180] on button "Report Card" at bounding box center [69, 181] width 63 height 13
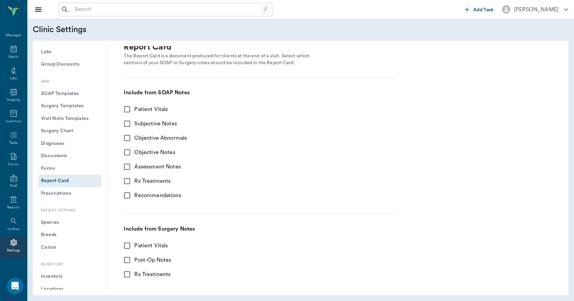
scroll to position [13, 0]
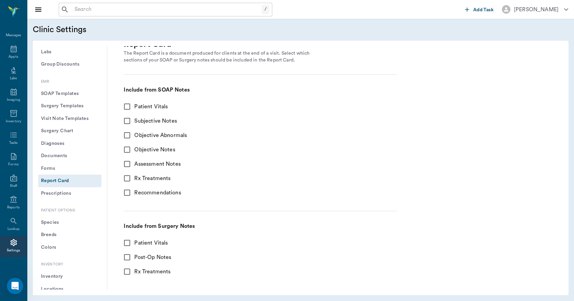
click at [80, 171] on button "Forms" at bounding box center [69, 168] width 63 height 13
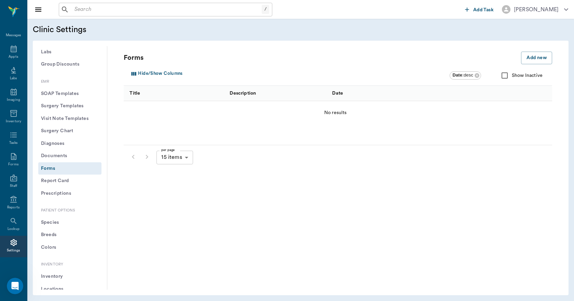
click at [64, 155] on button "Documents" at bounding box center [69, 156] width 63 height 13
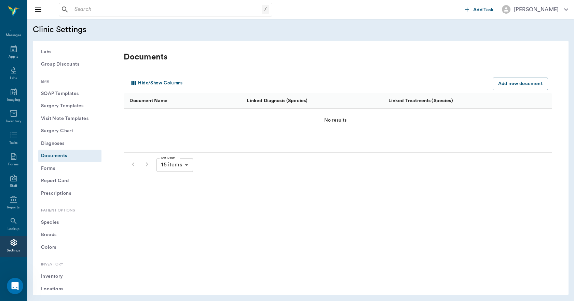
click at [65, 144] on button "Diagnoses" at bounding box center [69, 143] width 63 height 13
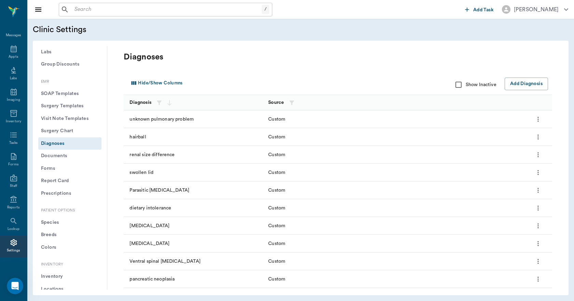
click at [71, 132] on button "Surgery Chart" at bounding box center [69, 131] width 63 height 13
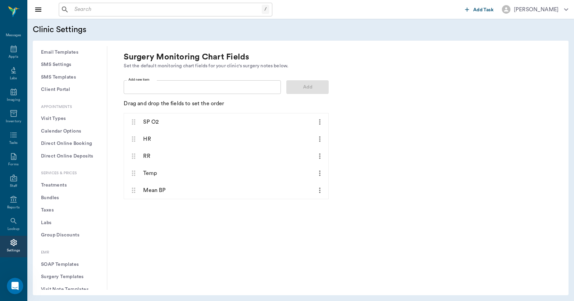
scroll to position [91, 0]
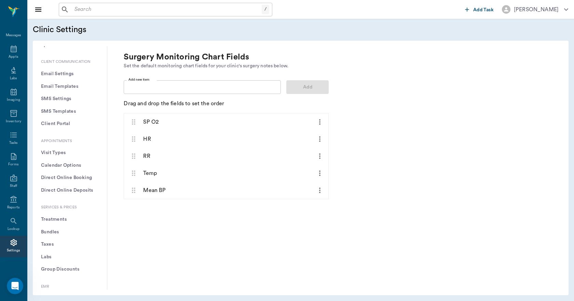
click at [76, 163] on button "Calendar Options" at bounding box center [69, 165] width 63 height 13
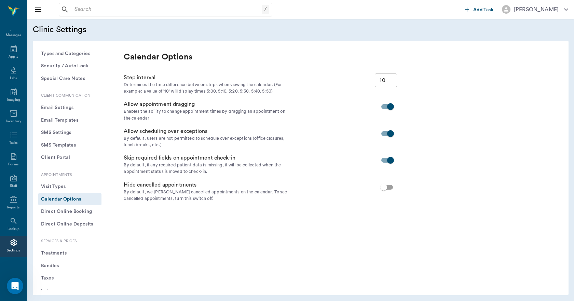
scroll to position [57, 0]
click at [74, 156] on button "Client Portal" at bounding box center [69, 158] width 63 height 13
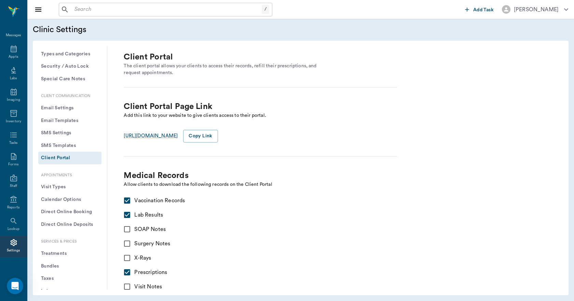
click at [74, 134] on button "SMS Settings" at bounding box center [69, 133] width 63 height 13
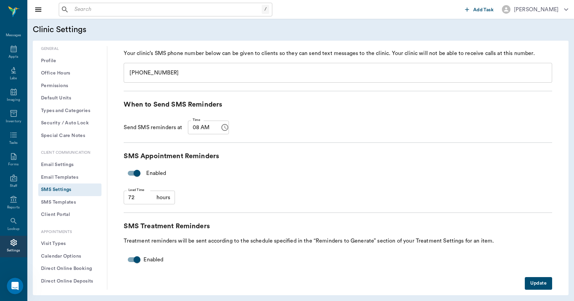
click at [79, 165] on button "Email Settings" at bounding box center [69, 165] width 63 height 13
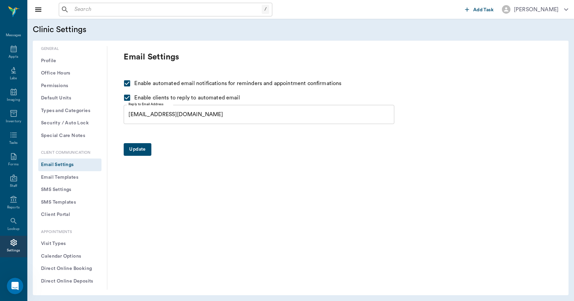
click at [60, 58] on button "Profile" at bounding box center [69, 61] width 63 height 13
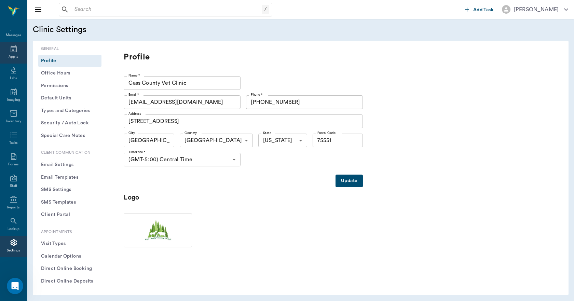
click at [12, 52] on icon at bounding box center [14, 49] width 8 height 8
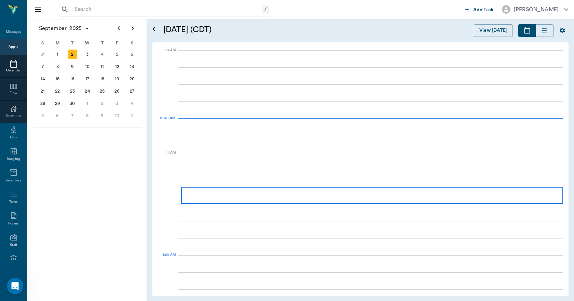
scroll to position [205, 0]
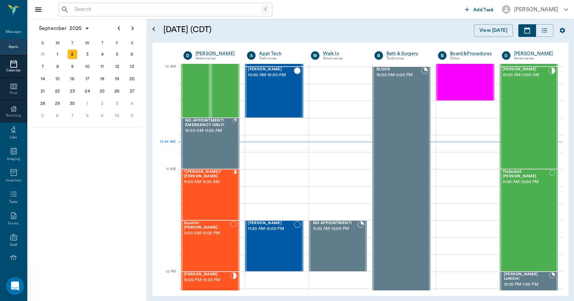
click at [15, 283] on icon "Open Intercom Messenger" at bounding box center [14, 285] width 11 height 11
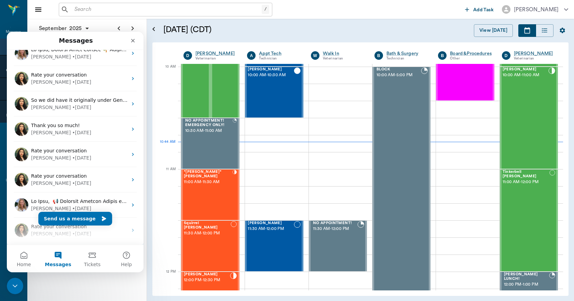
scroll to position [0, 0]
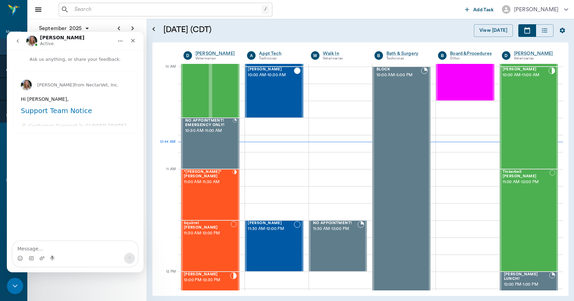
click at [67, 109] on h1 "Support Team Notice" at bounding box center [75, 112] width 109 height 13
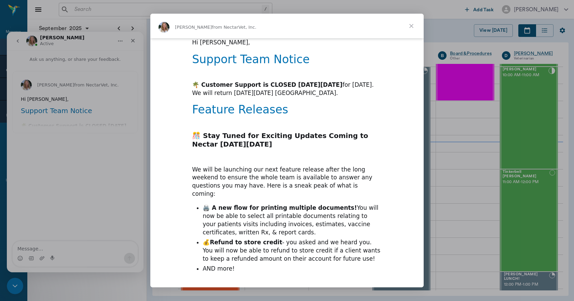
scroll to position [50, 0]
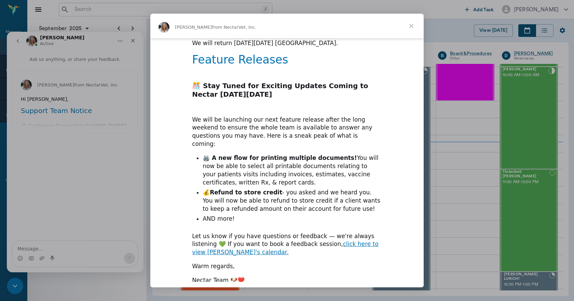
click at [416, 27] on span "Close" at bounding box center [411, 26] width 25 height 25
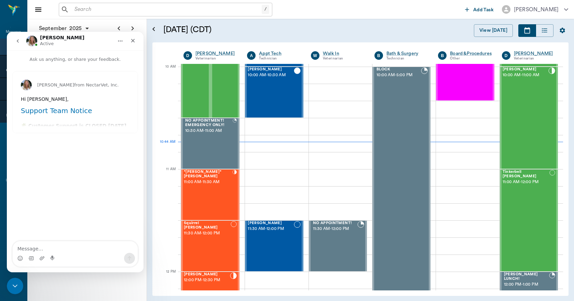
click at [19, 42] on icon "go back" at bounding box center [17, 40] width 5 height 5
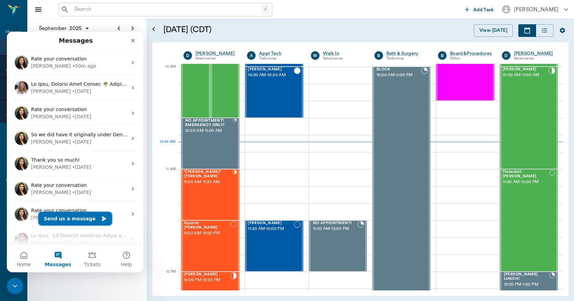
click at [68, 219] on button "Send us a message" at bounding box center [75, 219] width 74 height 14
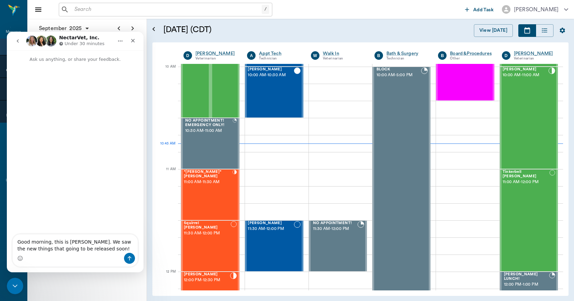
click at [90, 251] on textarea "Good morning, this is Lory. We saw the new things that going to be released soo…" at bounding box center [75, 243] width 125 height 18
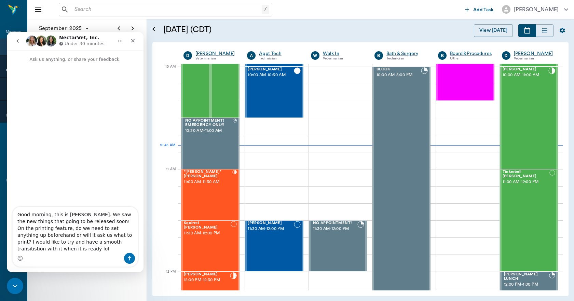
click at [38, 252] on textarea "Good morning, this is Lory. We saw the new things that going to be released soo…" at bounding box center [75, 230] width 125 height 46
drag, startPoint x: 38, startPoint y: 252, endPoint x: 30, endPoint y: 126, distance: 125.6
click at [30, 126] on div "Intercom messenger" at bounding box center [75, 135] width 137 height 145
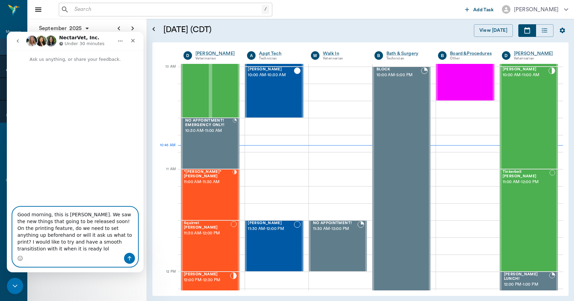
drag, startPoint x: 42, startPoint y: 249, endPoint x: 50, endPoint y: 250, distance: 8.3
click at [42, 249] on textarea "Good morning, this is Lory. We saw the new things that going to be released soo…" at bounding box center [75, 230] width 125 height 46
type textarea "Good morning, this is Lory. We saw the new things that going to be released soo…"
click at [130, 258] on icon "Send a message…" at bounding box center [130, 258] width 4 height 4
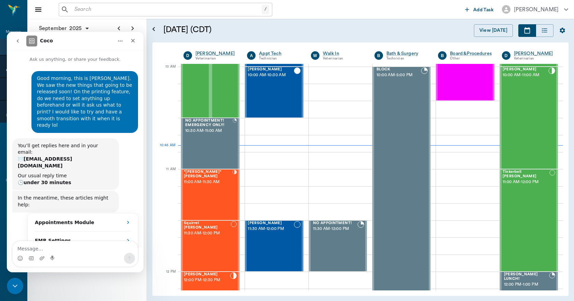
scroll to position [17, 0]
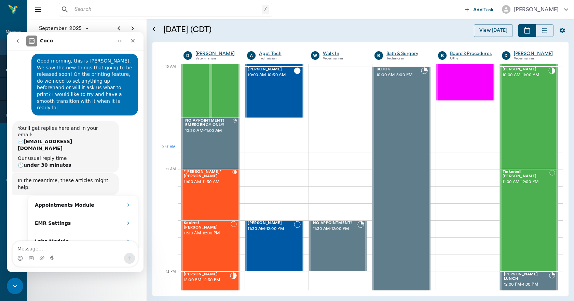
click at [14, 42] on button "go back" at bounding box center [17, 41] width 13 height 13
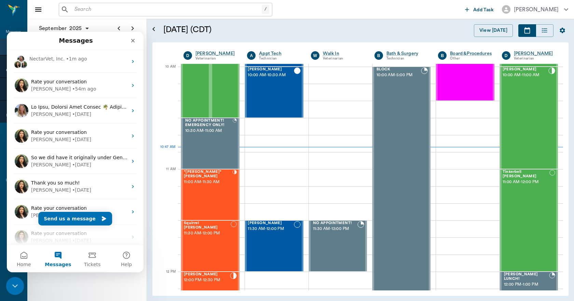
click at [16, 283] on icon "Close Intercom Messenger" at bounding box center [14, 285] width 8 height 8
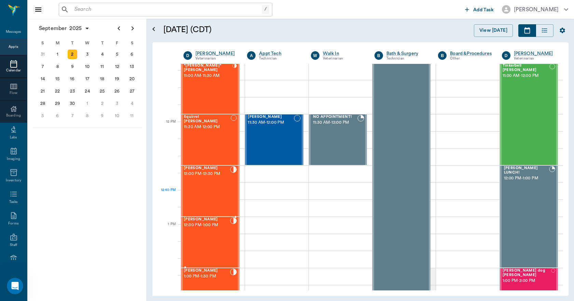
scroll to position [273, 0]
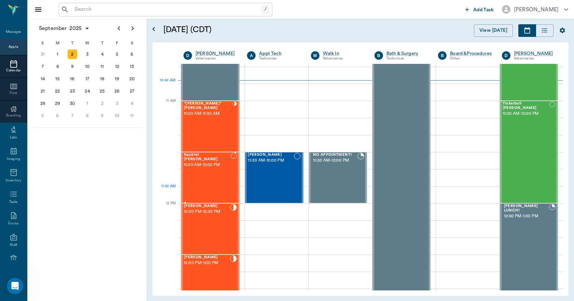
click at [216, 188] on div "Squirrel Eaton 11:30 AM - 12:00 PM" at bounding box center [207, 178] width 47 height 50
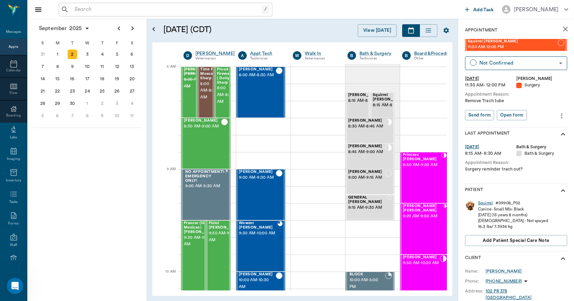
click at [484, 202] on div "Squirrel" at bounding box center [485, 203] width 15 height 6
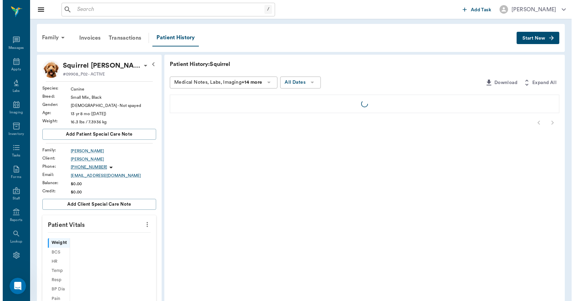
scroll to position [13, 0]
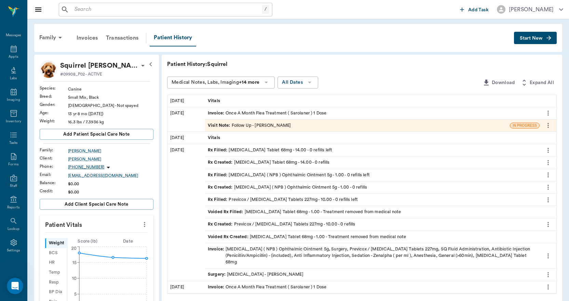
click at [288, 126] on div "Visit Note : Follow Up - Dr. Bert Ellsworth" at bounding box center [249, 125] width 83 height 6
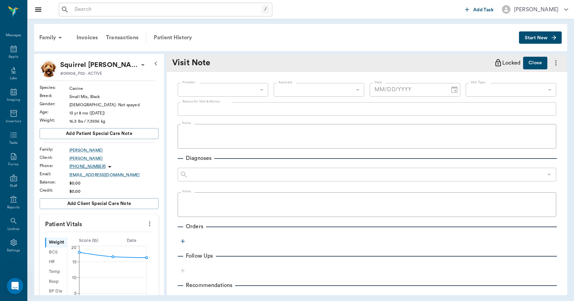
type input "63ec2f075fda476ae8351a4d"
type input "65d2be4f46e3a538d89b8c16"
type textarea "Trache tube keeps getting clogged and causing some dyspnea"
type input "08/29/2025"
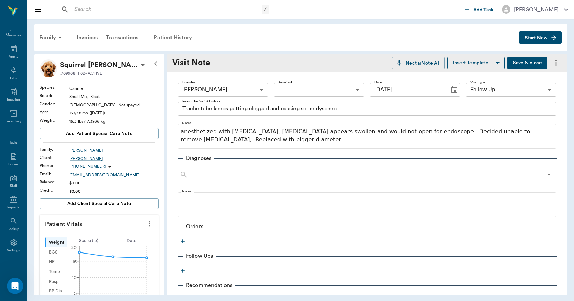
click at [185, 38] on div "Patient History" at bounding box center [173, 37] width 46 height 16
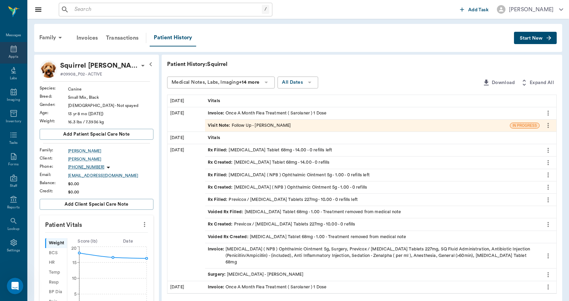
click at [10, 51] on icon at bounding box center [14, 49] width 8 height 8
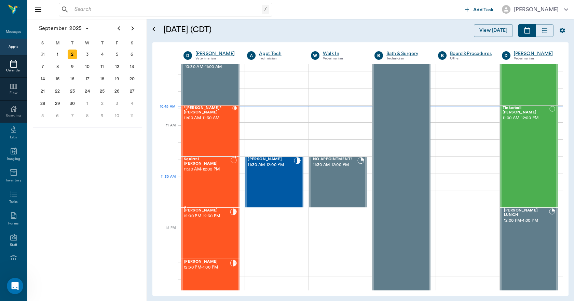
scroll to position [274, 0]
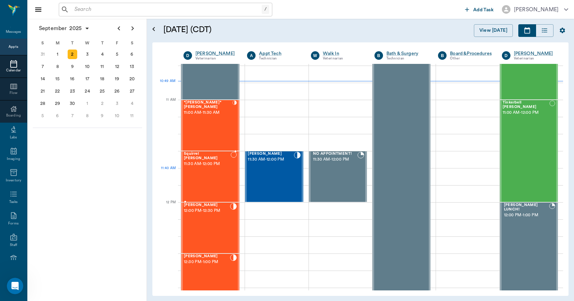
click at [194, 175] on div "Squirrel Eaton 11:30 AM - 12:00 PM" at bounding box center [207, 177] width 47 height 50
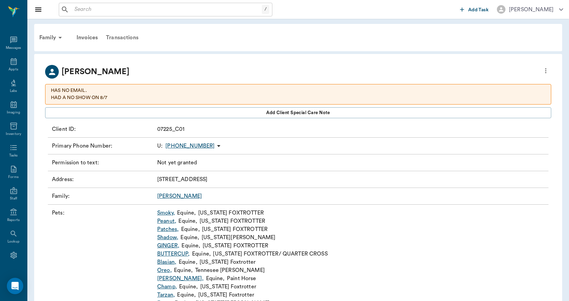
click at [114, 37] on div "Transactions" at bounding box center [122, 37] width 41 height 16
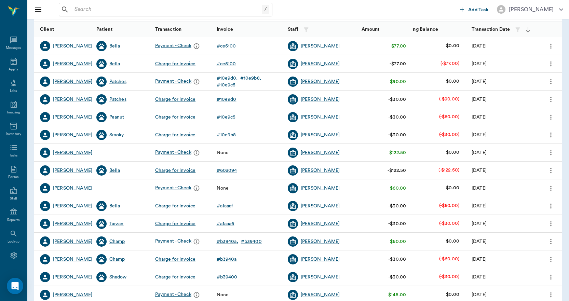
scroll to position [68, 0]
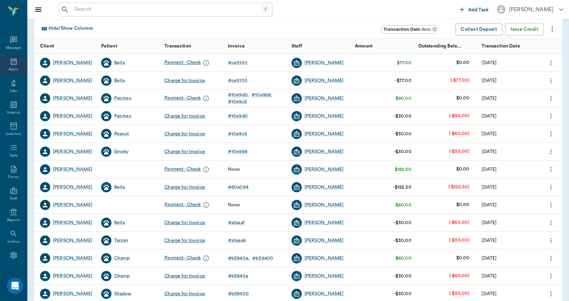
click at [11, 65] on icon at bounding box center [14, 61] width 6 height 7
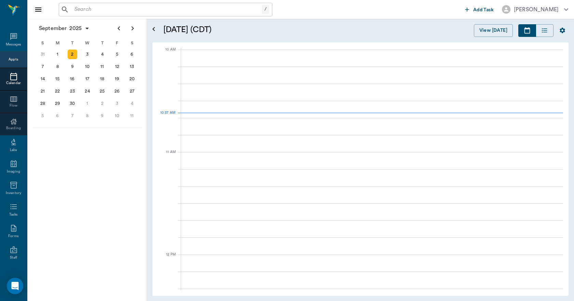
scroll to position [206, 0]
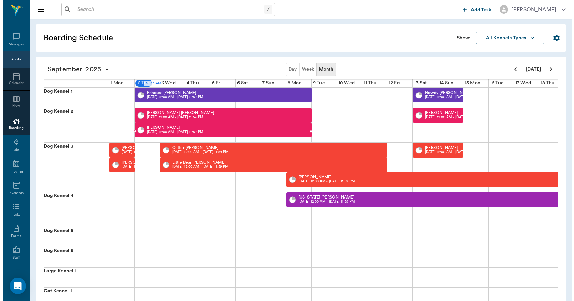
scroll to position [0, 0]
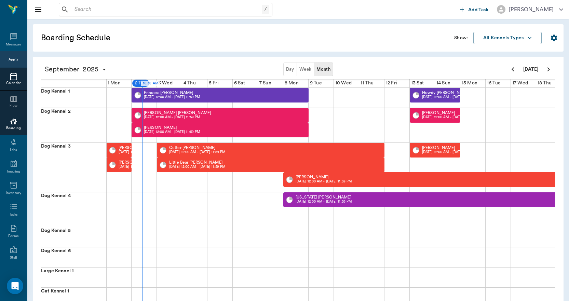
click at [14, 78] on icon at bounding box center [13, 77] width 7 height 8
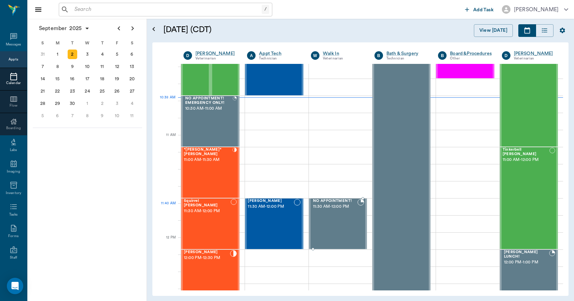
scroll to position [239, 0]
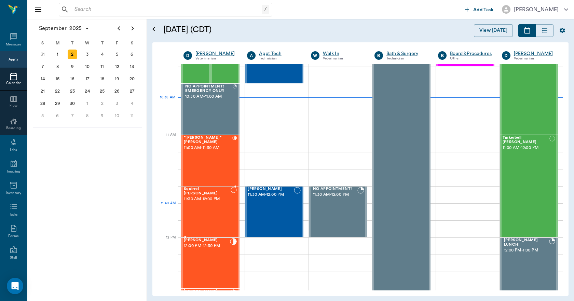
click at [215, 204] on div "Squirrel [PERSON_NAME] 11:30 AM - 12:00 PM" at bounding box center [207, 212] width 47 height 50
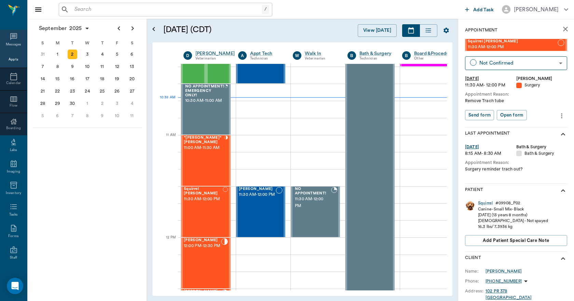
click at [11, 42] on div "Messages" at bounding box center [14, 44] width 16 height 5
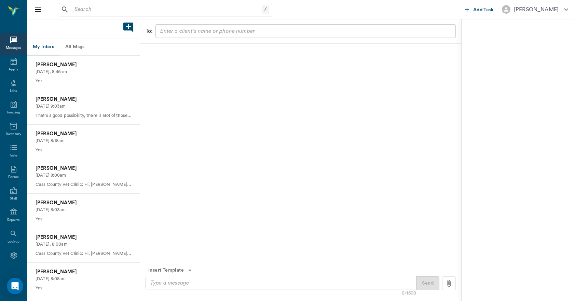
click at [77, 46] on button "All Msgs" at bounding box center [74, 47] width 31 height 16
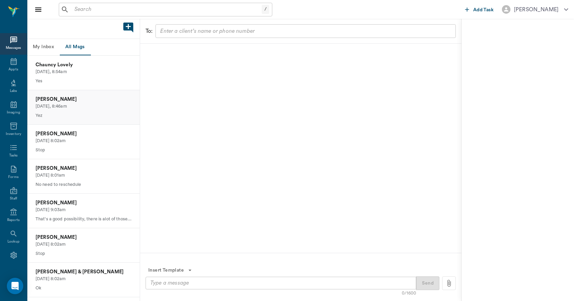
click at [68, 107] on p "Today, 8:46am" at bounding box center [84, 106] width 96 height 6
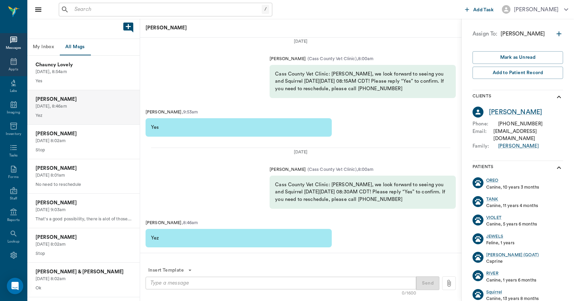
click at [10, 62] on icon at bounding box center [14, 61] width 8 height 8
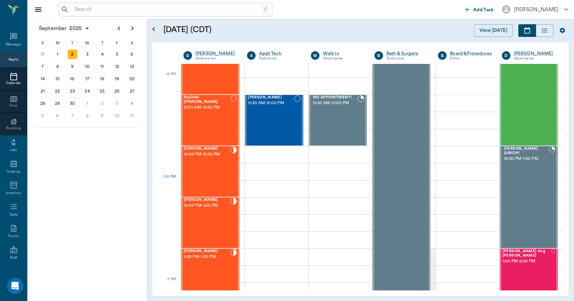
scroll to position [410, 0]
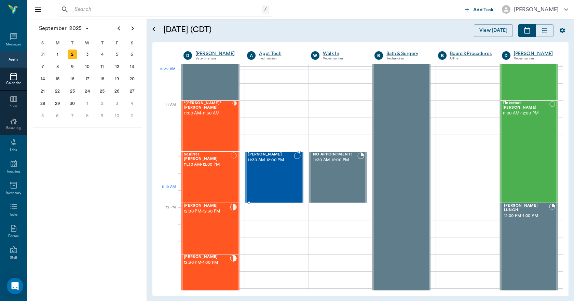
scroll to position [240, 0]
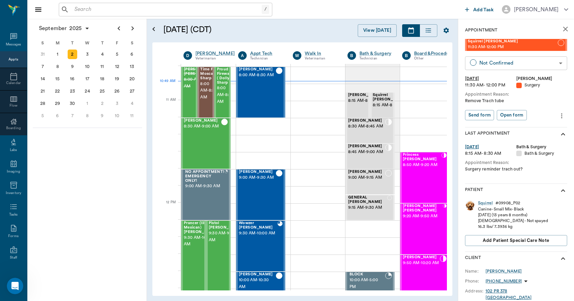
scroll to position [274, 0]
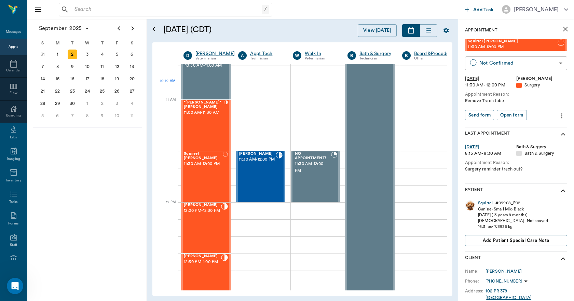
click at [534, 67] on body "/ ​ Add Task Dr. Bert Ellsworth Nectar Messages Appts Calendar Flow Boarding La…" at bounding box center [287, 150] width 574 height 301
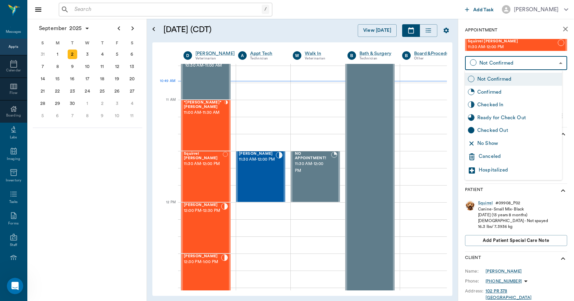
click at [488, 157] on div "Canceled" at bounding box center [519, 157] width 81 height 8
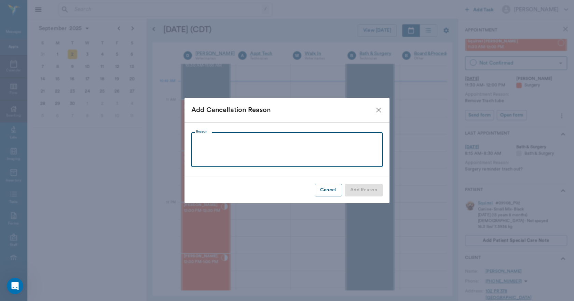
click at [349, 157] on textarea "Reason" at bounding box center [287, 150] width 182 height 24
type textarea "c"
type textarea "CAME LAST WEEK TO REDO THE TRACH TUBE"
click at [359, 189] on button "Add Reason" at bounding box center [364, 190] width 38 height 13
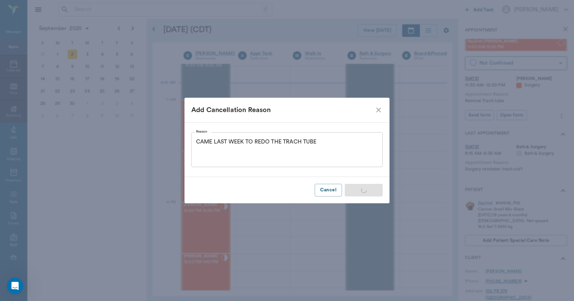
type input "CANCELED"
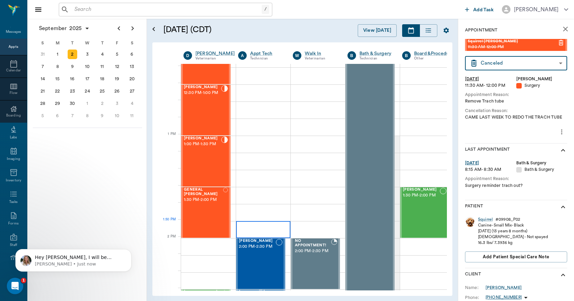
scroll to position [445, 0]
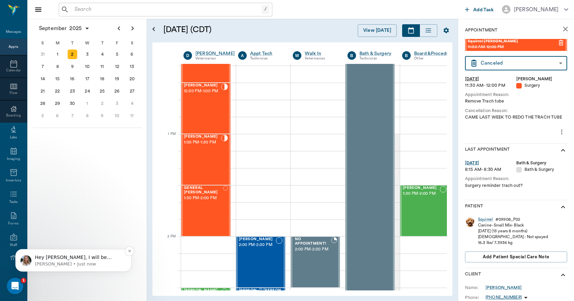
click at [102, 260] on p "Hey [PERSON_NAME], I will be sending out a note later with how to do it, but th…" at bounding box center [79, 257] width 88 height 7
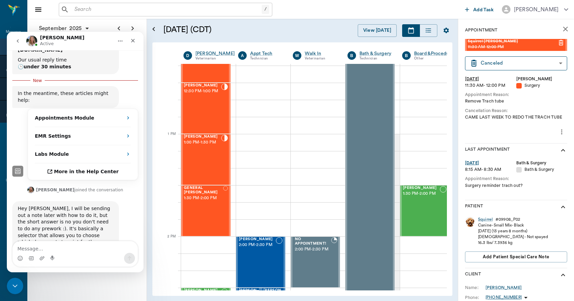
scroll to position [125, 0]
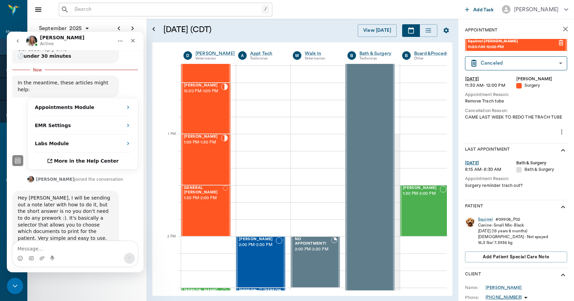
click at [82, 243] on textarea "Message…" at bounding box center [75, 247] width 125 height 12
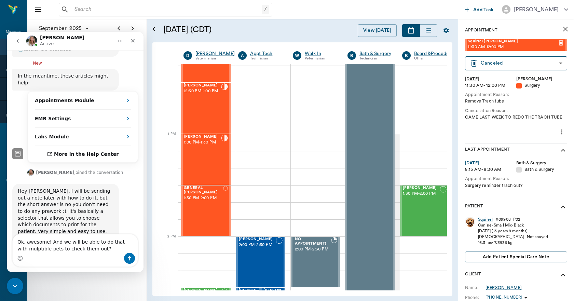
click at [36, 250] on textarea "Ok, awesome! And we will be able to do that with mulptible pets to check them o…" at bounding box center [75, 243] width 125 height 18
type textarea "Ok, awesome! And we will be able to do that with multiple pets to check them ou…"
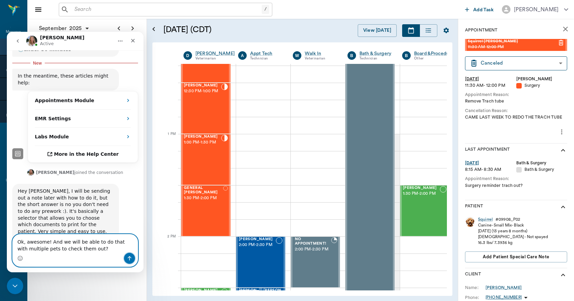
click at [128, 257] on icon "Send a message…" at bounding box center [129, 258] width 5 height 5
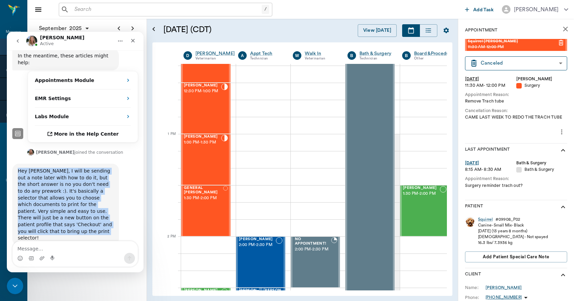
drag, startPoint x: 17, startPoint y: 137, endPoint x: 100, endPoint y: 190, distance: 99.0
click at [100, 190] on div "Hey Lory, I will be sending out a note later with how to do it, but the short a…" at bounding box center [65, 205] width 107 height 82
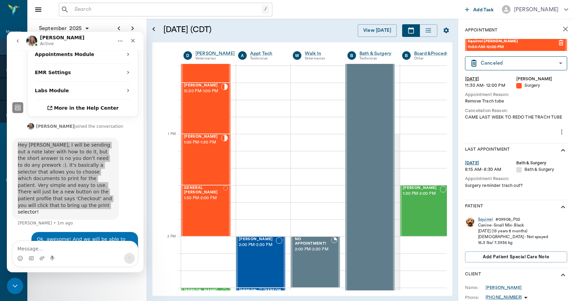
scroll to position [167, 0]
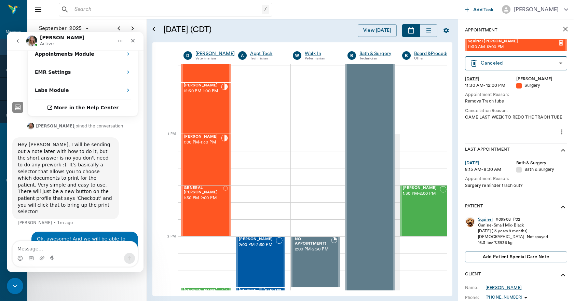
click at [92, 232] on div "Ok, awesome! And we will be able to do that with multiple pets to check them ou…" at bounding box center [75, 250] width 126 height 37
click at [15, 279] on div "Close Intercom Messenger" at bounding box center [14, 285] width 16 height 16
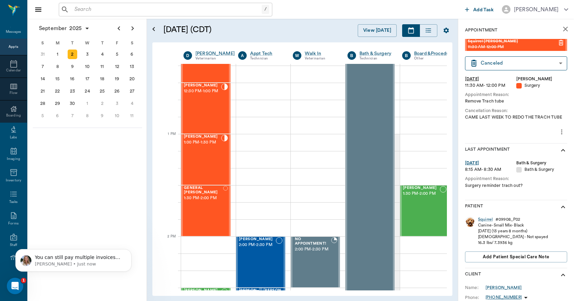
scroll to position [229, 0]
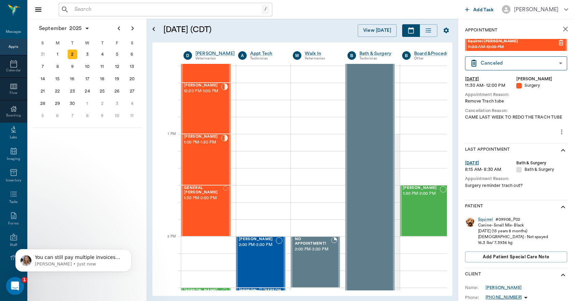
click at [15, 284] on icon "Open Intercom Messenger" at bounding box center [14, 285] width 11 height 11
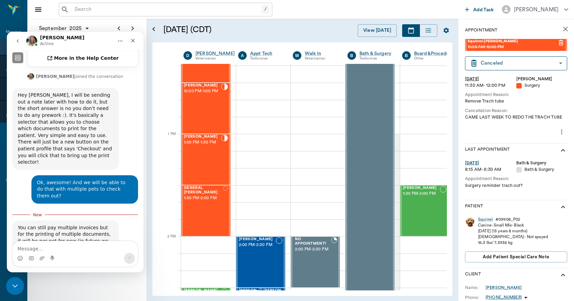
scroll to position [233, 0]
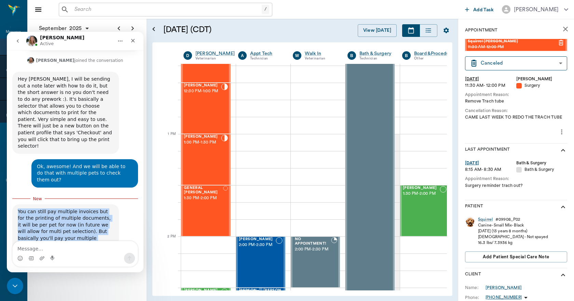
drag, startPoint x: 18, startPoint y: 158, endPoint x: 118, endPoint y: 204, distance: 110.1
click at [118, 204] on div "You can still pay multiple invoices but for the printing of multiple documents,…" at bounding box center [65, 241] width 107 height 75
copy div "You can still pay multiple invoices but for the printing of multiple documents,…"
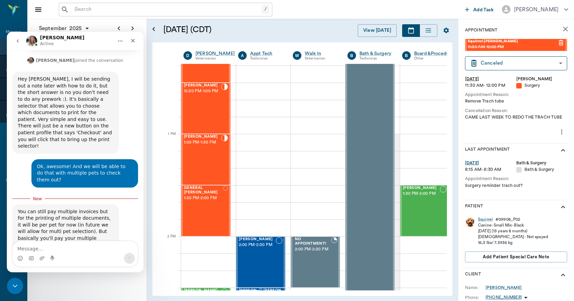
click at [123, 219] on div "You can still pay multiple invoices but for the printing of multiple documents,…" at bounding box center [75, 249] width 126 height 90
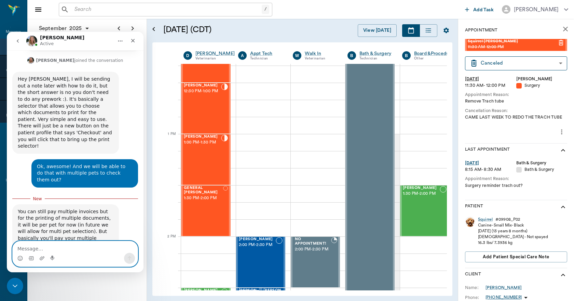
click at [59, 244] on textarea "Message…" at bounding box center [75, 247] width 125 height 12
type textarea "Thank you so much!"
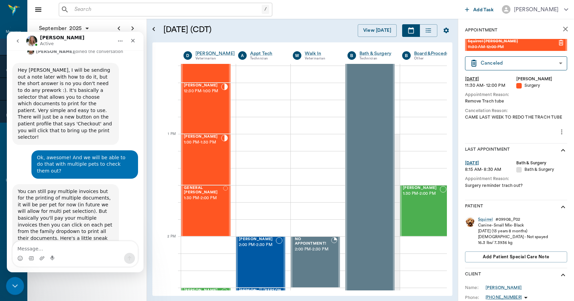
click at [17, 286] on icon "Close Intercom Messenger" at bounding box center [14, 285] width 8 height 8
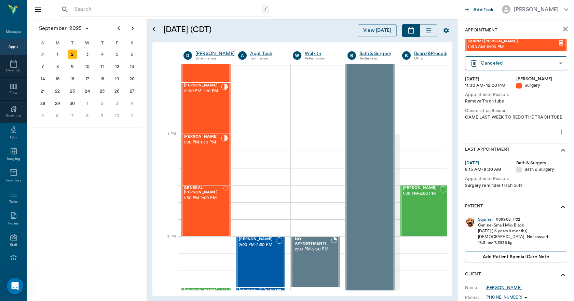
click at [563, 29] on icon "close" at bounding box center [565, 29] width 5 height 5
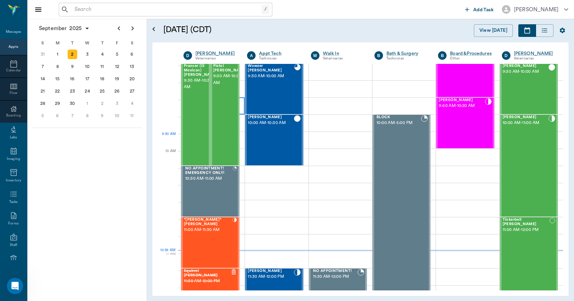
scroll to position [104, 0]
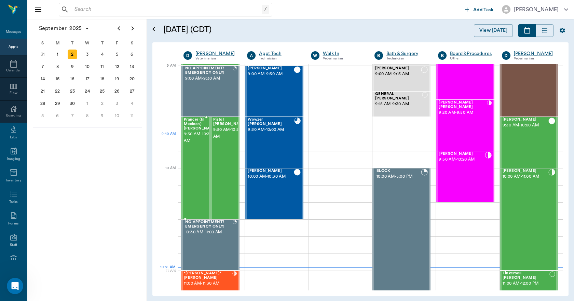
click at [199, 151] on div "Prancer (lil Mexican) Francis 9:30 AM - 10:30 AM" at bounding box center [201, 168] width 34 height 101
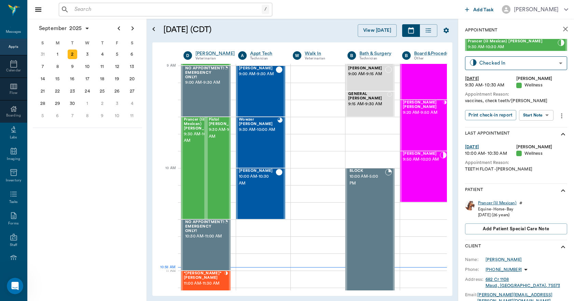
click at [485, 202] on div "Prancer (lil Mexican)" at bounding box center [497, 203] width 39 height 6
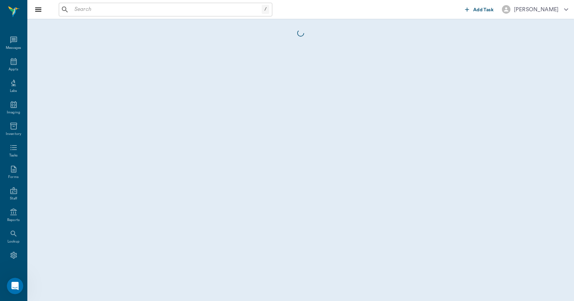
scroll to position [13, 0]
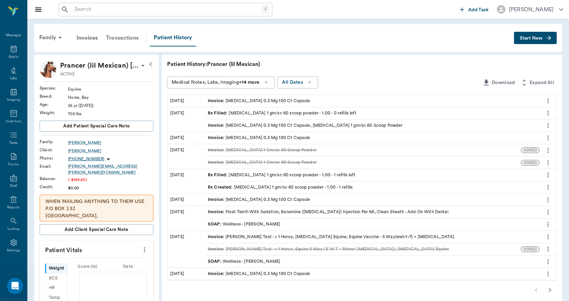
click at [124, 37] on div "Transactions" at bounding box center [122, 38] width 41 height 16
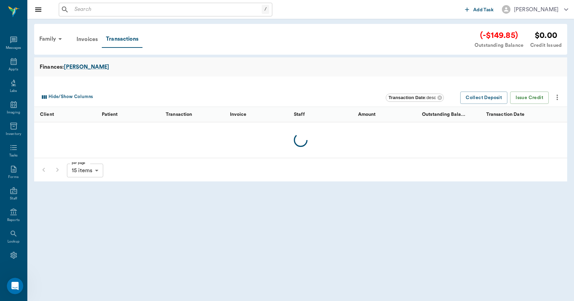
scroll to position [13, 0]
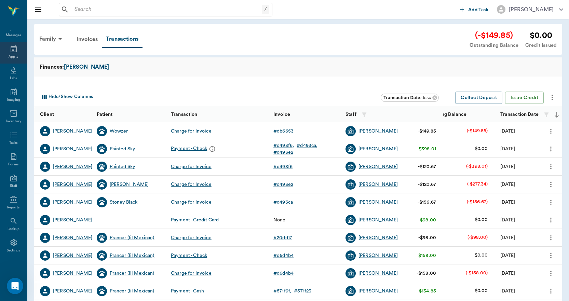
click at [12, 55] on div "Appts" at bounding box center [14, 56] width 10 height 5
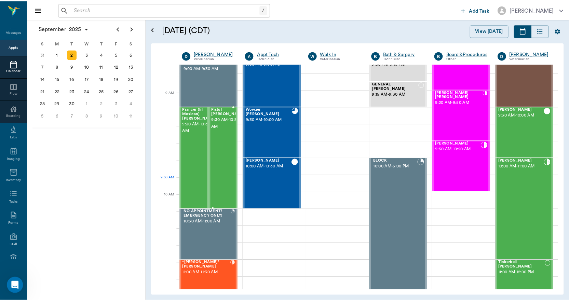
scroll to position [69, 0]
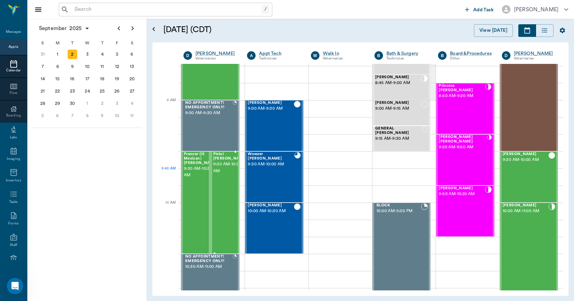
click at [219, 179] on div "Pistol Francis 9:30 AM - 10:30 AM" at bounding box center [230, 202] width 34 height 101
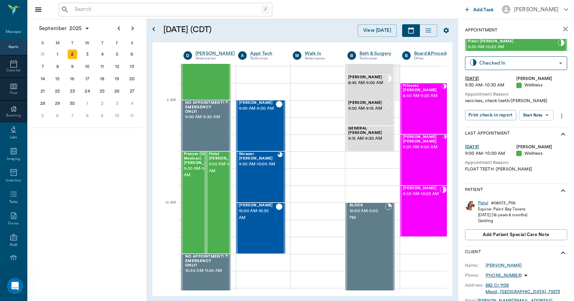
click at [484, 202] on div "Pistol" at bounding box center [483, 203] width 10 height 6
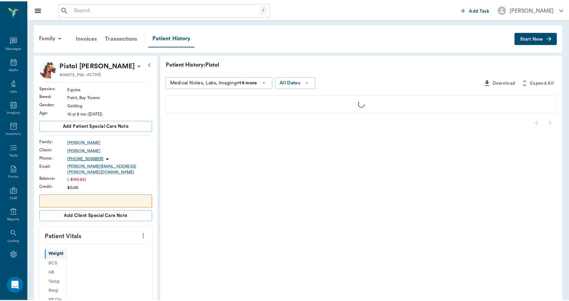
scroll to position [13, 0]
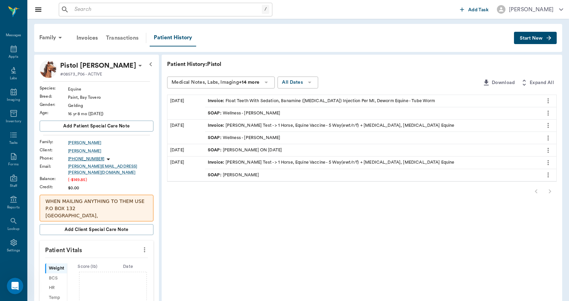
click at [125, 37] on div "Transactions" at bounding box center [122, 38] width 41 height 16
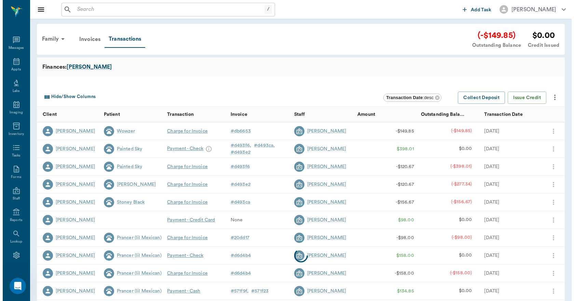
scroll to position [13, 0]
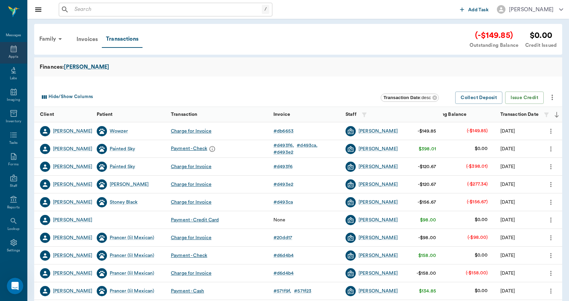
click at [12, 54] on div "Appts" at bounding box center [13, 53] width 27 height 22
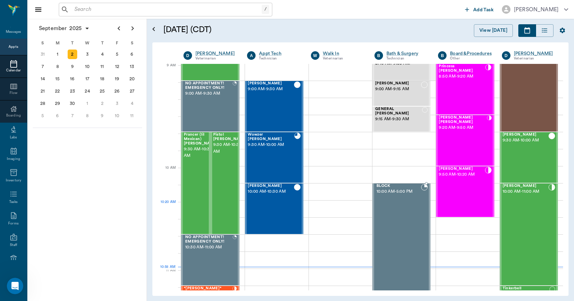
scroll to position [104, 0]
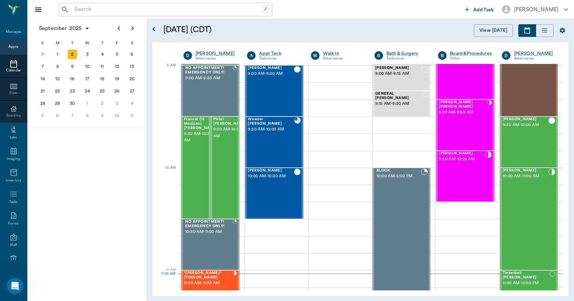
click at [143, 12] on input "text" at bounding box center [167, 10] width 190 height 10
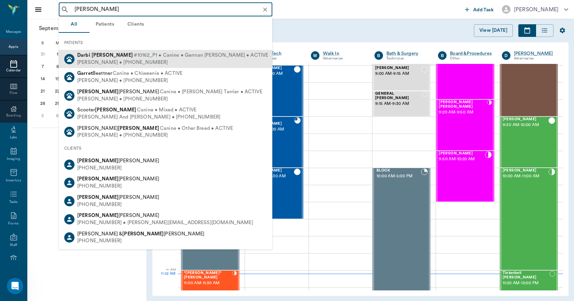
click at [134, 58] on span "#10162_P1 • Canine • German Shephard • ACTIVE" at bounding box center [201, 55] width 135 height 7
type input "darbi garr"
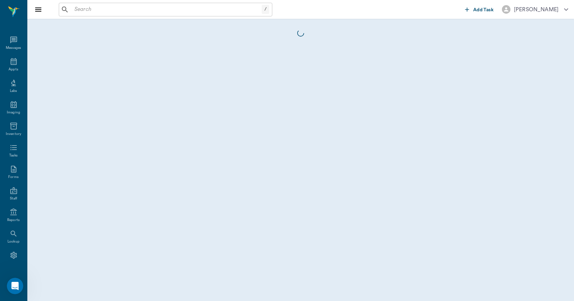
scroll to position [13, 0]
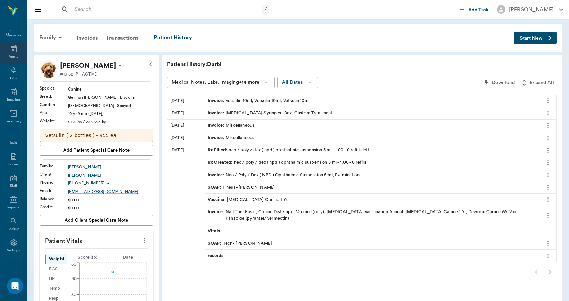
click at [13, 47] on icon at bounding box center [14, 48] width 6 height 7
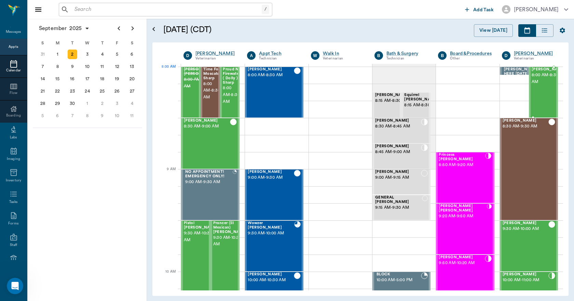
click at [534, 72] on span "Tater Hayden" at bounding box center [549, 69] width 34 height 4
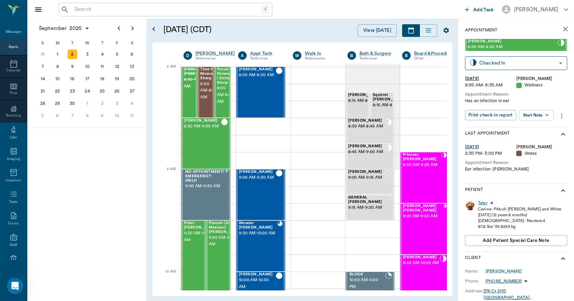
click at [483, 203] on div "Tater" at bounding box center [483, 203] width 10 height 6
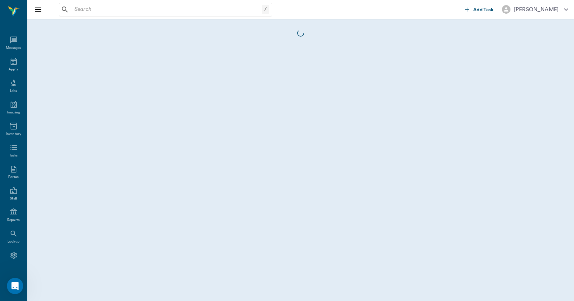
scroll to position [13, 0]
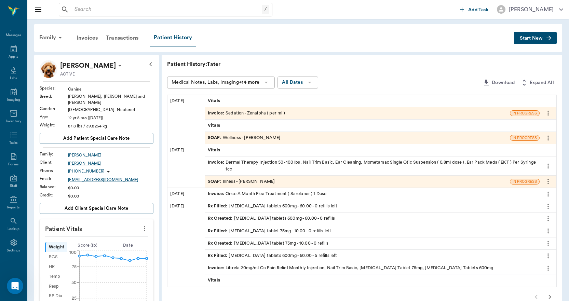
click at [249, 138] on div "SOAP : Wellness - Dr. Kindall Jones" at bounding box center [244, 138] width 72 height 6
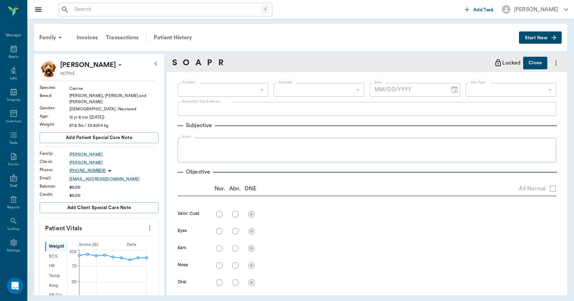
type input "670e8b52b987dc0b25a864ee"
type input "65d2be4f46e3a538d89b8c14"
type textarea "Has an infection in ear"
radio input "true"
type textarea "epidermal collarettes ventral abdomen - 2 to 3 large ones"
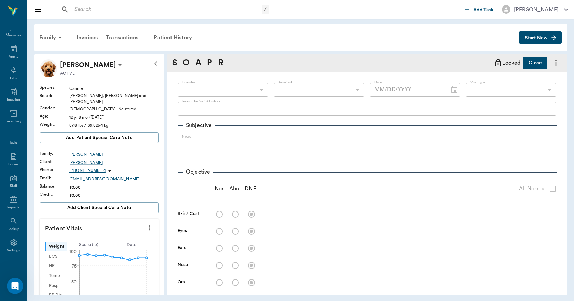
radio input "true"
type textarea "very painful right ear - unable to examine, left ear has thick discharge - unab…"
radio input "true"
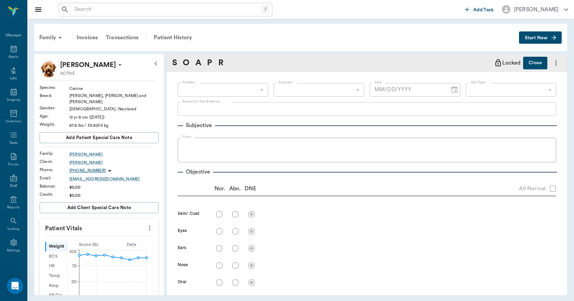
radio input "true"
type textarea "suspect organ enlargement but obese - hard to palpate adequately"
radio input "true"
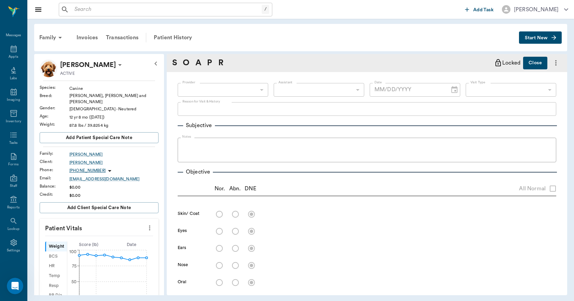
radio input "true"
type textarea "ambulatory x 4"
radio input "true"
type textarea "limited exam wnl"
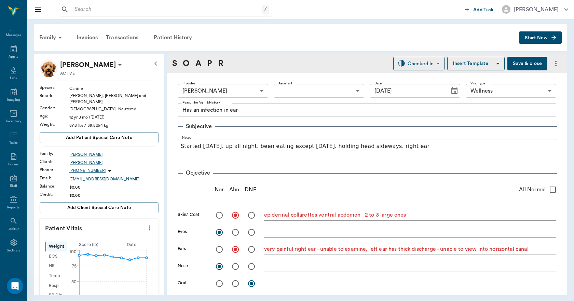
type input "[DATE]"
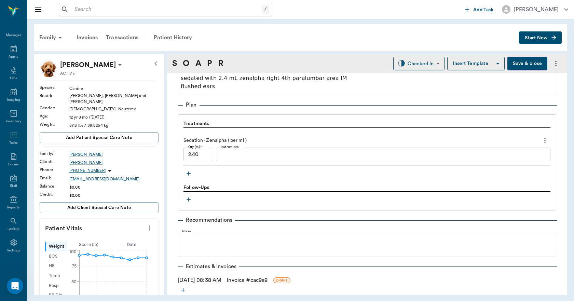
scroll to position [478, 0]
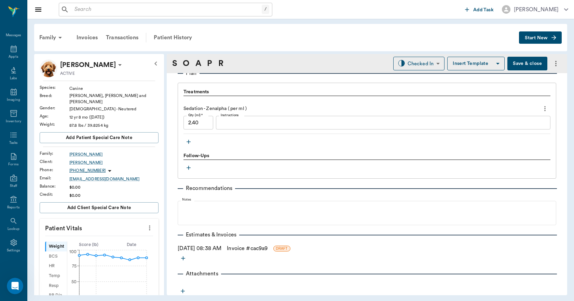
click at [187, 142] on icon "button" at bounding box center [188, 141] width 7 height 7
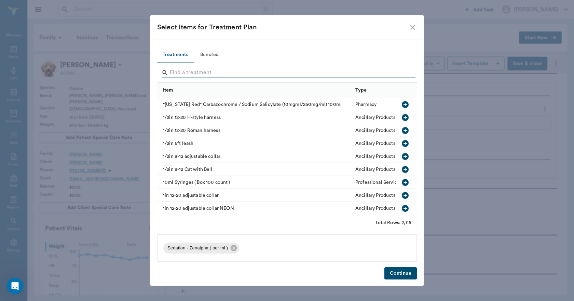
click at [218, 71] on input "Search" at bounding box center [287, 72] width 235 height 11
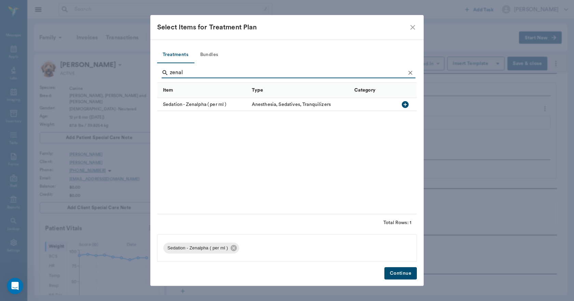
drag, startPoint x: 407, startPoint y: 106, endPoint x: 403, endPoint y: 106, distance: 4.4
click at [406, 106] on icon "button" at bounding box center [405, 104] width 7 height 7
type input "z"
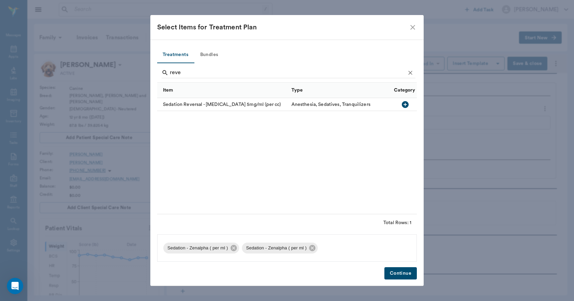
click at [406, 104] on icon "button" at bounding box center [405, 104] width 7 height 7
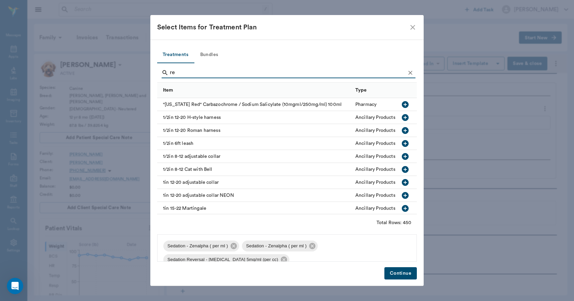
type input "r"
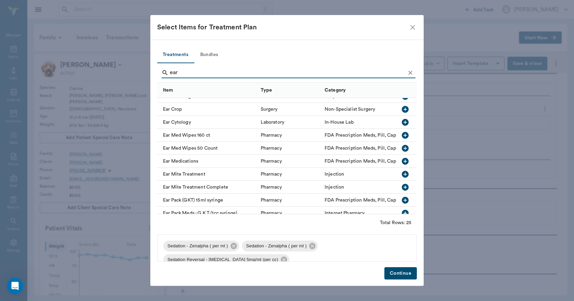
scroll to position [0, 0]
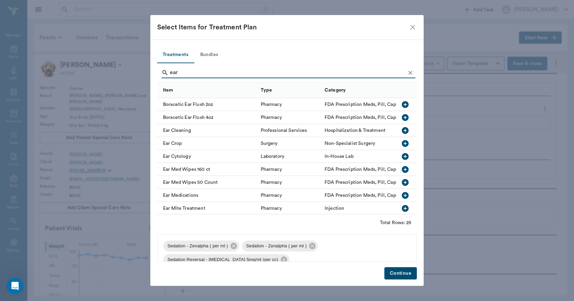
click at [402, 131] on icon "button" at bounding box center [405, 130] width 7 height 7
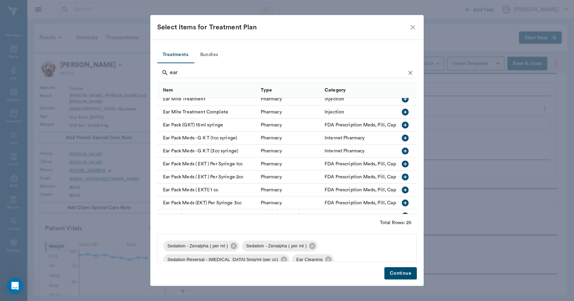
scroll to position [123, 0]
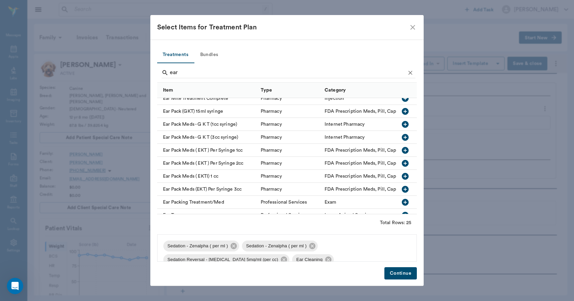
click at [402, 190] on icon "button" at bounding box center [405, 189] width 7 height 7
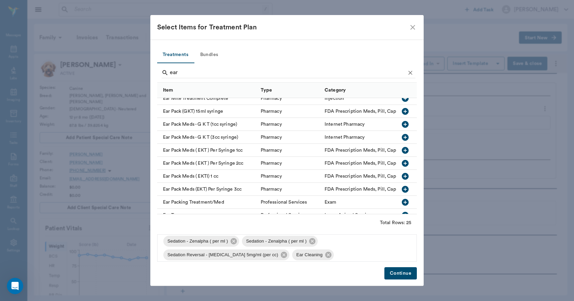
scroll to position [0, 0]
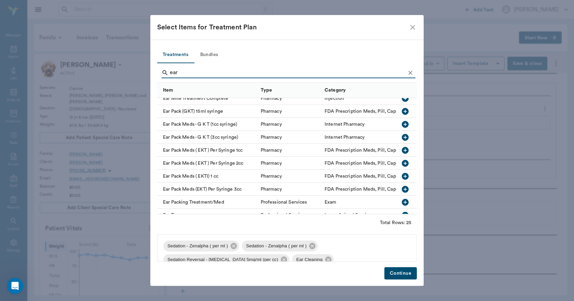
click at [188, 72] on input "ear" at bounding box center [287, 72] width 235 height 11
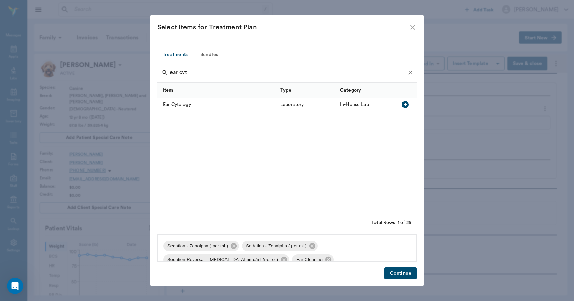
drag, startPoint x: 406, startPoint y: 103, endPoint x: 396, endPoint y: 106, distance: 10.1
click at [406, 103] on icon "button" at bounding box center [405, 104] width 7 height 7
click at [193, 74] on input "ear cyt" at bounding box center [287, 72] width 235 height 11
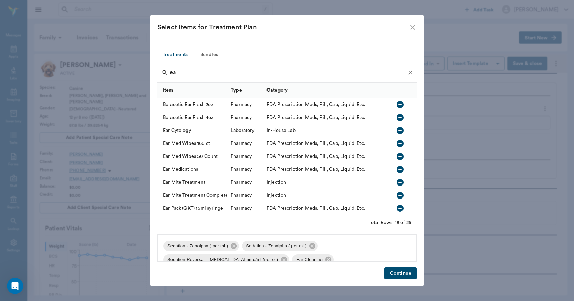
type input "e"
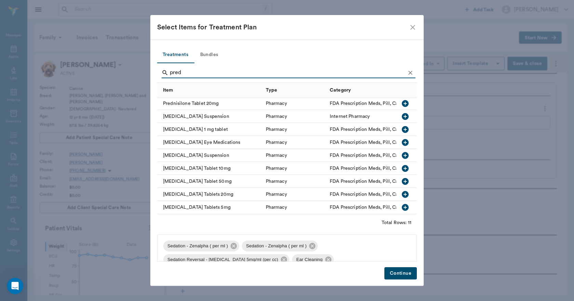
scroll to position [32, 0]
type input "pred"
click at [401, 190] on icon "button" at bounding box center [405, 194] width 8 height 8
drag, startPoint x: 399, startPoint y: 273, endPoint x: 393, endPoint y: 270, distance: 6.6
click at [398, 273] on button "Continue" at bounding box center [400, 273] width 32 height 13
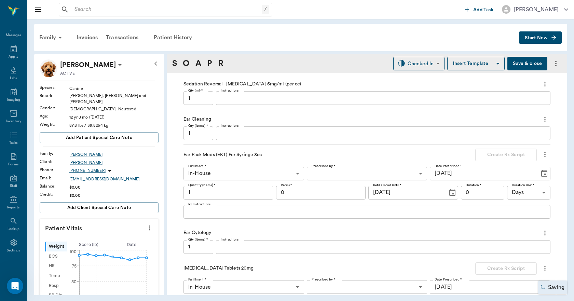
scroll to position [581, 0]
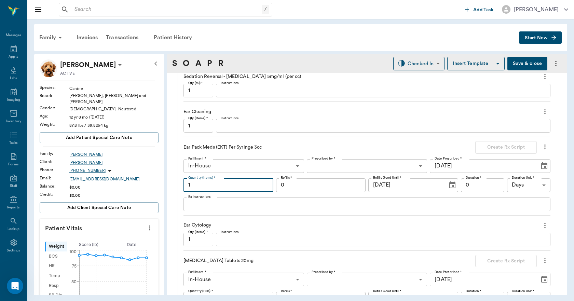
click at [226, 186] on input "1" at bounding box center [229, 185] width 90 height 14
type input "2"
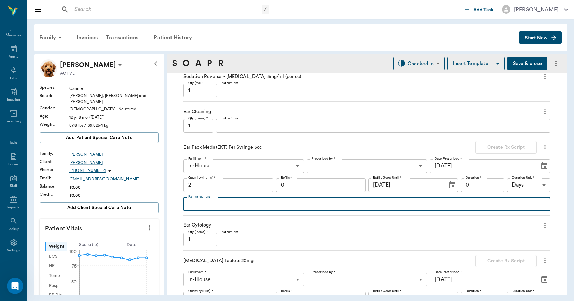
click at [243, 205] on textarea "Rx Instructions" at bounding box center [366, 204] width 357 height 8
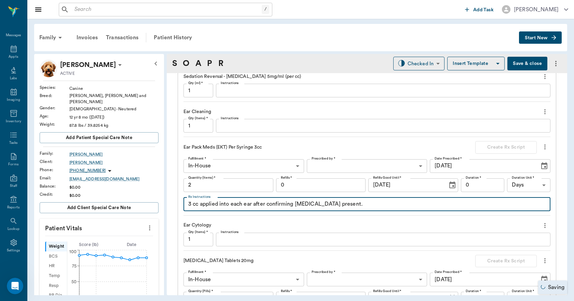
type textarea "3 cc applied into each ear after confirming tympanum present."
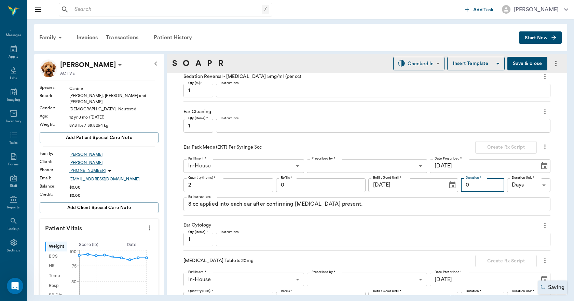
click at [472, 188] on input "0" at bounding box center [482, 185] width 43 height 14
type input "14"
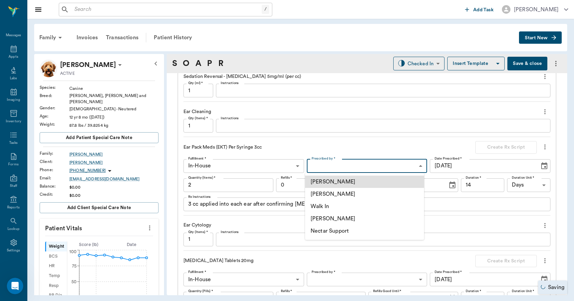
click at [385, 167] on body "/ ​ Add Task Dr. Bert Ellsworth Nectar Messages Appts Labs Imaging Inventory Ta…" at bounding box center [287, 150] width 574 height 301
click at [352, 221] on li "Dr. Kindall Jones" at bounding box center [364, 219] width 119 height 12
type input "670e8b52b987dc0b25a864ee"
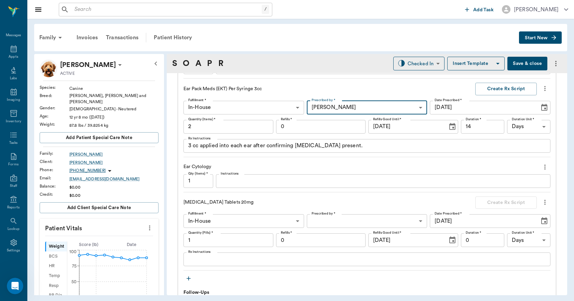
scroll to position [649, 0]
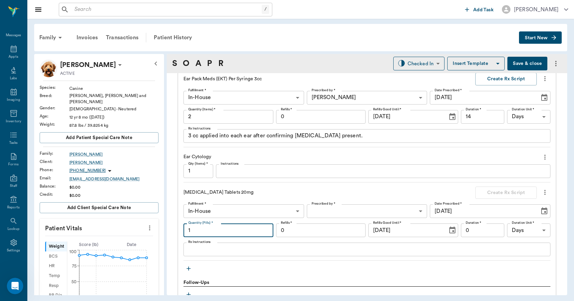
click at [236, 232] on input "1" at bounding box center [229, 230] width 90 height 14
type input "6"
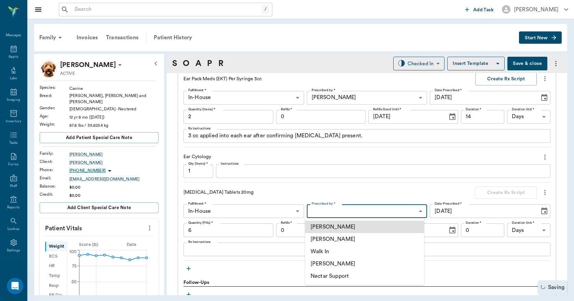
click at [324, 208] on body "/ ​ Add Task Dr. Bert Ellsworth Nectar Messages Appts Labs Imaging Inventory Ta…" at bounding box center [287, 150] width 574 height 301
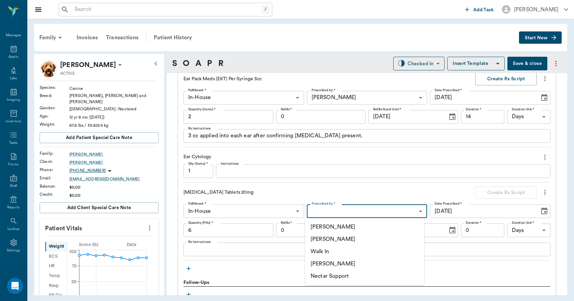
click at [334, 263] on li "Dr. Kindall Jones" at bounding box center [364, 264] width 119 height 12
type input "670e8b52b987dc0b25a864ee"
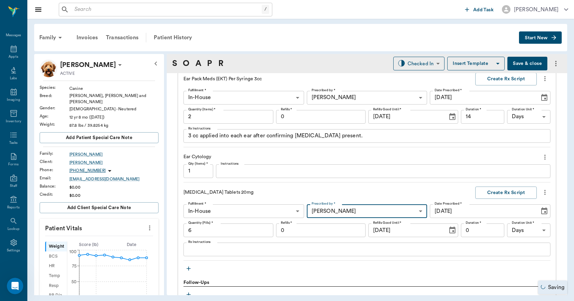
click at [247, 249] on textarea "Rx Instructions" at bounding box center [366, 250] width 357 height 8
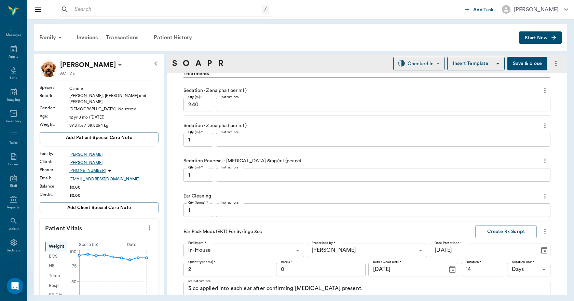
scroll to position [478, 0]
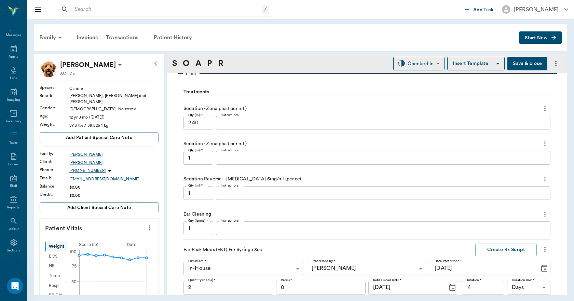
type textarea "Give 1/2 tab every 12 hours by mouth for 3 days, then give 1/2 tab once daily f…"
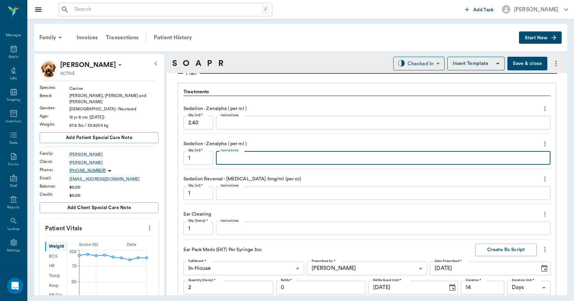
click at [256, 158] on textarea "Instructions" at bounding box center [383, 158] width 325 height 8
type textarea "2.4 mL administered IM 4th right paralumbar area"
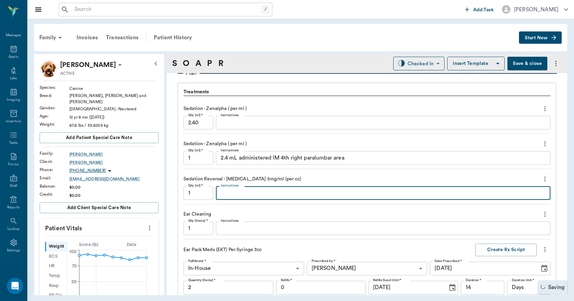
click at [226, 194] on textarea "Instructions" at bounding box center [383, 193] width 325 height 8
type textarea "1.2 mL administered IM 4th left paralumbar area"
click at [541, 107] on icon "more" at bounding box center [545, 109] width 8 height 8
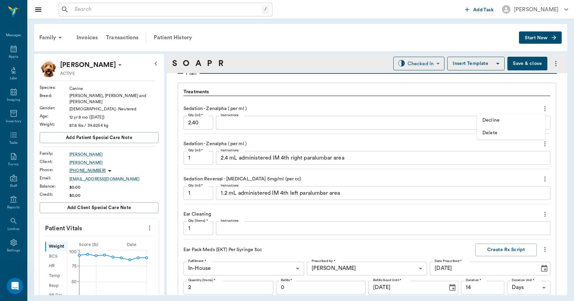
click at [507, 133] on span "Delete" at bounding box center [511, 133] width 57 height 7
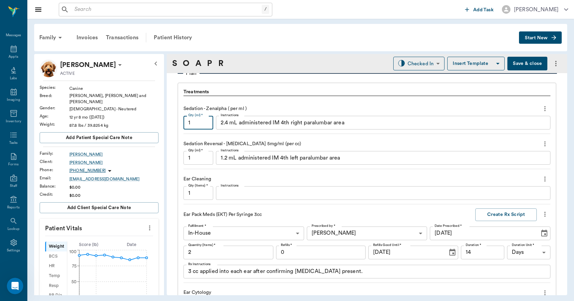
click at [193, 123] on input "1" at bounding box center [199, 123] width 30 height 14
type input "2.4"
click at [194, 157] on input "1" at bounding box center [199, 158] width 30 height 14
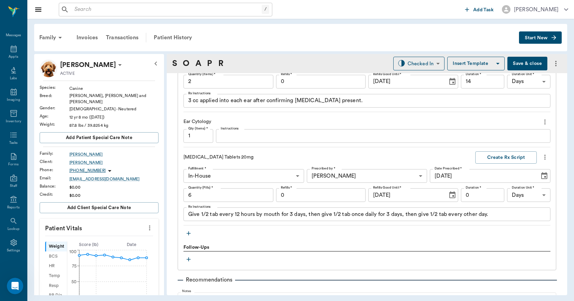
scroll to position [683, 0]
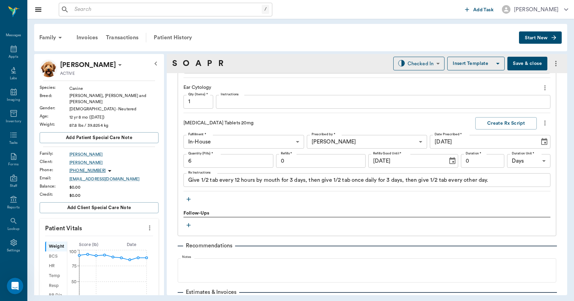
type input "1.2"
click at [186, 200] on icon "button" at bounding box center [188, 199] width 7 height 7
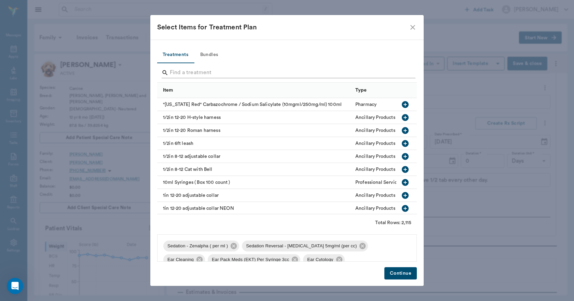
click at [200, 72] on input "Search" at bounding box center [287, 72] width 235 height 11
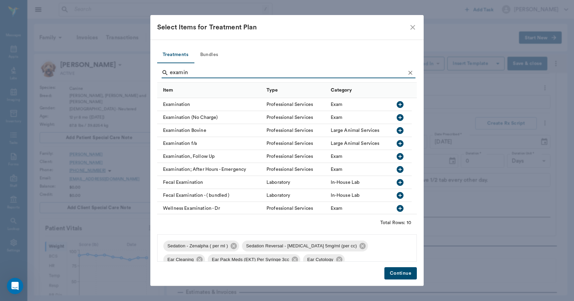
type input "examin"
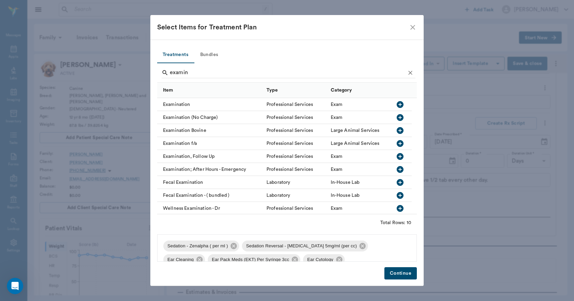
click at [399, 104] on icon "button" at bounding box center [400, 104] width 7 height 7
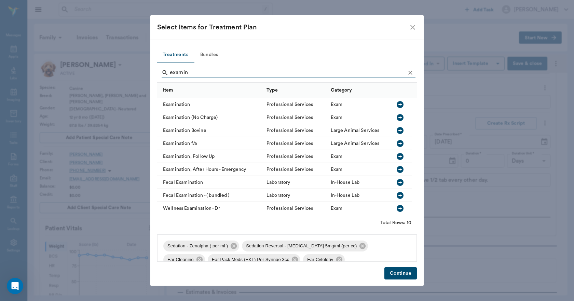
click at [394, 273] on button "Continue" at bounding box center [400, 273] width 32 height 13
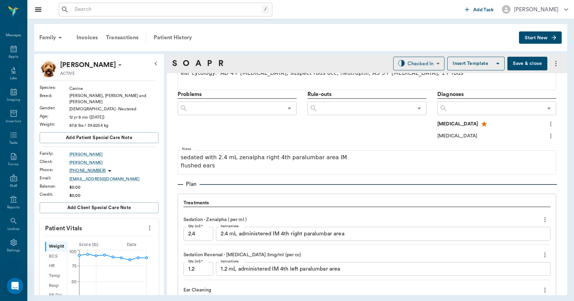
scroll to position [367, 0]
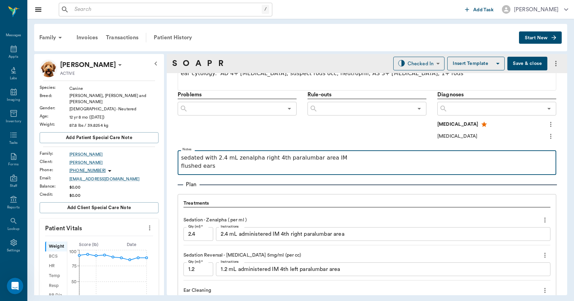
click at [238, 169] on p "flushed ears" at bounding box center [367, 166] width 372 height 8
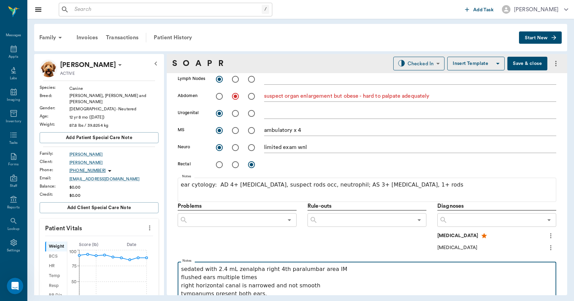
scroll to position [230, 0]
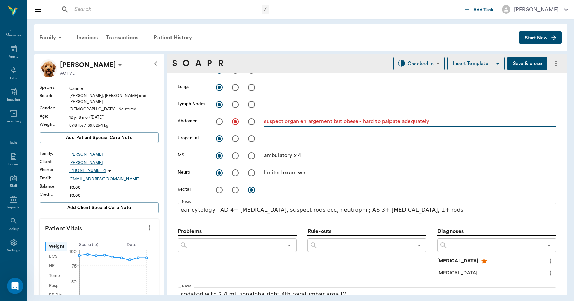
click at [285, 121] on textarea "suspect organ enlargement but obese - hard to palpate adequately" at bounding box center [410, 122] width 292 height 8
click at [334, 122] on textarea "suspect organ enlargement but obese - hard to palpate adequately" at bounding box center [410, 122] width 292 height 8
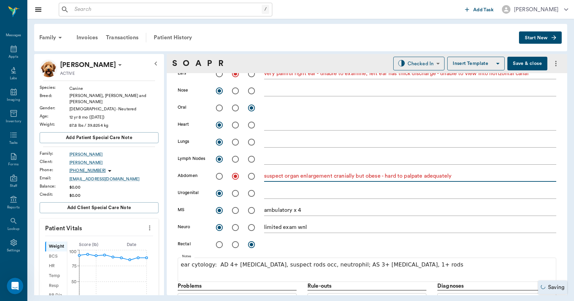
scroll to position [196, 0]
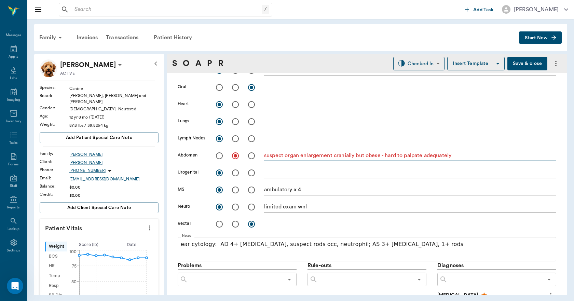
type textarea "suspect organ enlargement cranially but obese - hard to palpate adequately"
click at [218, 191] on input "radio" at bounding box center [219, 190] width 14 height 14
click at [236, 191] on input "radio" at bounding box center [235, 190] width 14 height 14
radio input "true"
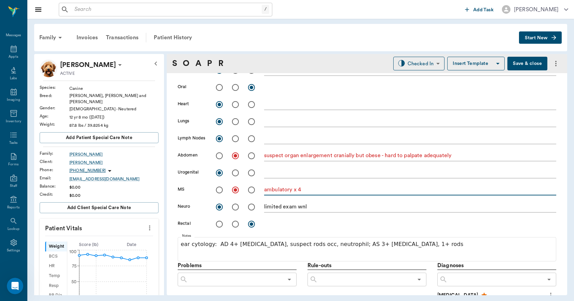
click at [309, 188] on textarea "ambulatory x 4" at bounding box center [410, 190] width 292 height 8
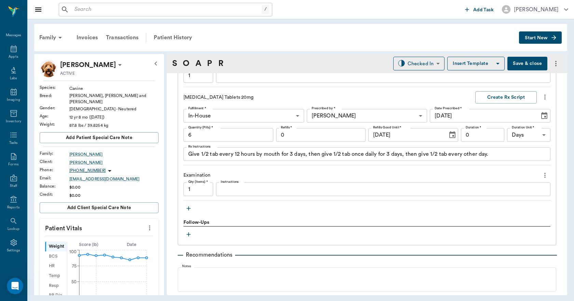
scroll to position [737, 0]
type textarea "ambulatory x 4; left stifle is thickened, could not produce a true drawer sign …"
click at [533, 62] on button "Save & close" at bounding box center [527, 64] width 40 height 14
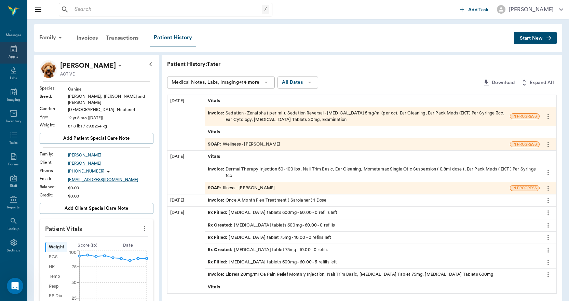
click at [12, 51] on icon at bounding box center [14, 49] width 8 height 8
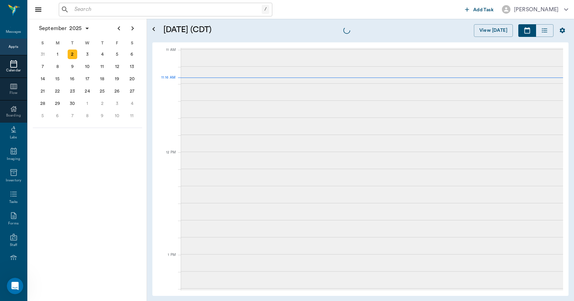
scroll to position [308, 0]
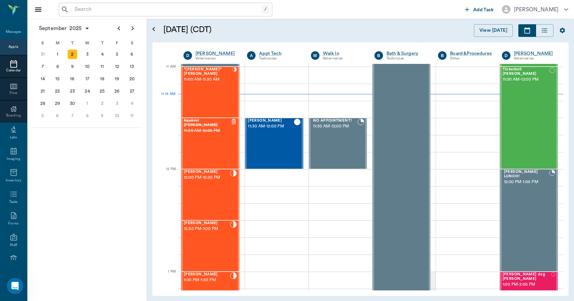
click at [134, 9] on input "text" at bounding box center [167, 10] width 190 height 10
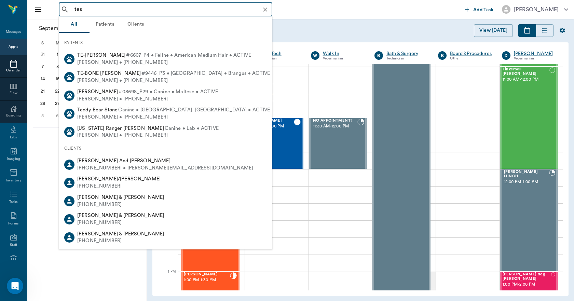
type input "test"
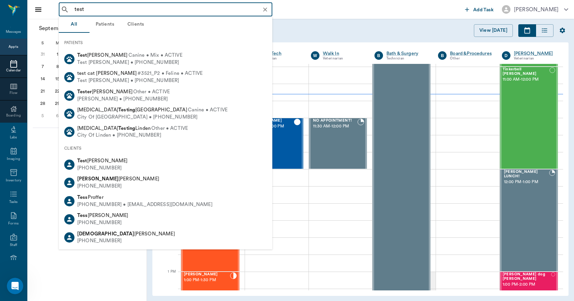
click at [98, 161] on div "Test Lee" at bounding box center [102, 161] width 51 height 7
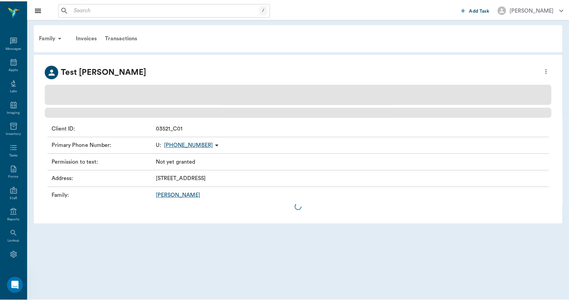
scroll to position [13, 0]
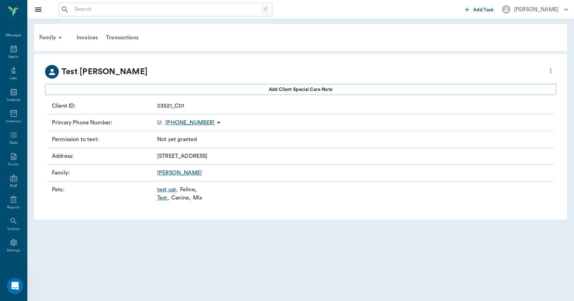
click at [160, 201] on link "Test ," at bounding box center [163, 198] width 12 height 8
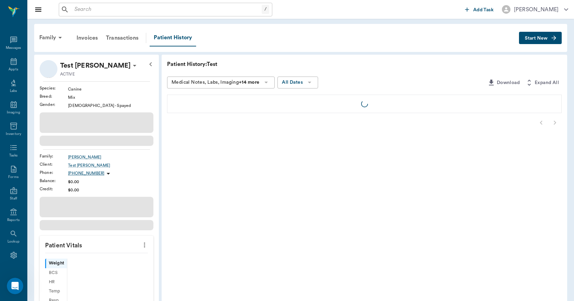
scroll to position [13, 0]
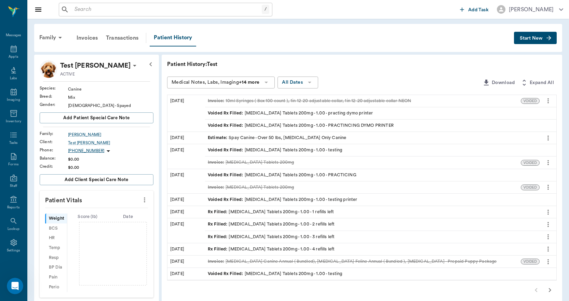
click at [527, 38] on span "Start New" at bounding box center [531, 38] width 23 height 0
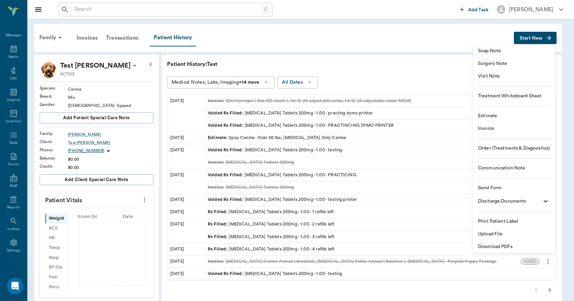
click at [485, 52] on span "Soap Note" at bounding box center [514, 50] width 72 height 7
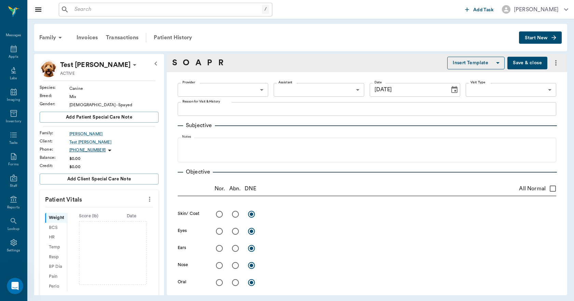
click at [258, 88] on body "/ ​ Add Task Dr. Bert Ellsworth Nectar Messages Appts Labs Imaging Inventory Ta…" at bounding box center [287, 150] width 574 height 301
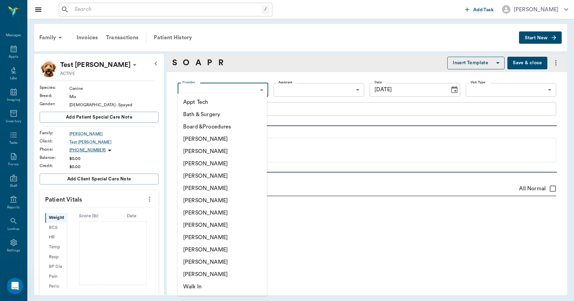
click at [205, 177] on li "[PERSON_NAME]" at bounding box center [222, 176] width 89 height 12
type input "63ec2f075fda476ae8351a4d"
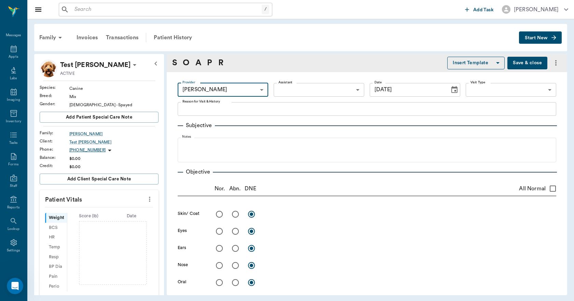
click at [288, 84] on label "Assistant" at bounding box center [286, 82] width 14 height 5
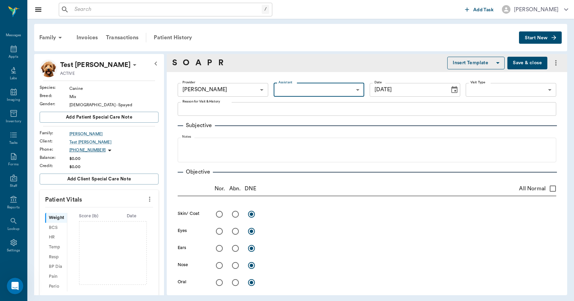
click at [288, 94] on body "/ ​ Add Task Dr. Bert Ellsworth Nectar Messages Appts Labs Imaging Inventory Ta…" at bounding box center [287, 150] width 574 height 301
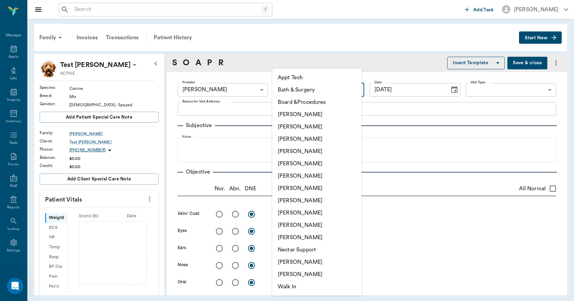
click at [287, 237] on li "[PERSON_NAME]" at bounding box center [316, 237] width 89 height 12
type input "63ec2ece52e12b0ba117cc90"
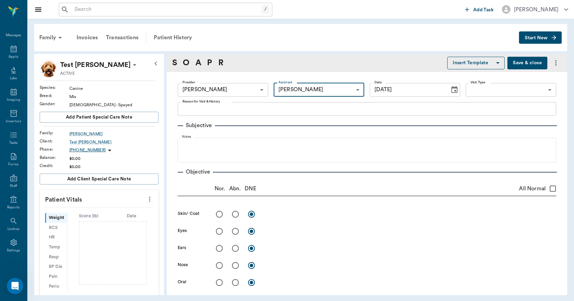
drag, startPoint x: 287, startPoint y: 237, endPoint x: 280, endPoint y: 170, distance: 67.0
click at [280, 170] on div "Objective" at bounding box center [367, 172] width 379 height 8
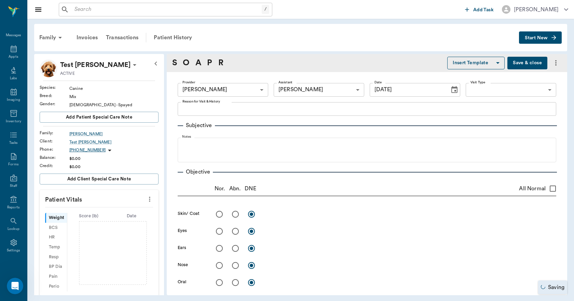
click at [245, 111] on textarea "Reason for Visit & History" at bounding box center [366, 109] width 369 height 8
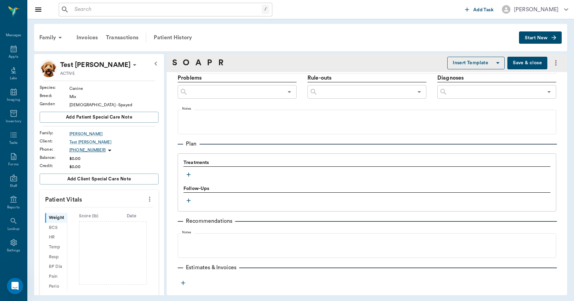
scroll to position [408, 0]
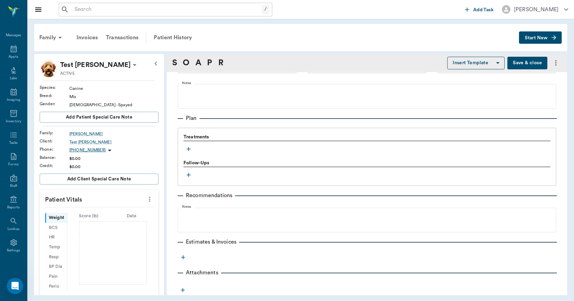
type textarea "testing to see if some things are showing up"
click at [188, 151] on icon "button" at bounding box center [188, 149] width 7 height 7
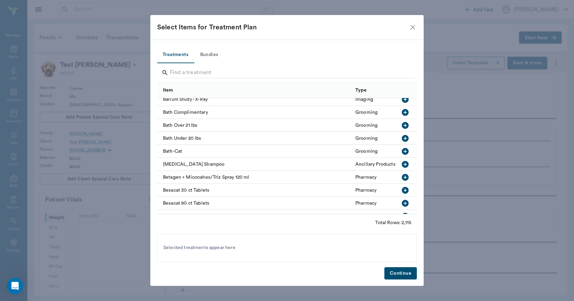
scroll to position [1914, 0]
click at [402, 125] on icon "button" at bounding box center [405, 125] width 7 height 7
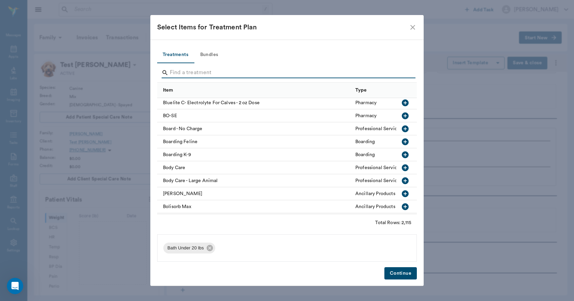
scroll to position [2153, 0]
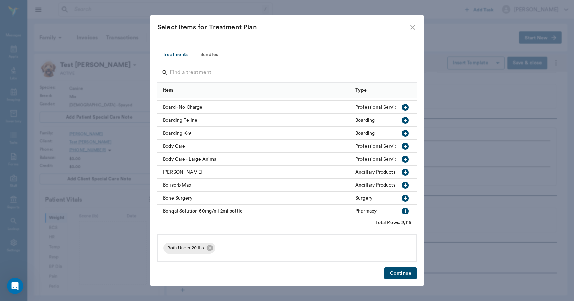
click at [402, 131] on icon "button" at bounding box center [405, 133] width 7 height 7
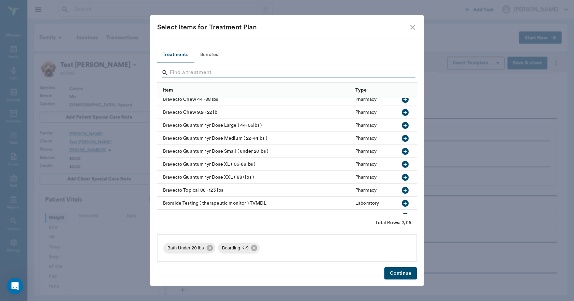
scroll to position [2563, 0]
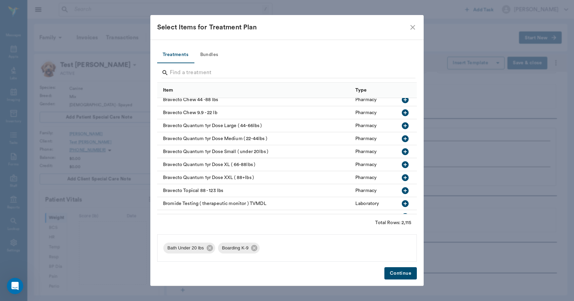
click at [404, 135] on icon "button" at bounding box center [405, 139] width 8 height 8
click at [410, 271] on button "Continue" at bounding box center [400, 273] width 32 height 13
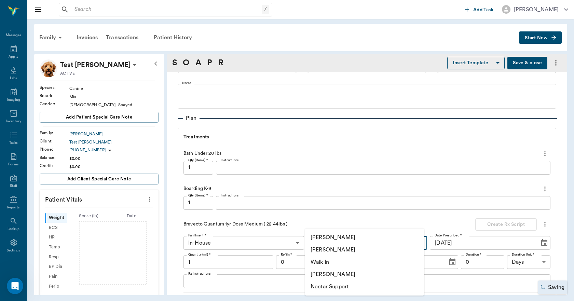
click at [392, 248] on body "/ ​ Add Task Dr. Bert Ellsworth Nectar Messages Appts Labs Imaging Inventory Ta…" at bounding box center [287, 150] width 574 height 301
click at [357, 249] on li "[PERSON_NAME]" at bounding box center [364, 250] width 119 height 12
type input "63ec2f075fda476ae8351a4d"
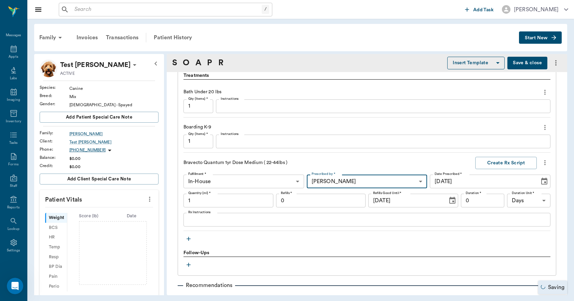
scroll to position [477, 0]
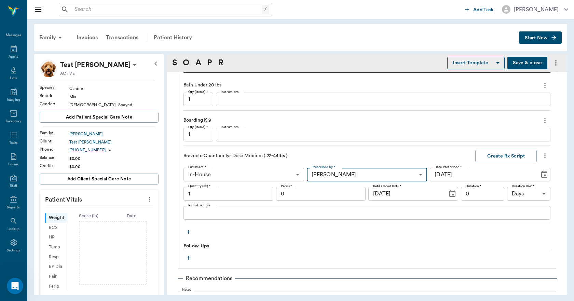
click at [275, 210] on textarea "Rx Instructions" at bounding box center [366, 213] width 357 height 8
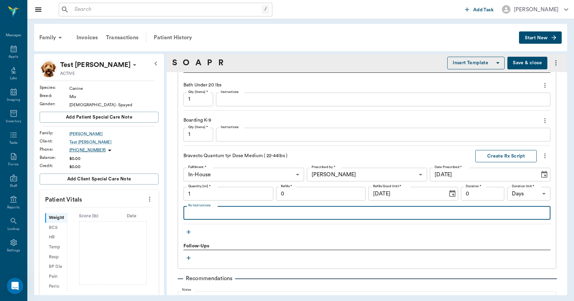
click at [479, 157] on button "Create Rx Script" at bounding box center [506, 156] width 62 height 13
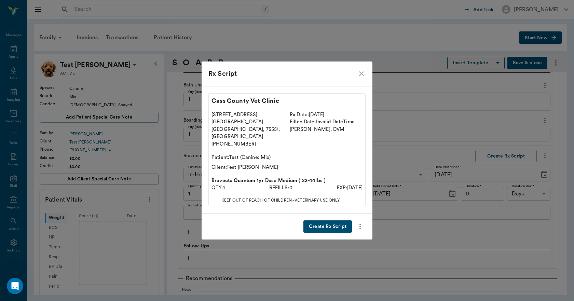
click at [342, 220] on button "Create Rx Script" at bounding box center [327, 226] width 49 height 13
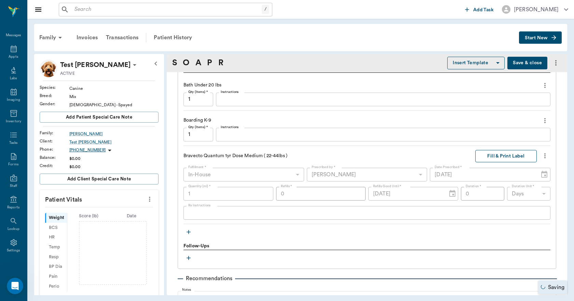
click at [478, 158] on button "Fill & Print Label" at bounding box center [506, 156] width 62 height 13
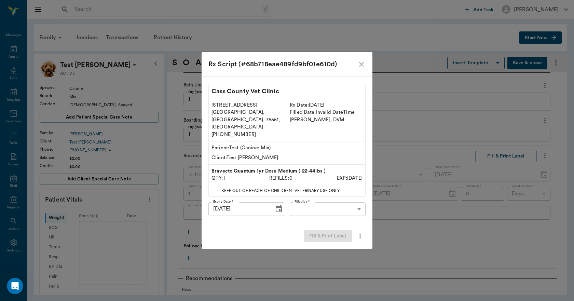
click at [354, 201] on body "/ ​ Add Task Dr. Bert Ellsworth Nectar Messages Appts Labs Imaging Inventory Ta…" at bounding box center [287, 150] width 574 height 301
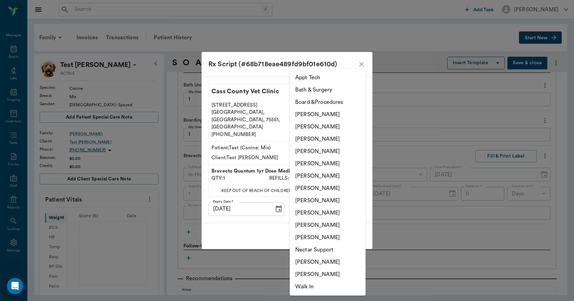
click at [319, 235] on li "[PERSON_NAME]" at bounding box center [328, 237] width 76 height 12
type input "63ec2ece52e12b0ba117cc90"
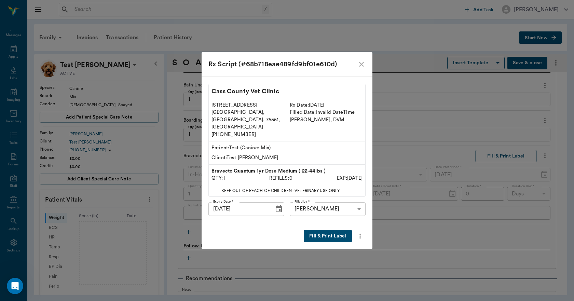
click at [348, 230] on button "Fill & Print Label" at bounding box center [328, 236] width 48 height 13
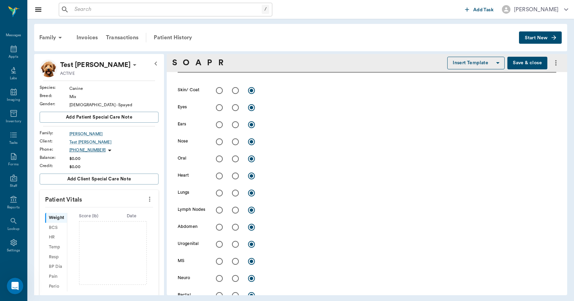
scroll to position [0, 0]
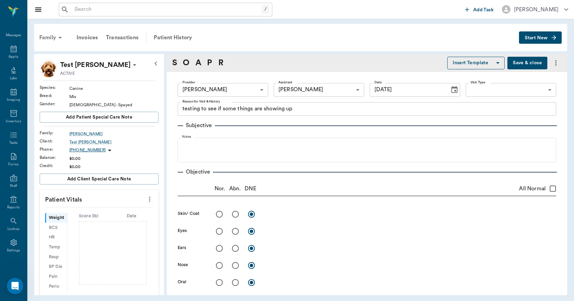
click at [50, 37] on div "Family" at bounding box center [51, 37] width 33 height 16
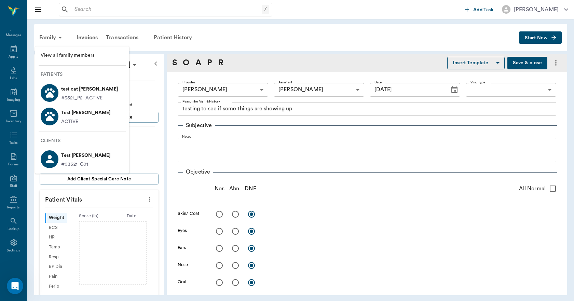
click at [64, 91] on p "test cat [PERSON_NAME]" at bounding box center [89, 89] width 57 height 11
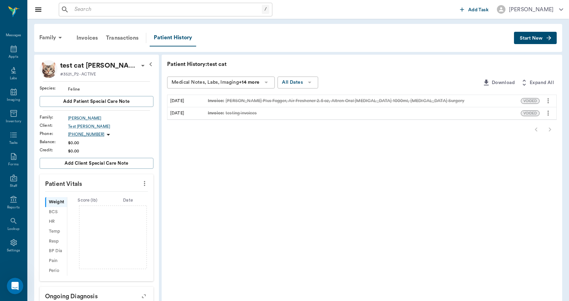
click at [529, 38] on span "Start New" at bounding box center [531, 38] width 23 height 0
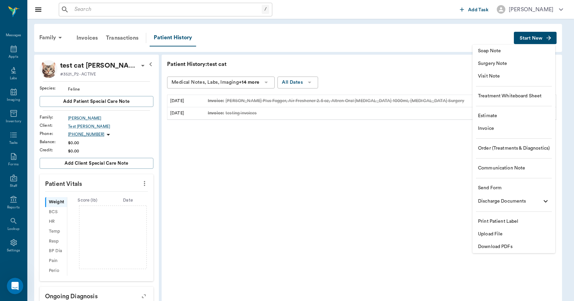
click at [487, 51] on span "Soap Note" at bounding box center [514, 50] width 72 height 7
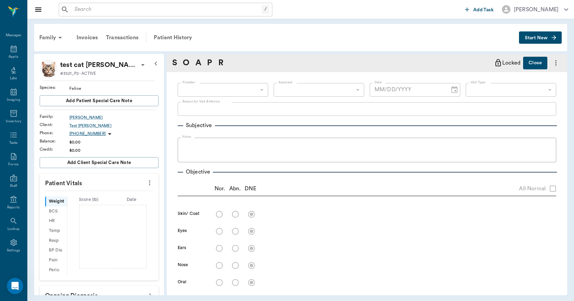
type input "09/02/2025"
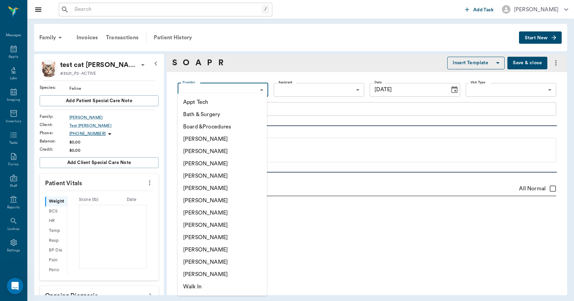
click at [217, 90] on body "/ ​ Add Task Dr. Bert Ellsworth Nectar Messages Appts Labs Imaging Inventory Ta…" at bounding box center [287, 150] width 574 height 301
click at [208, 265] on li "[PERSON_NAME]" at bounding box center [222, 262] width 89 height 12
type input "63ec2ece52e12b0ba117cc90"
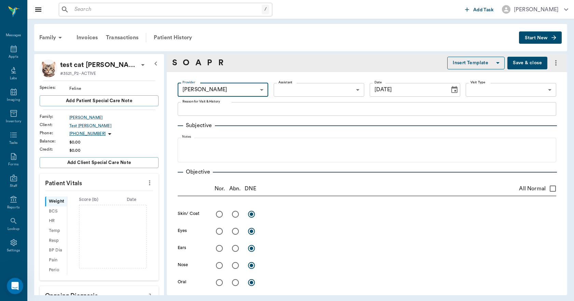
click at [255, 110] on textarea "Reason for Visit & History" at bounding box center [366, 109] width 369 height 8
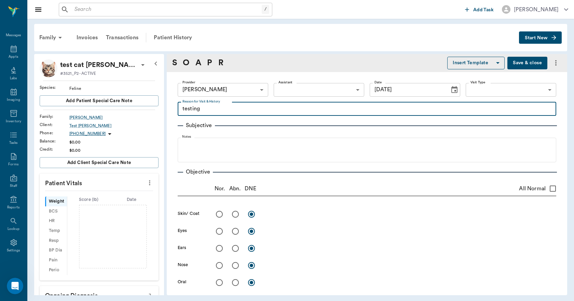
type textarea "testing"
click at [135, 37] on div "Transactions" at bounding box center [122, 37] width 41 height 16
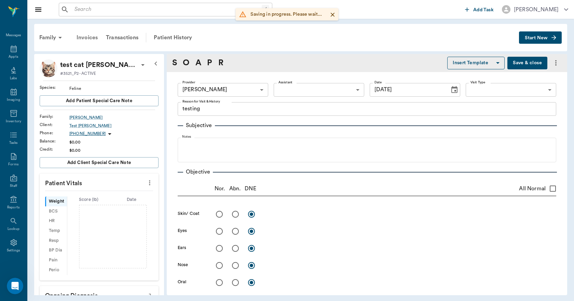
click at [87, 39] on div "Invoices" at bounding box center [86, 37] width 29 height 16
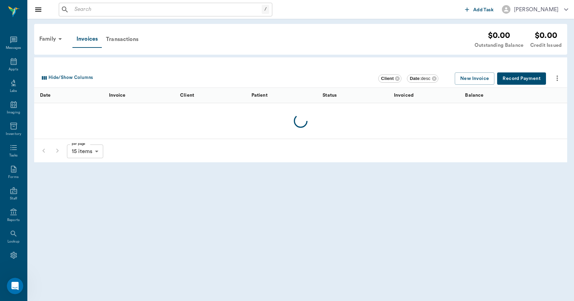
scroll to position [13, 0]
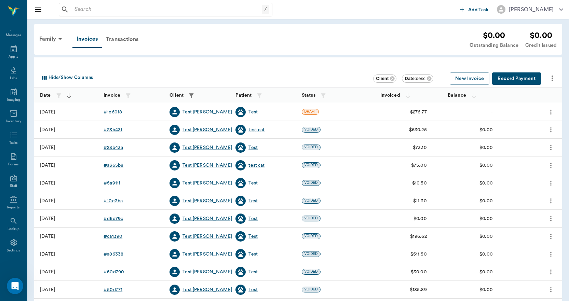
click at [114, 112] on div "# 1e60f8" at bounding box center [113, 112] width 18 height 7
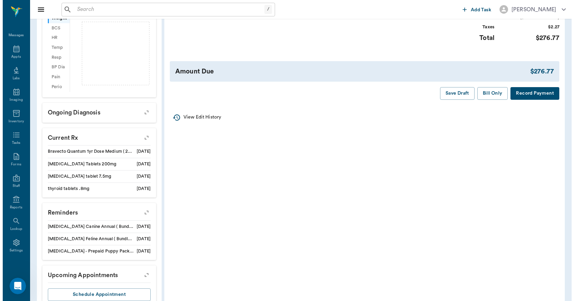
scroll to position [205, 0]
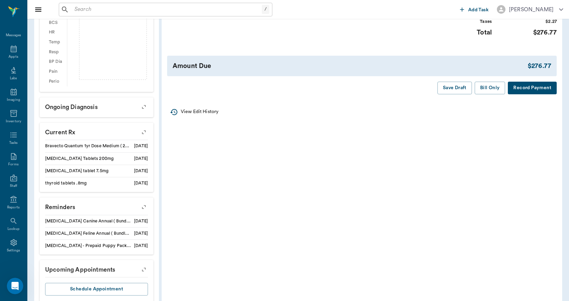
click at [521, 94] on button "Record Payment" at bounding box center [532, 88] width 49 height 13
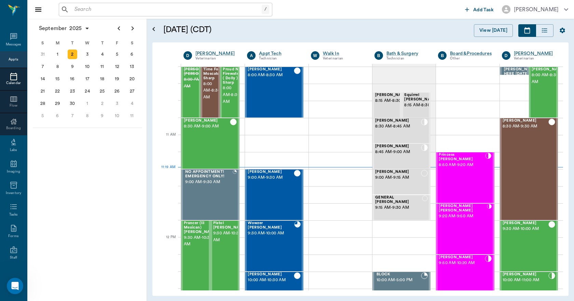
scroll to position [240, 0]
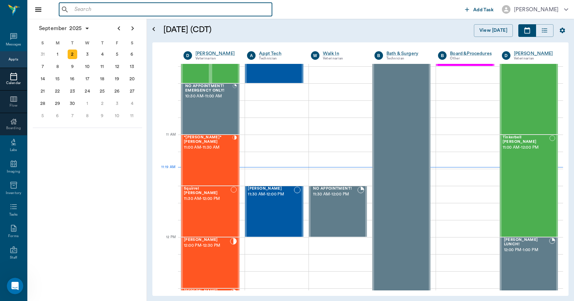
click at [174, 12] on input "text" at bounding box center [171, 10] width 198 height 10
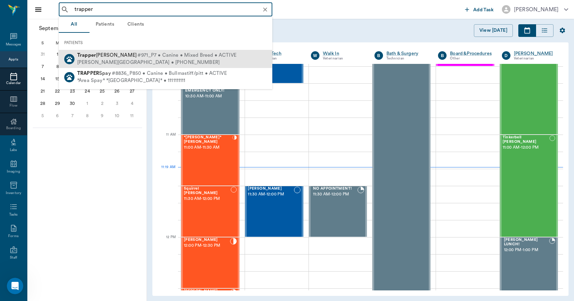
click at [109, 54] on span "Trapper [PERSON_NAME]" at bounding box center [106, 55] width 59 height 5
type input "trapper"
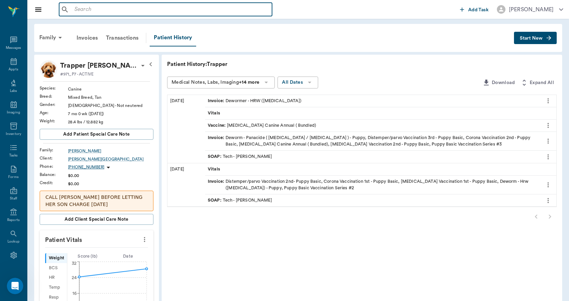
click at [105, 5] on input "text" at bounding box center [171, 10] width 198 height 10
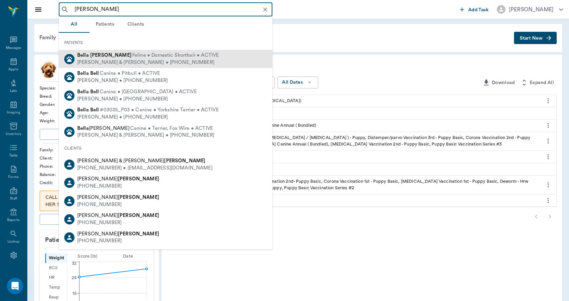
click at [95, 53] on b "[PERSON_NAME]" at bounding box center [110, 55] width 41 height 5
type input "[PERSON_NAME]"
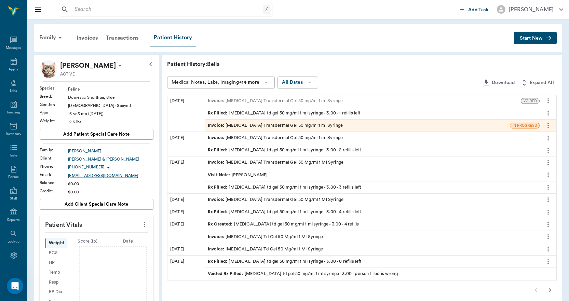
click at [258, 112] on div "Rx Filled : [MEDICAL_DATA] td gel 50 mg/ml 1 ml syringe - 3.00 - 1 refills left" at bounding box center [284, 113] width 153 height 6
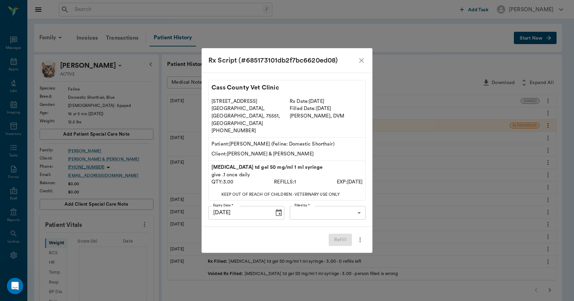
click at [359, 65] on icon "close" at bounding box center [361, 60] width 8 height 8
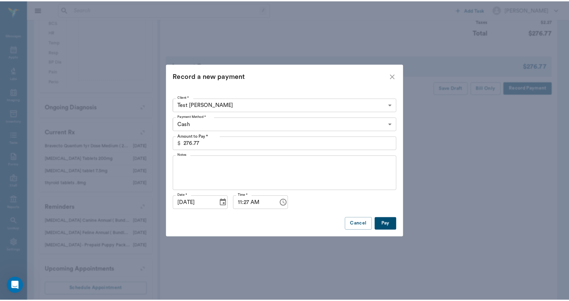
scroll to position [1, 0]
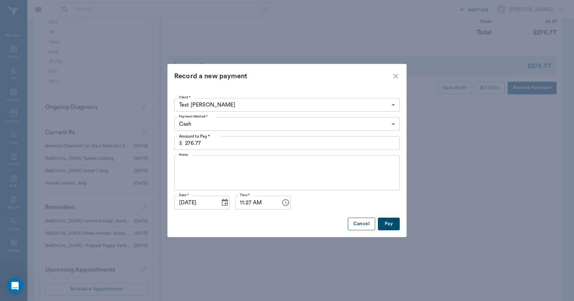
click at [370, 224] on button "Cancel" at bounding box center [361, 224] width 27 height 13
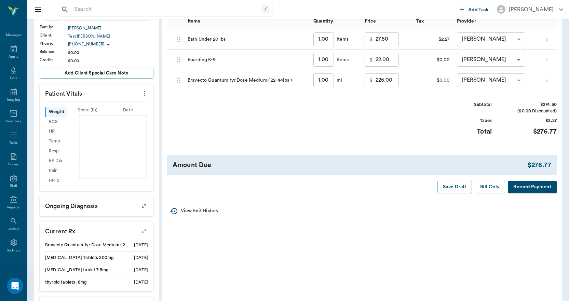
scroll to position [0, 0]
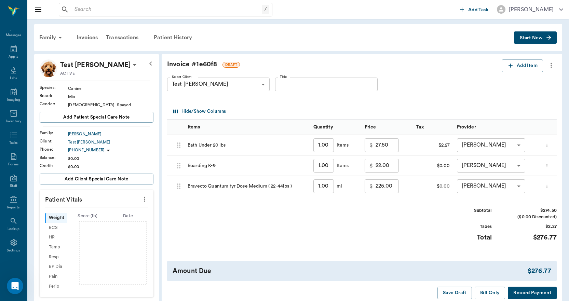
click at [327, 193] on div "1.00 ​ ml" at bounding box center [335, 186] width 51 height 21
click at [43, 36] on div "Family" at bounding box center [51, 37] width 33 height 16
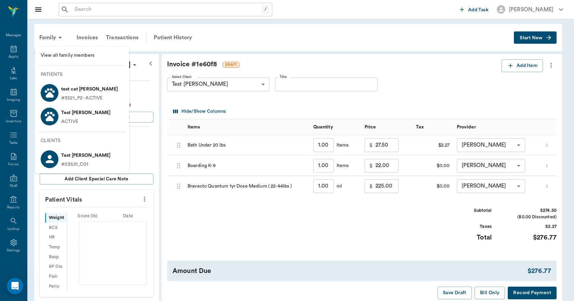
click at [365, 160] on div at bounding box center [287, 150] width 574 height 301
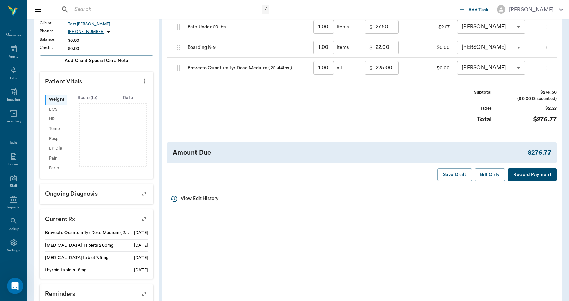
scroll to position [137, 0]
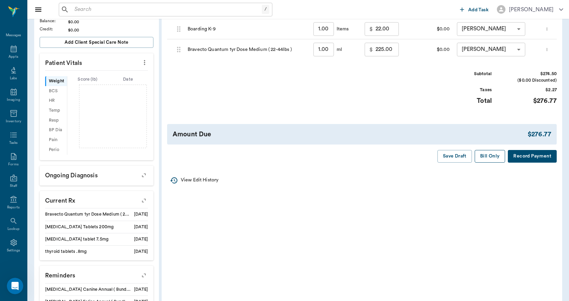
click at [489, 160] on button "Bill Only" at bounding box center [490, 156] width 31 height 13
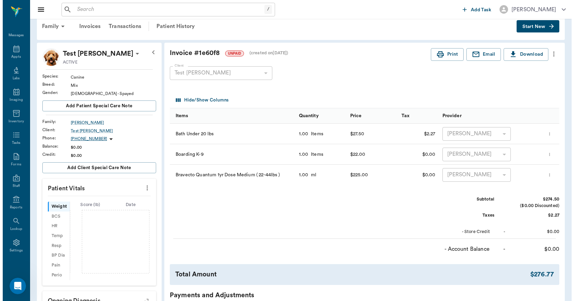
scroll to position [0, 0]
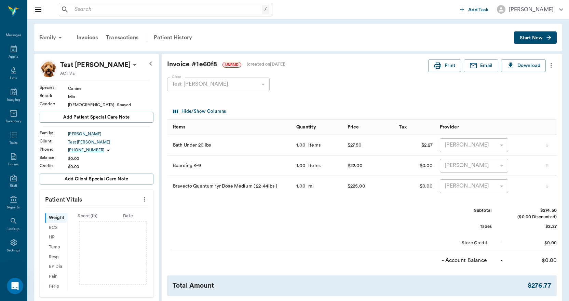
click at [55, 40] on div "Family" at bounding box center [51, 37] width 33 height 16
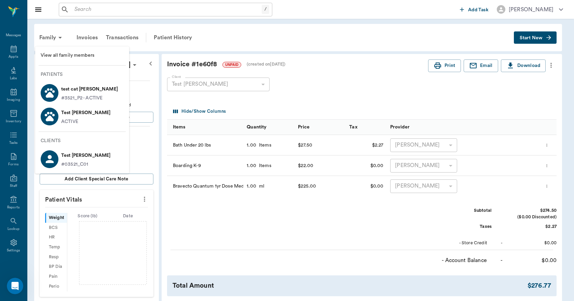
click at [68, 89] on p "test cat [PERSON_NAME]" at bounding box center [89, 89] width 57 height 11
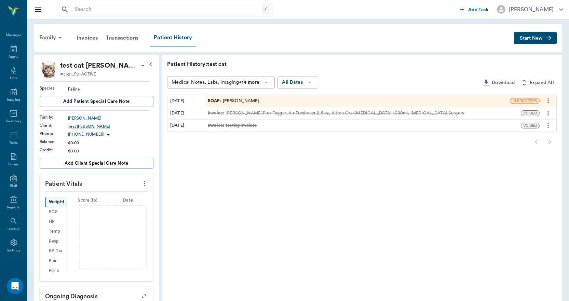
click at [249, 101] on div "SOAP : [PERSON_NAME]" at bounding box center [233, 101] width 51 height 6
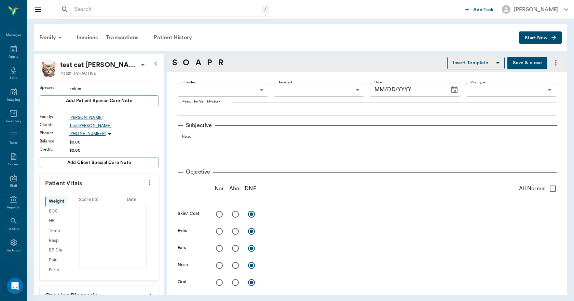
type input "63ec2ece52e12b0ba117cc90"
type textarea "testing"
type input "[DATE]"
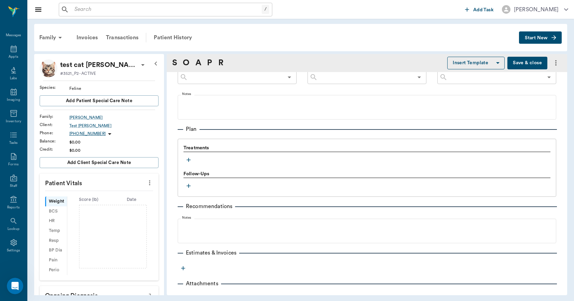
scroll to position [408, 0]
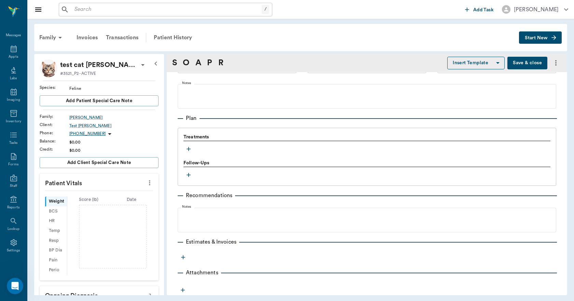
click at [190, 150] on icon "button" at bounding box center [188, 149] width 7 height 7
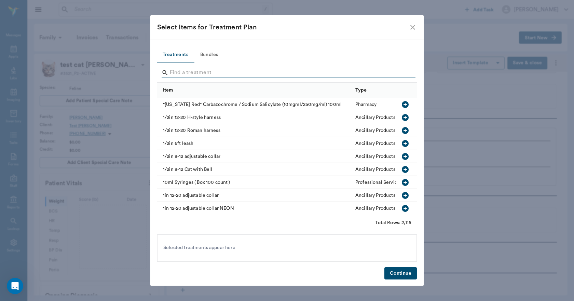
click at [214, 73] on input "Search" at bounding box center [287, 72] width 235 height 11
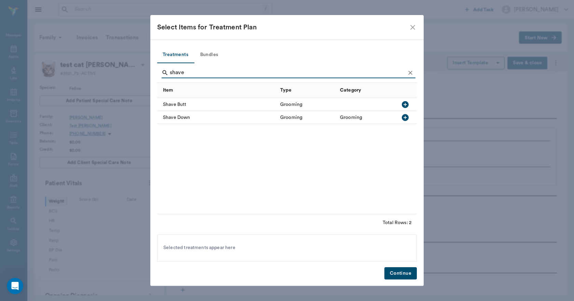
type input "shave"
click at [405, 115] on icon "button" at bounding box center [405, 117] width 7 height 7
click at [405, 275] on button "Continue" at bounding box center [400, 273] width 32 height 13
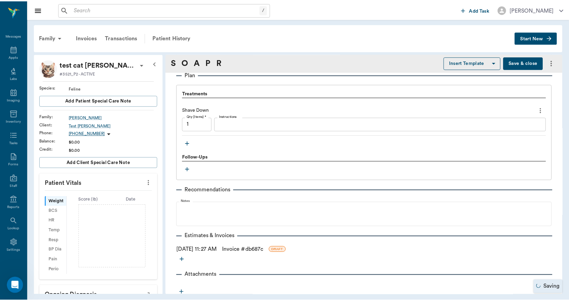
scroll to position [454, 0]
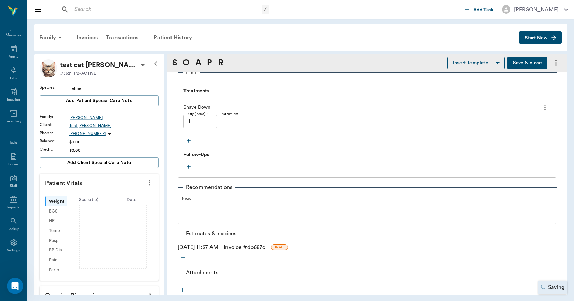
click at [265, 245] on link "Invoice # db687c" at bounding box center [244, 247] width 41 height 8
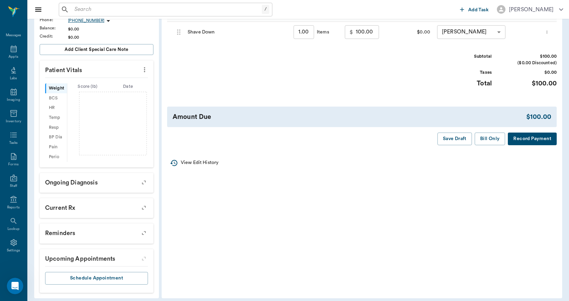
scroll to position [118, 0]
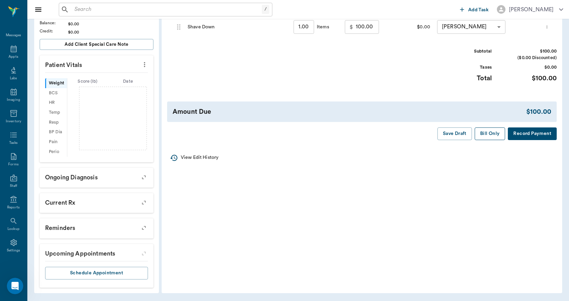
click at [488, 134] on button "Bill Only" at bounding box center [490, 133] width 31 height 13
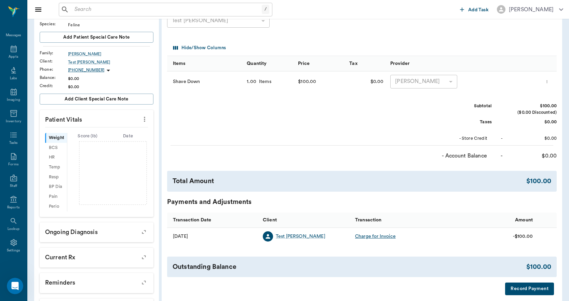
scroll to position [0, 0]
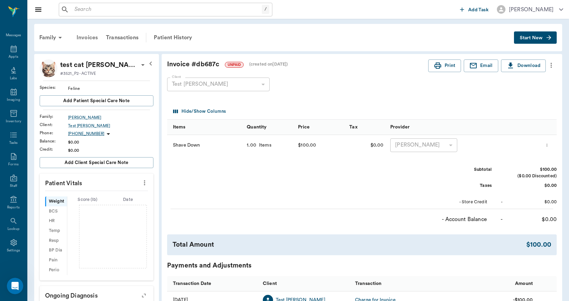
click at [91, 37] on div "Invoices" at bounding box center [86, 37] width 29 height 16
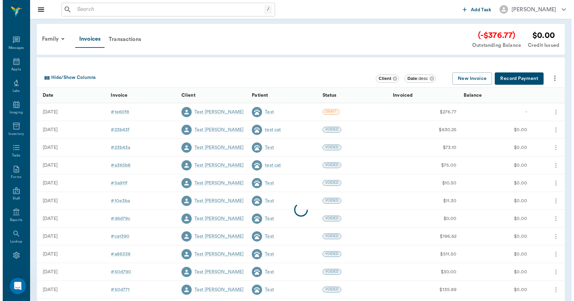
scroll to position [13, 0]
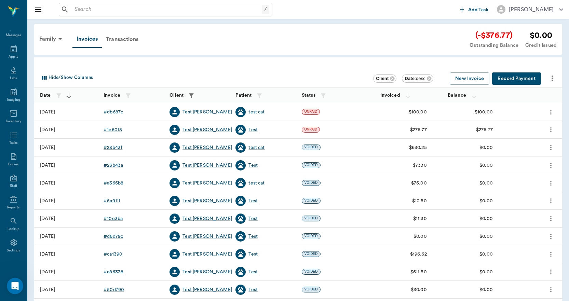
click at [551, 112] on icon "more" at bounding box center [550, 111] width 1 height 5
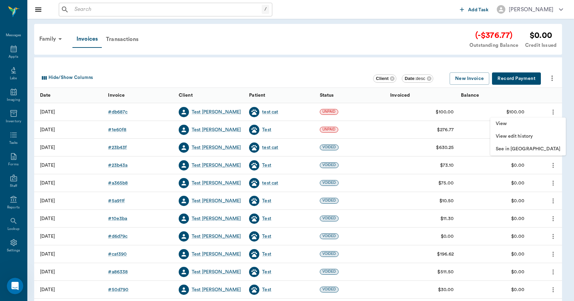
click at [317, 66] on div at bounding box center [287, 150] width 574 height 301
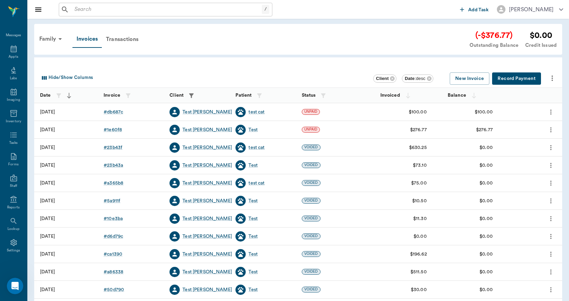
click at [503, 80] on button "Record Payment" at bounding box center [516, 78] width 49 height 13
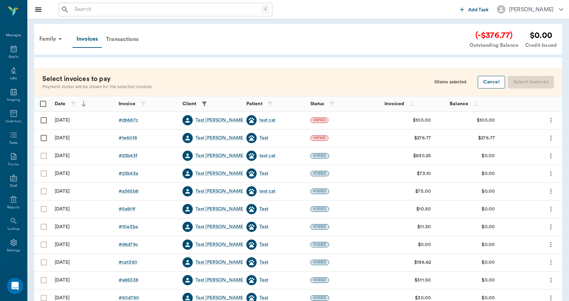
click at [485, 84] on button "Cancel" at bounding box center [491, 82] width 27 height 13
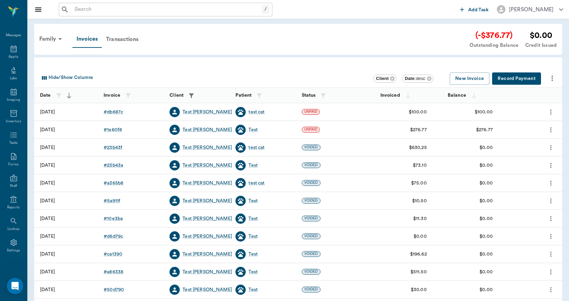
click at [515, 79] on button "Record Payment" at bounding box center [516, 78] width 49 height 13
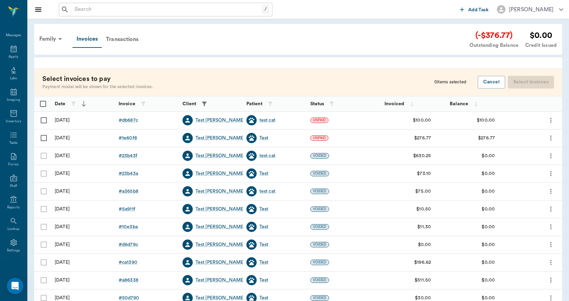
click at [43, 121] on input "Select row" at bounding box center [44, 120] width 14 height 14
checkbox input "false"
checkbox input "true"
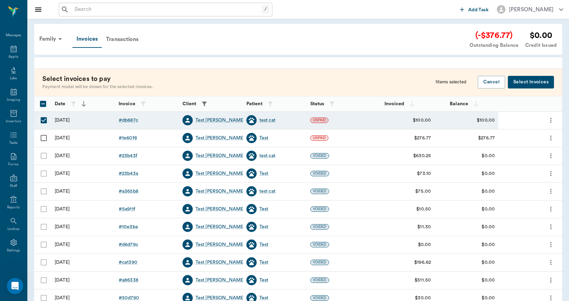
click at [43, 140] on input "Select row" at bounding box center [44, 138] width 14 height 14
checkbox input "true"
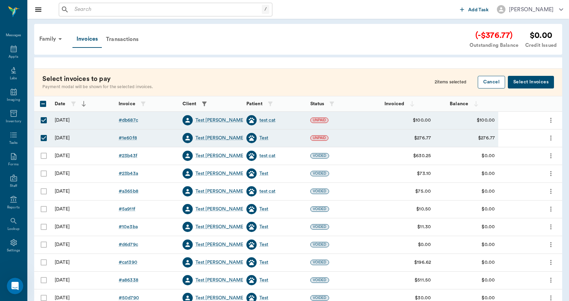
click at [490, 85] on button "Cancel" at bounding box center [491, 82] width 27 height 13
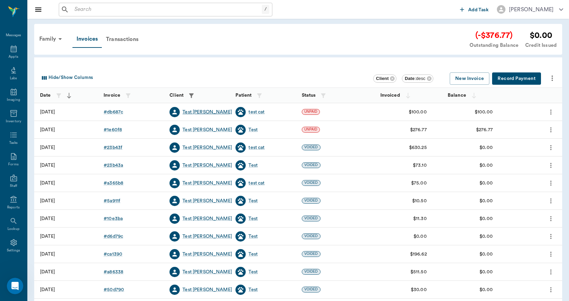
click at [197, 111] on div "Test [PERSON_NAME]" at bounding box center [207, 112] width 50 height 7
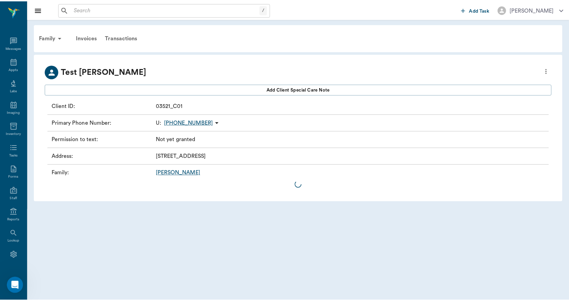
scroll to position [13, 0]
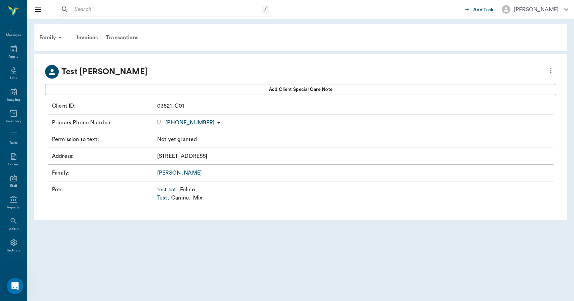
click at [167, 195] on link "Test ," at bounding box center [163, 198] width 12 height 8
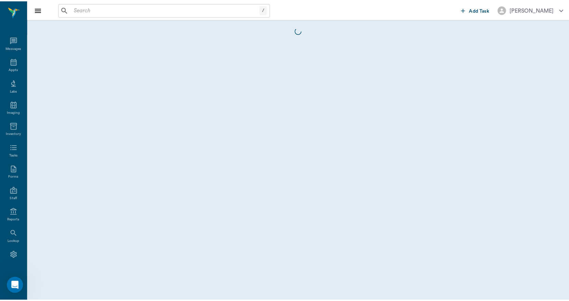
scroll to position [13, 0]
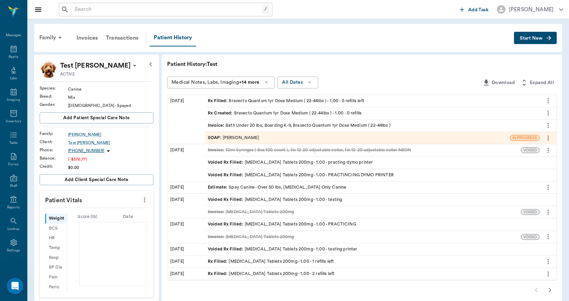
click at [548, 137] on icon "more" at bounding box center [548, 138] width 8 height 8
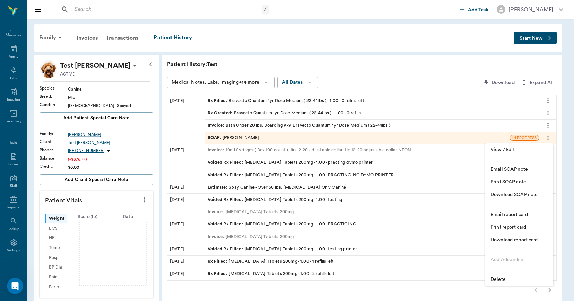
click at [500, 278] on span "Delete" at bounding box center [519, 279] width 57 height 7
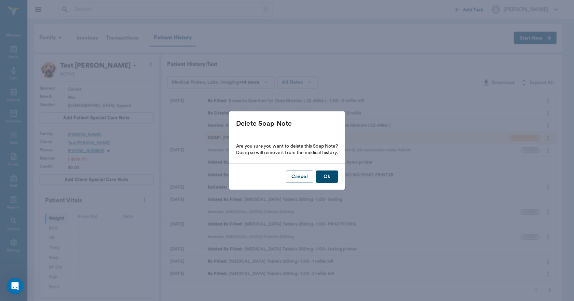
click at [326, 174] on button "Ok" at bounding box center [327, 177] width 22 height 13
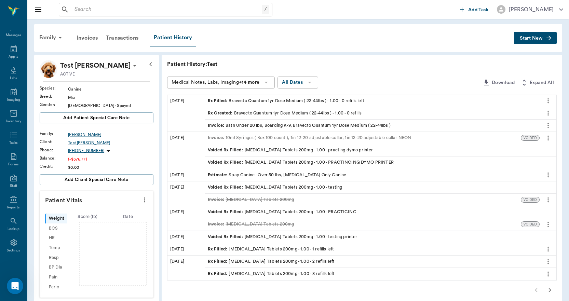
click at [282, 109] on div "Rx Created : Bravecto Quantum 1yr Dose Medium ( 22-44lbs ) - 1.00 - 0 refills" at bounding box center [372, 113] width 335 height 12
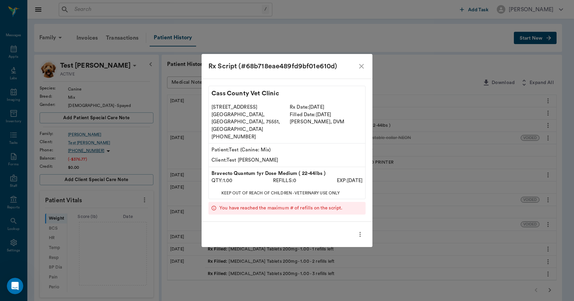
click at [364, 70] on icon "close" at bounding box center [361, 66] width 8 height 8
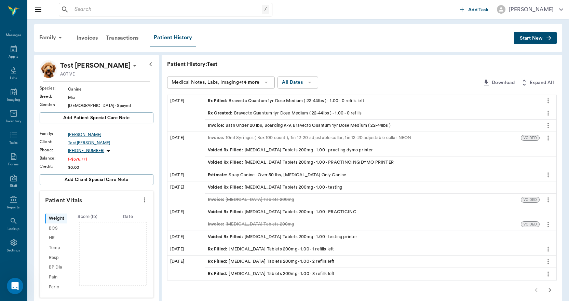
click at [547, 113] on icon "more" at bounding box center [548, 113] width 8 height 8
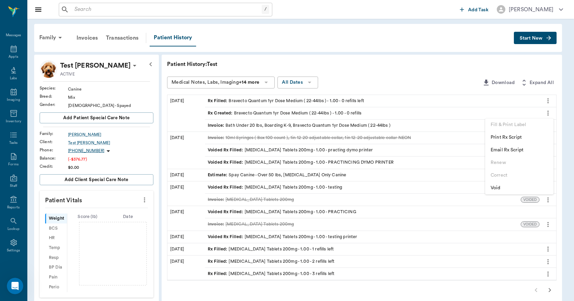
click at [496, 190] on span "Void" at bounding box center [519, 188] width 57 height 7
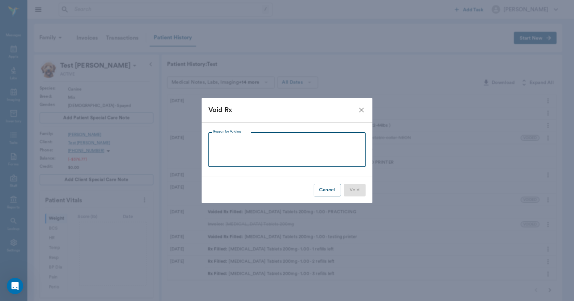
click at [306, 155] on textarea "Reason for Voiding" at bounding box center [287, 150] width 148 height 24
type textarea "TESTING"
click at [359, 188] on button "Void" at bounding box center [355, 190] width 22 height 13
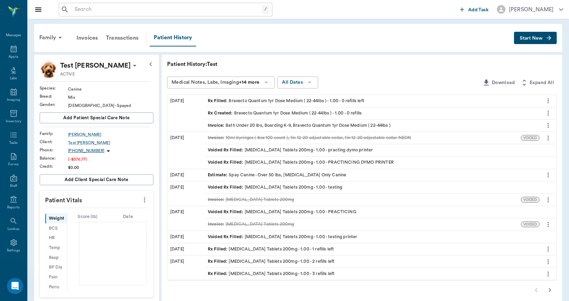
click at [548, 99] on icon "more" at bounding box center [547, 100] width 1 height 5
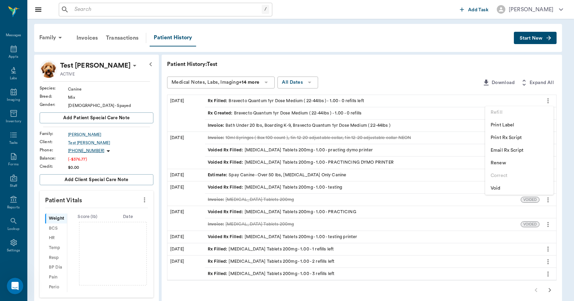
click at [492, 188] on span "Void" at bounding box center [519, 188] width 57 height 7
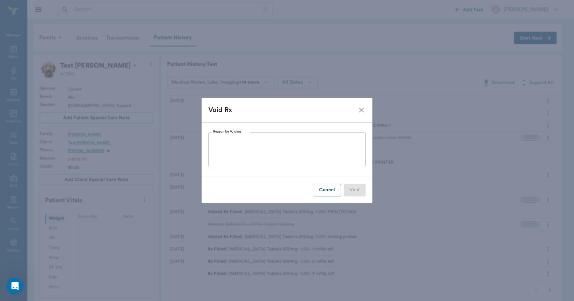
click at [321, 164] on div "x Reason for Voiding" at bounding box center [286, 149] width 157 height 35
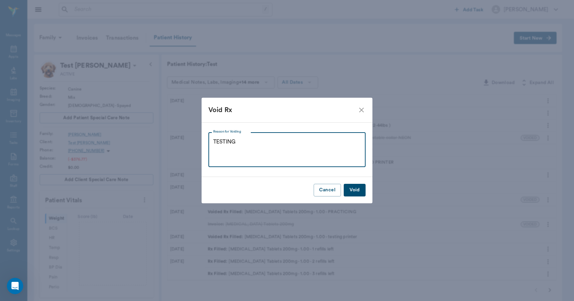
type textarea "TESTING"
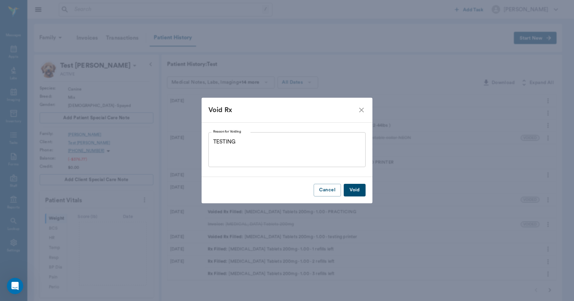
click at [354, 186] on button "Void" at bounding box center [355, 190] width 22 height 13
click at [362, 109] on icon "close" at bounding box center [361, 110] width 5 height 5
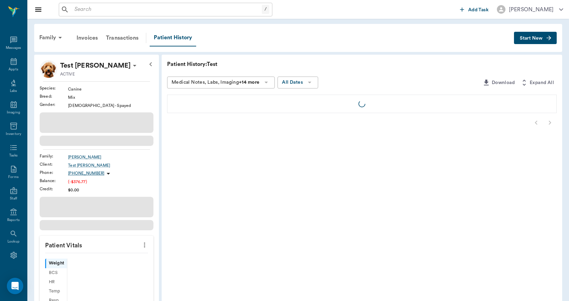
scroll to position [13, 0]
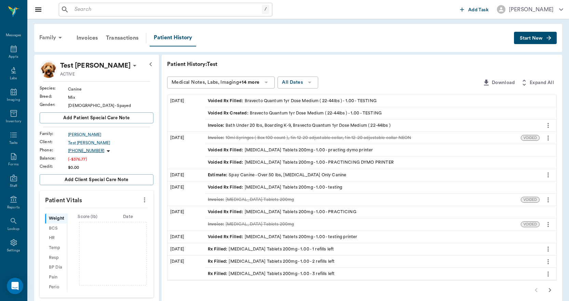
click at [50, 37] on div "Family" at bounding box center [51, 37] width 33 height 16
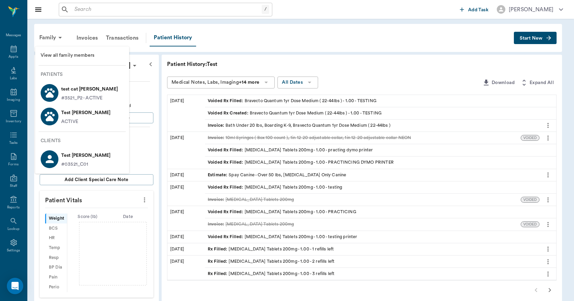
click at [249, 43] on div at bounding box center [287, 150] width 574 height 301
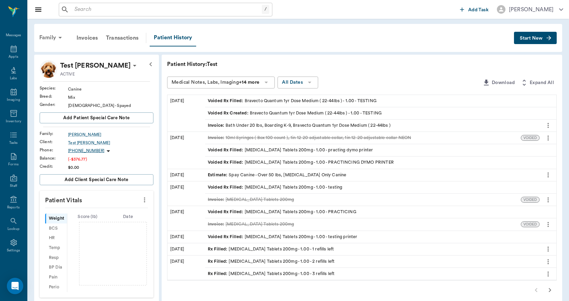
click at [54, 38] on div "Family" at bounding box center [51, 37] width 33 height 16
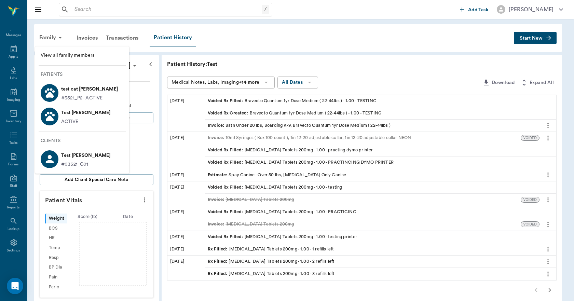
click at [72, 90] on p "test cat Lee" at bounding box center [89, 89] width 57 height 11
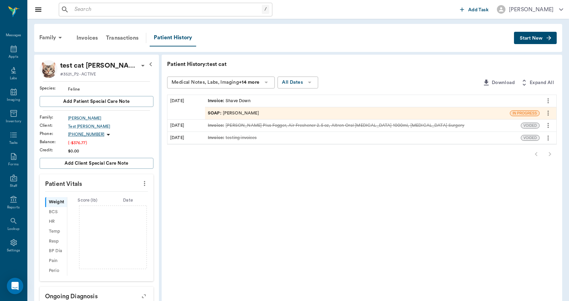
click at [547, 112] on icon "more" at bounding box center [548, 113] width 8 height 8
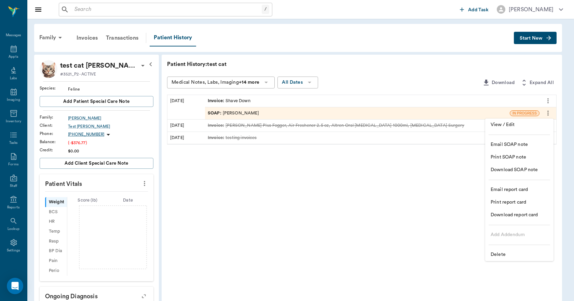
click at [502, 254] on span "Delete" at bounding box center [519, 254] width 57 height 7
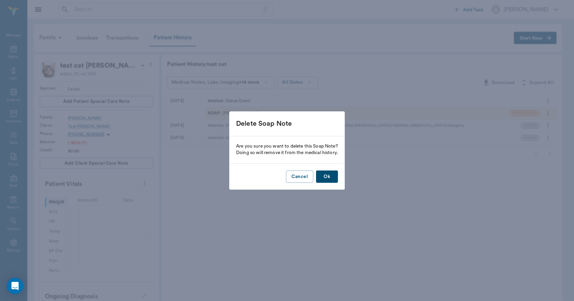
click at [331, 177] on button "Ok" at bounding box center [327, 177] width 22 height 13
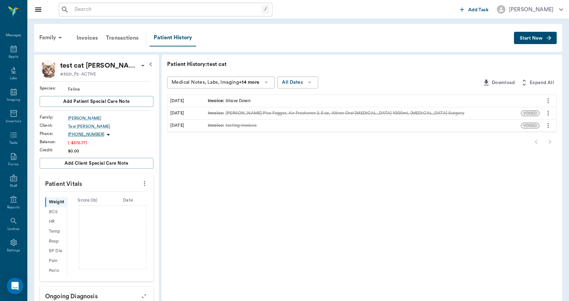
click at [257, 99] on div "Invoice : Shave Down" at bounding box center [372, 101] width 335 height 12
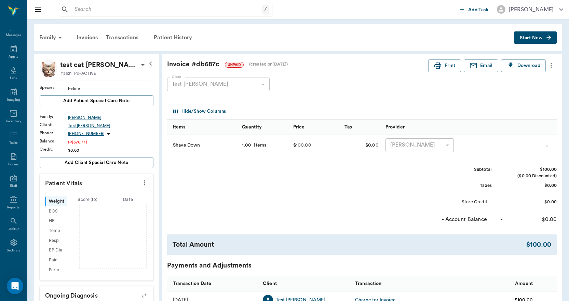
click at [552, 65] on icon "more" at bounding box center [551, 65] width 8 height 8
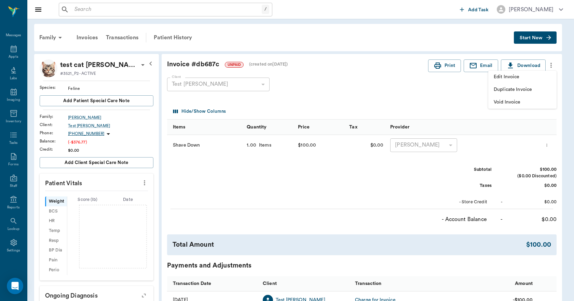
click at [519, 103] on span "Void Invoice" at bounding box center [522, 102] width 57 height 7
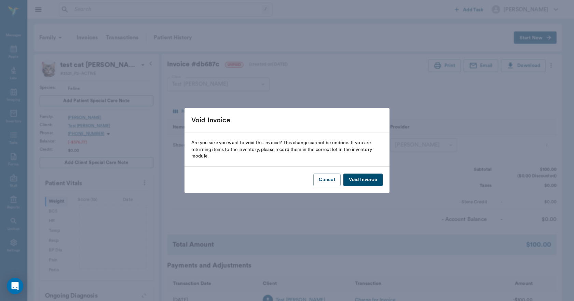
click at [377, 178] on button "Void Invoice" at bounding box center [362, 180] width 39 height 13
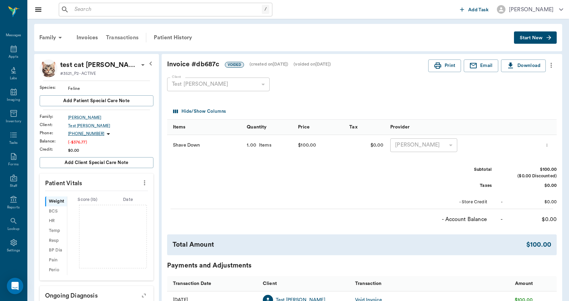
click at [128, 38] on div "Transactions" at bounding box center [122, 37] width 41 height 16
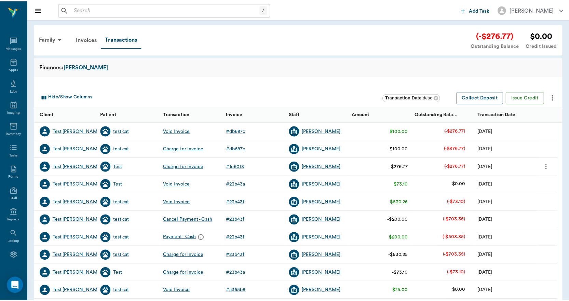
scroll to position [13, 0]
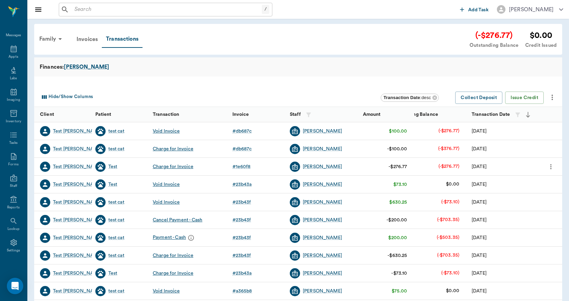
click at [552, 168] on icon "more" at bounding box center [551, 167] width 8 height 8
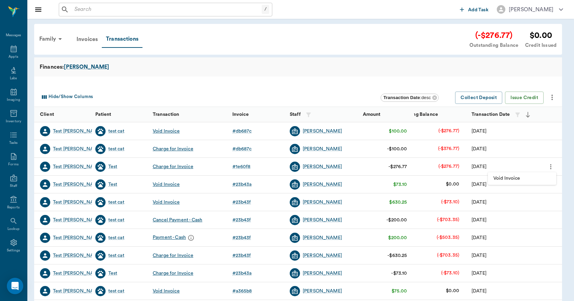
click at [529, 177] on span "Void Invoice" at bounding box center [521, 178] width 57 height 7
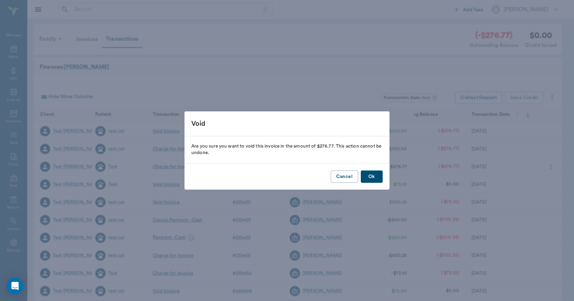
click at [367, 177] on button "Ok" at bounding box center [372, 177] width 22 height 13
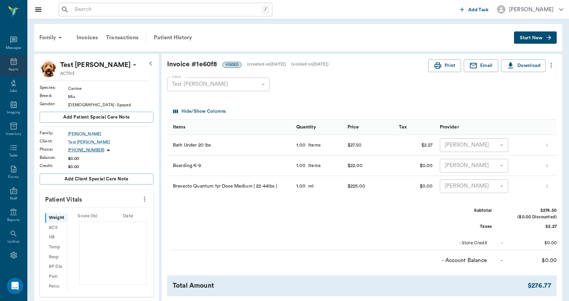
click at [10, 66] on div "Appts" at bounding box center [13, 66] width 27 height 22
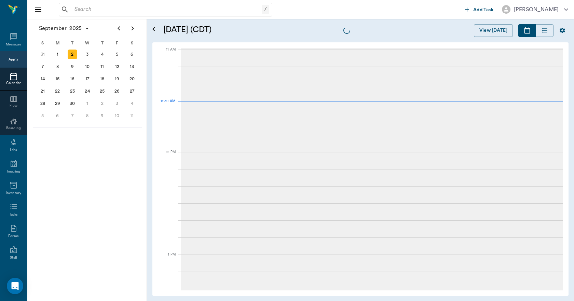
scroll to position [308, 0]
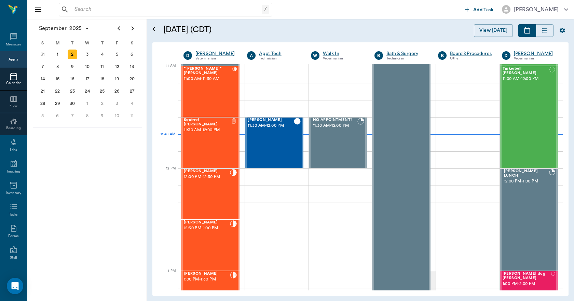
click at [127, 14] on input "text" at bounding box center [167, 10] width 190 height 10
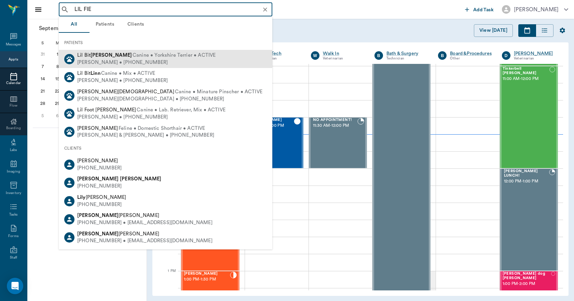
click span "Canine • Yorkshire Terrier • ACTIVE"
type input "LIL FIE"
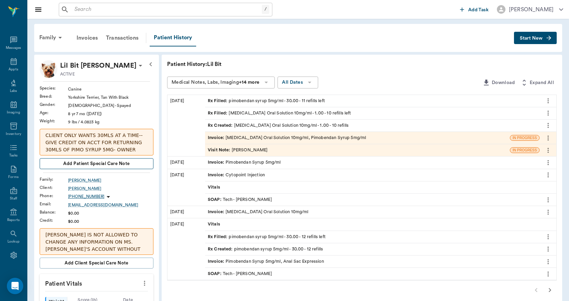
click span "Add patient Special Care Note"
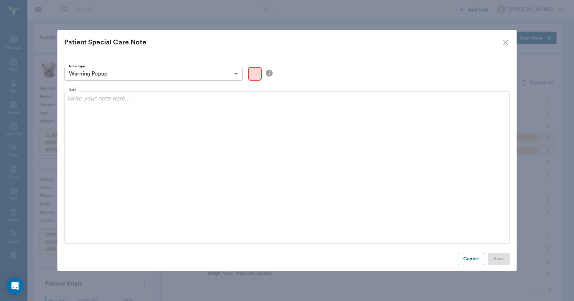
click body "/ ​ Add Task Dr. Bert Ellsworth Nectar Messages Appts Labs Imaging Inventory Ta…"
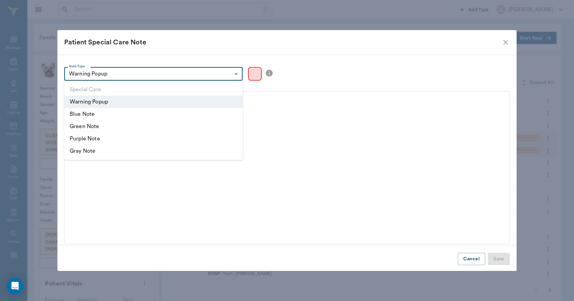
click li "Warning Popup"
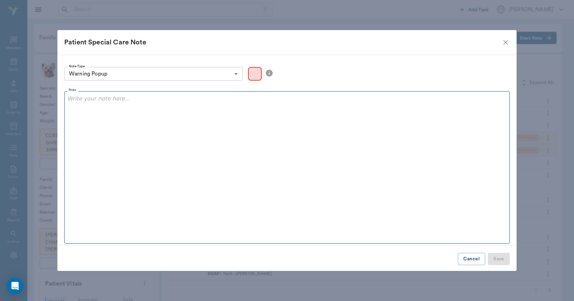
click fieldset "Note"
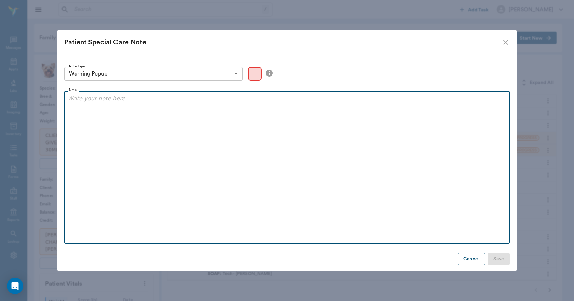
click div
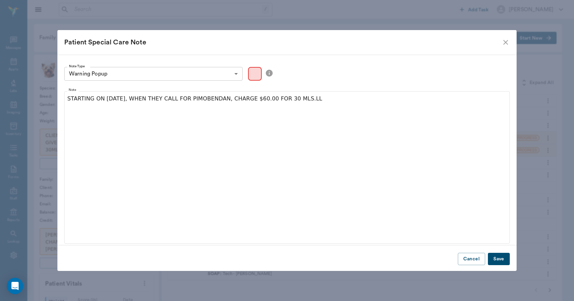
click button "Save"
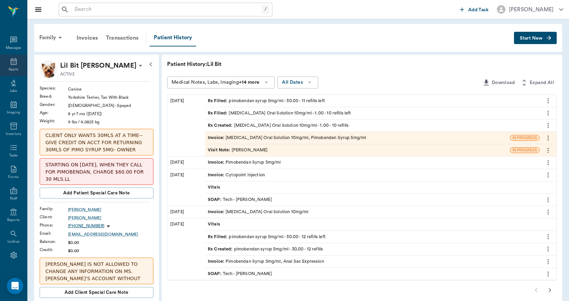
click icon
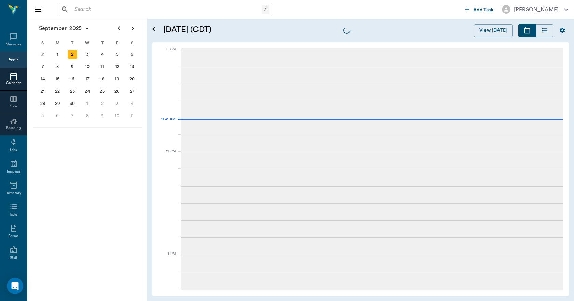
scroll to position [309, 0]
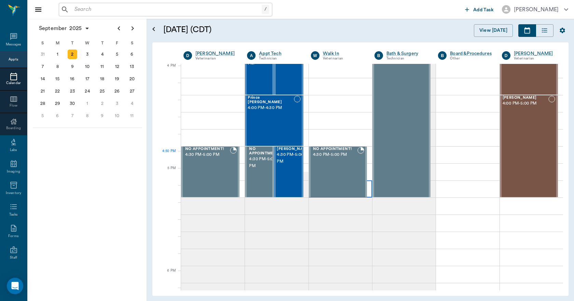
scroll to position [821, 0]
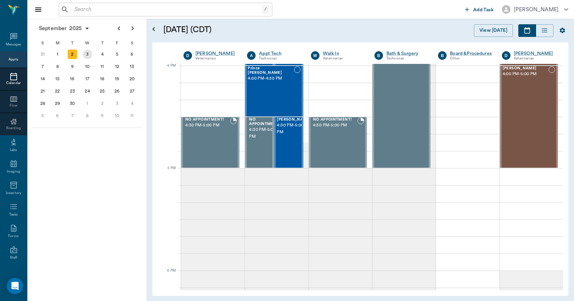
click at [91, 56] on div "3" at bounding box center [88, 55] width 10 height 10
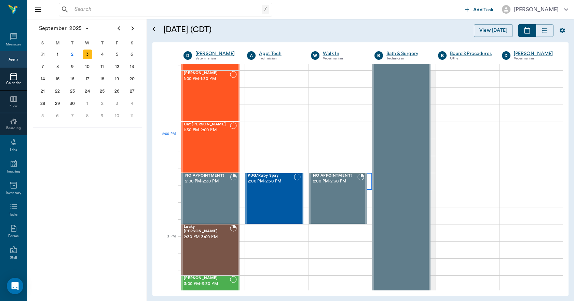
scroll to position [581, 0]
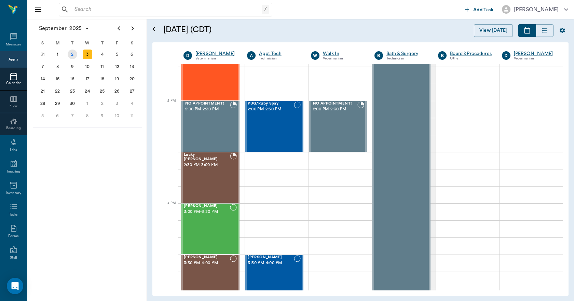
click at [76, 57] on div "2" at bounding box center [73, 55] width 10 height 10
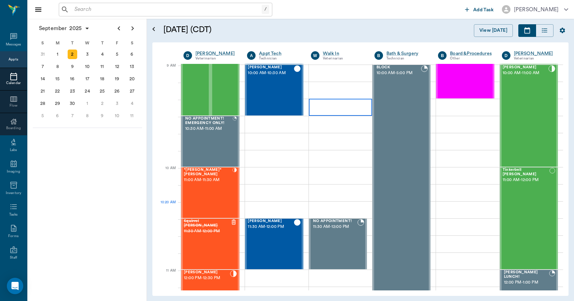
scroll to position [103, 0]
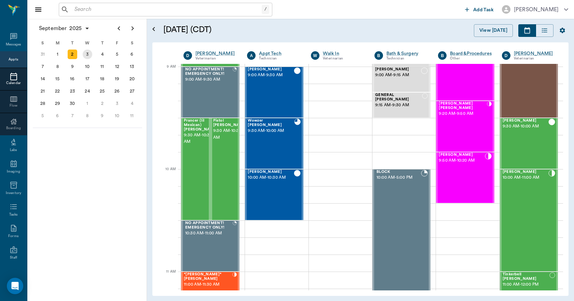
click at [86, 54] on div "3" at bounding box center [88, 55] width 10 height 10
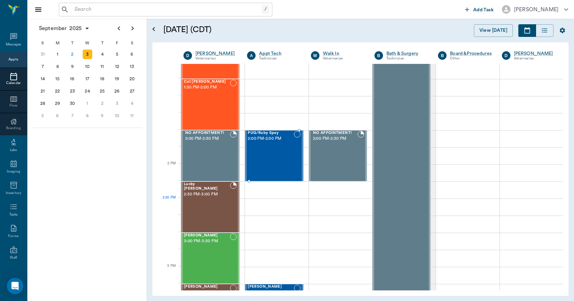
scroll to position [581, 0]
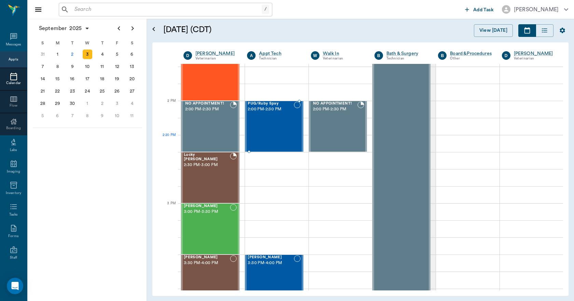
click at [261, 149] on div "PUG/Ruby Spay 2:00 PM - 2:30 PM" at bounding box center [271, 126] width 46 height 50
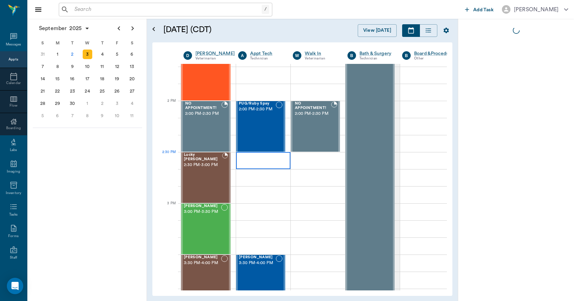
click at [260, 159] on div at bounding box center [263, 160] width 54 height 17
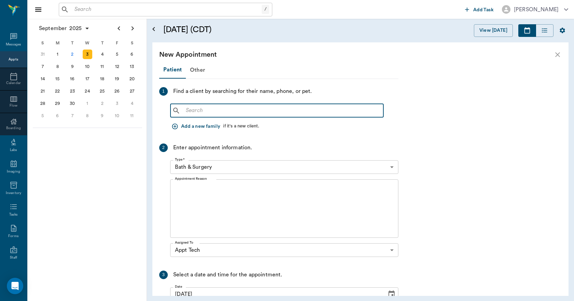
click at [223, 112] on input "text" at bounding box center [282, 111] width 198 height 10
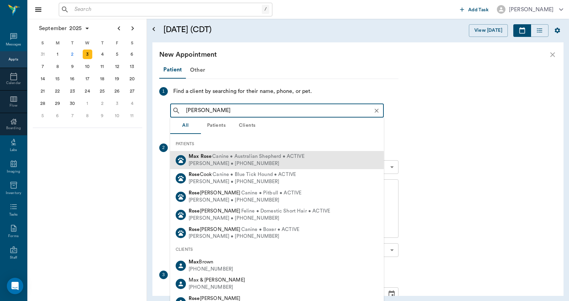
click at [216, 155] on span "Canine • Australian Shepherd • ACTIVE" at bounding box center [258, 156] width 92 height 7
type input "[PERSON_NAME]"
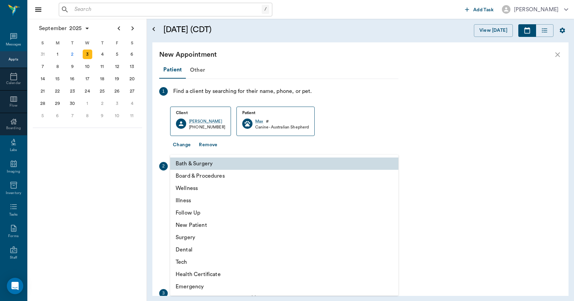
click at [219, 183] on body "/ ​ Add Task [PERSON_NAME] Nectar Messages Appts Calendar Flow Boarding Labs Im…" at bounding box center [287, 150] width 574 height 301
click at [186, 262] on li "Tech" at bounding box center [284, 262] width 228 height 12
type input "65d2be4f46e3a538d89b8c1a"
type input "03:00 PM"
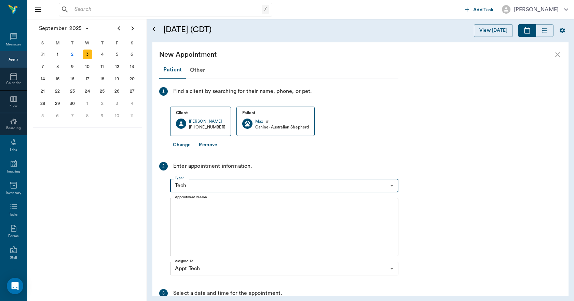
click at [194, 219] on textarea "Appointment Reason" at bounding box center [284, 227] width 219 height 47
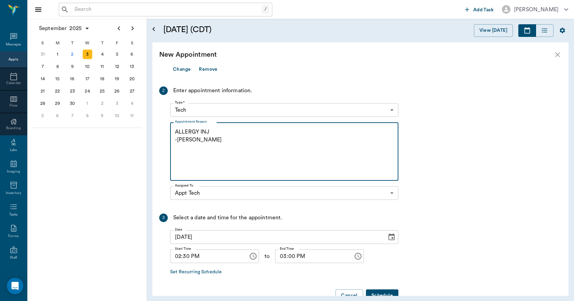
scroll to position [94, 0]
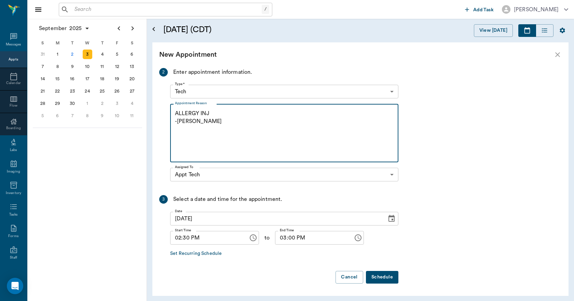
type textarea "ALLERGY INJ -[PERSON_NAME]"
click at [379, 274] on button "Schedule" at bounding box center [382, 277] width 32 height 13
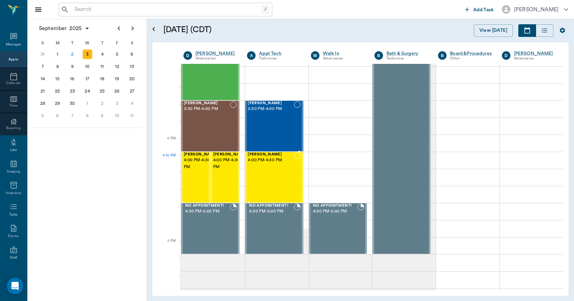
scroll to position [752, 0]
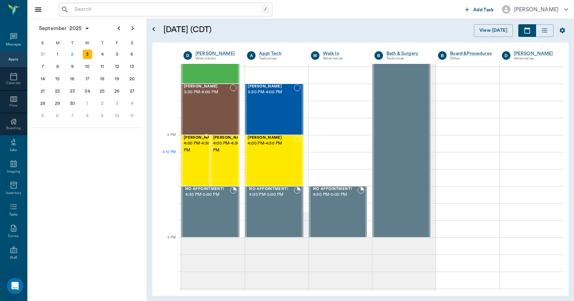
click at [197, 164] on div "[PERSON_NAME] 4:00 PM - 4:30 PM" at bounding box center [201, 161] width 34 height 50
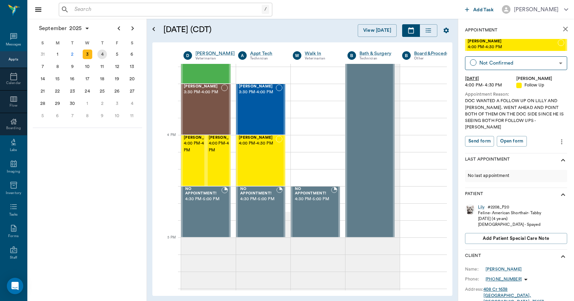
click at [103, 53] on div "4" at bounding box center [102, 55] width 10 height 10
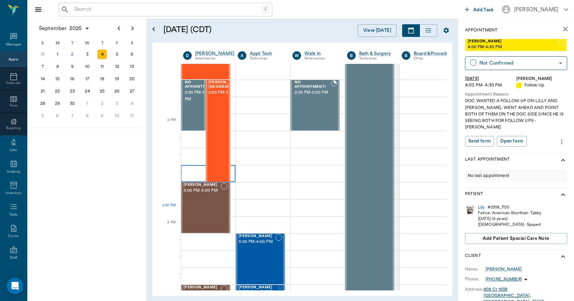
scroll to position [615, 0]
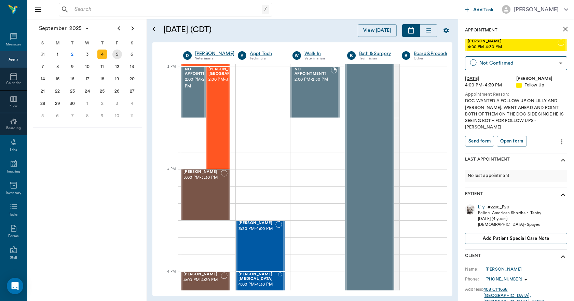
click at [116, 56] on div "5" at bounding box center [117, 55] width 10 height 10
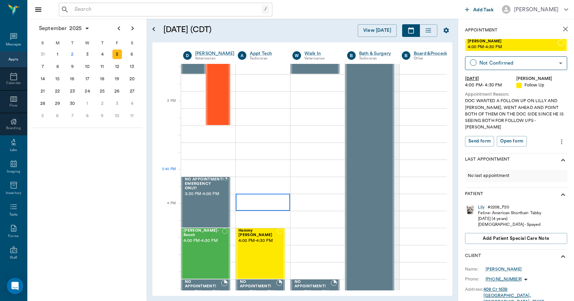
scroll to position [683, 0]
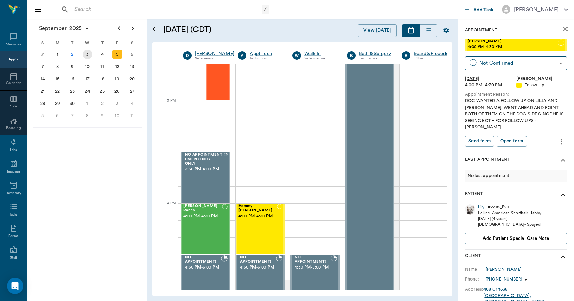
click at [88, 55] on div "3" at bounding box center [88, 55] width 10 height 10
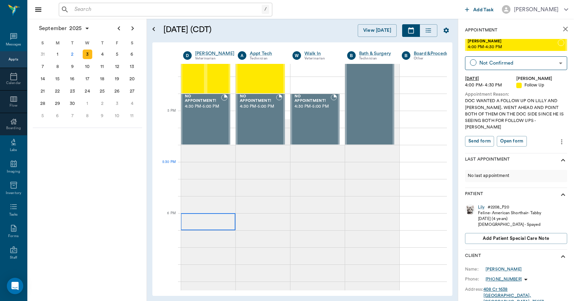
scroll to position [752, 0]
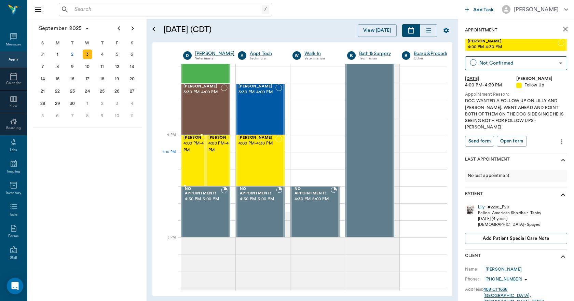
click at [193, 154] on span "4:00 PM - 4:30 PM" at bounding box center [201, 147] width 34 height 14
click at [558, 138] on icon "more" at bounding box center [562, 142] width 8 height 8
click at [524, 145] on span "Edit appointment" at bounding box center [527, 147] width 57 height 7
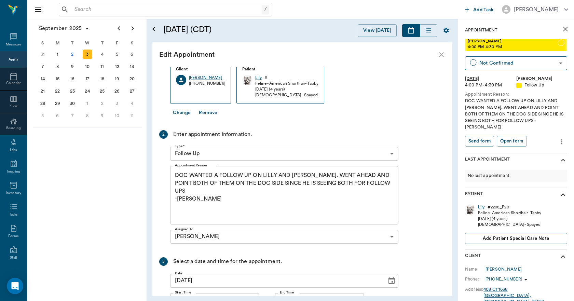
scroll to position [104, 0]
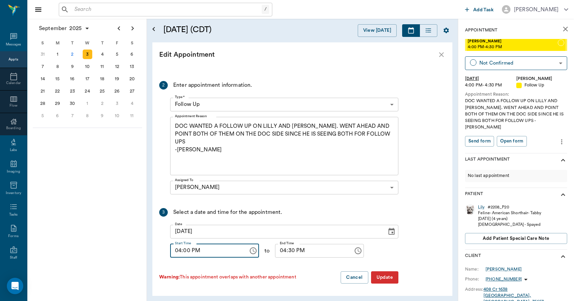
click at [181, 255] on input "04:00 PM" at bounding box center [206, 251] width 73 height 14
type input "03:00 PM"
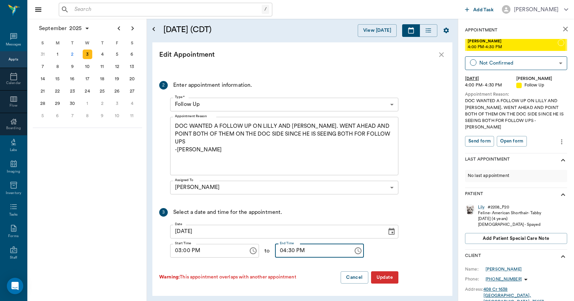
click at [279, 255] on input "04:30 PM" at bounding box center [311, 251] width 73 height 14
type input "03:30 PM"
click at [391, 231] on icon "Choose date, selected date is Sep 3, 2025" at bounding box center [392, 232] width 8 height 8
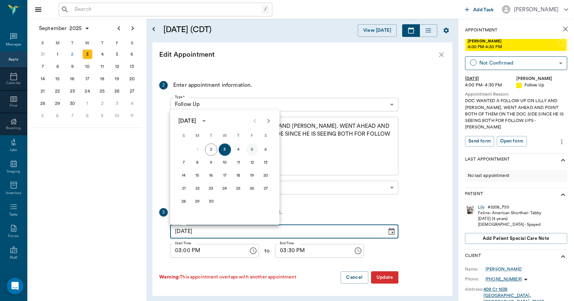
click at [252, 149] on button "5" at bounding box center [252, 150] width 12 height 12
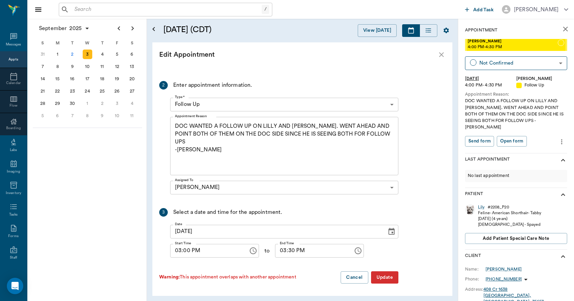
type input "[DATE]"
click at [385, 277] on button "Update" at bounding box center [384, 277] width 27 height 13
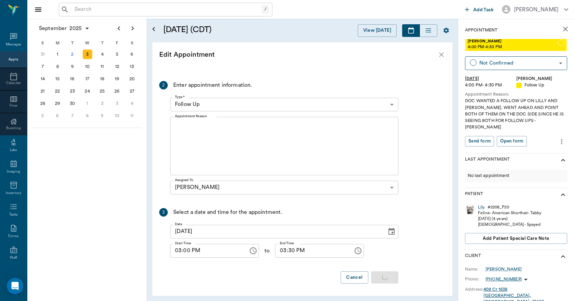
scroll to position [0, 0]
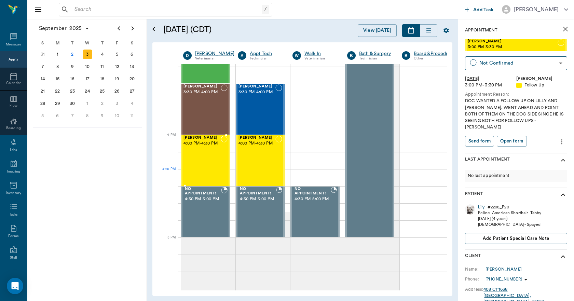
click at [213, 173] on div "[PERSON_NAME][GEOGRAPHIC_DATA] 4:00 PM - 4:30 PM" at bounding box center [202, 161] width 37 height 50
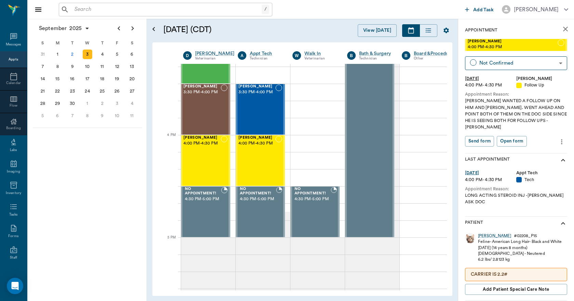
click at [558, 138] on icon "more" at bounding box center [562, 142] width 8 height 8
click at [530, 146] on span "Edit appointment" at bounding box center [527, 147] width 57 height 7
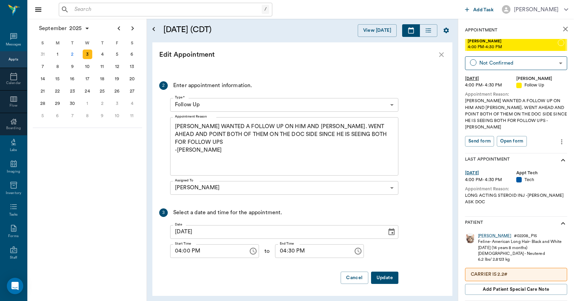
scroll to position [134, 0]
drag, startPoint x: 392, startPoint y: 231, endPoint x: 382, endPoint y: 233, distance: 10.0
click at [391, 231] on icon "Choose date, selected date is Sep 3, 2025" at bounding box center [392, 232] width 8 height 8
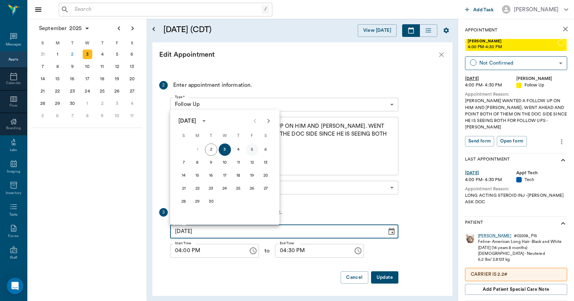
click at [254, 149] on button "5" at bounding box center [252, 150] width 12 height 12
type input "[DATE]"
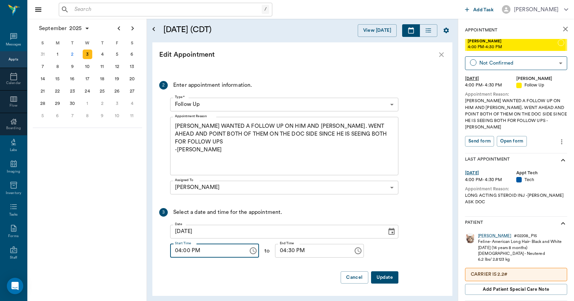
click at [180, 254] on input "04:00 PM" at bounding box center [206, 251] width 73 height 14
type input "03:00 PM"
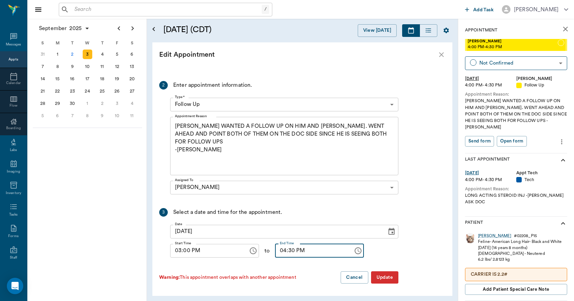
click at [278, 255] on input "04:30 PM" at bounding box center [311, 251] width 73 height 14
type input "03:30 PM"
click at [388, 276] on button "Update" at bounding box center [384, 277] width 27 height 13
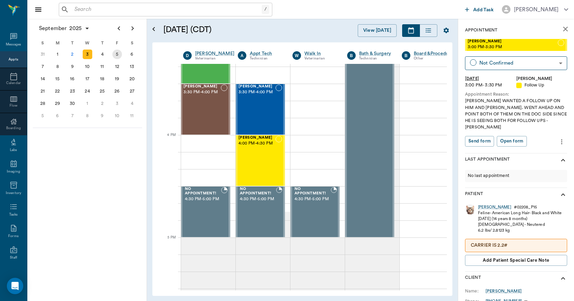
click at [114, 56] on div "5" at bounding box center [117, 55] width 10 height 10
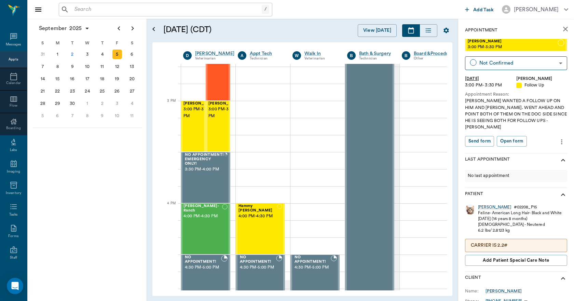
click at [561, 30] on icon "close" at bounding box center [565, 29] width 8 height 8
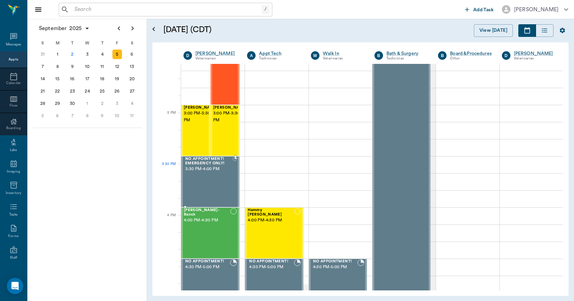
scroll to position [683, 0]
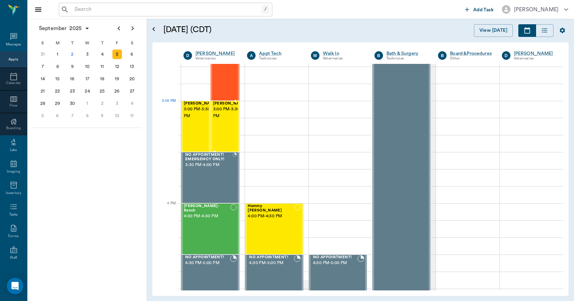
click at [219, 116] on span "3:00 PM - 3:30 PM" at bounding box center [230, 113] width 34 height 14
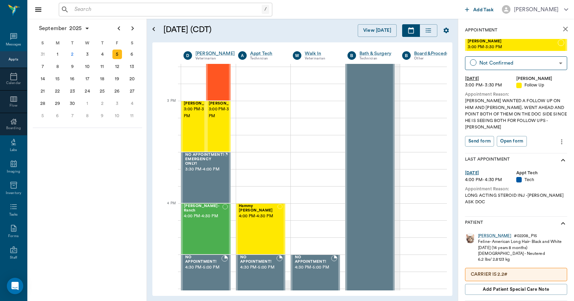
click at [561, 28] on icon "close" at bounding box center [565, 29] width 8 height 8
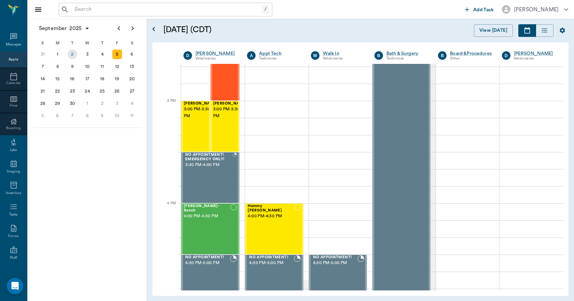
click at [74, 56] on div "2" at bounding box center [73, 55] width 10 height 10
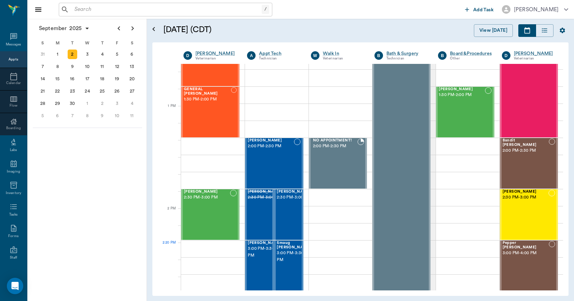
scroll to position [547, 0]
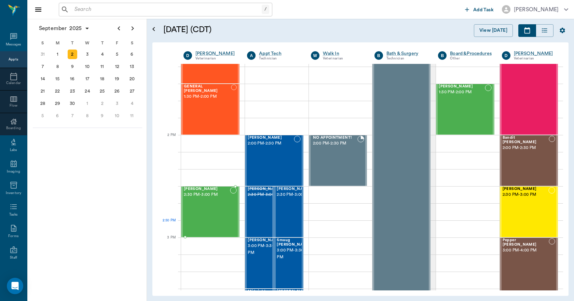
click at [213, 224] on div "[PERSON_NAME] 2:30 PM - 3:00 PM" at bounding box center [207, 212] width 46 height 50
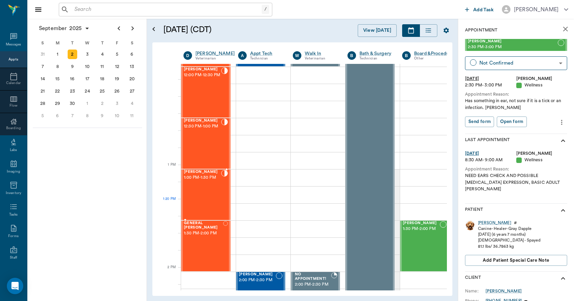
scroll to position [444, 0]
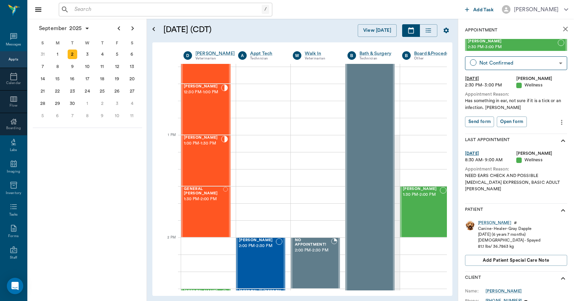
click at [563, 28] on icon "close" at bounding box center [565, 29] width 5 height 5
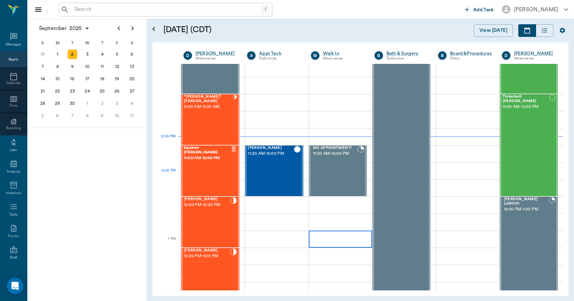
scroll to position [273, 0]
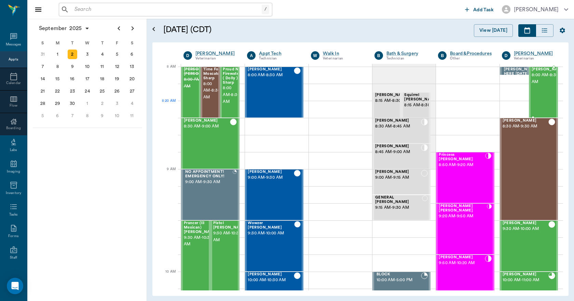
click at [533, 100] on div "[PERSON_NAME] 8:00 AM - 8:30 AM" at bounding box center [549, 92] width 34 height 50
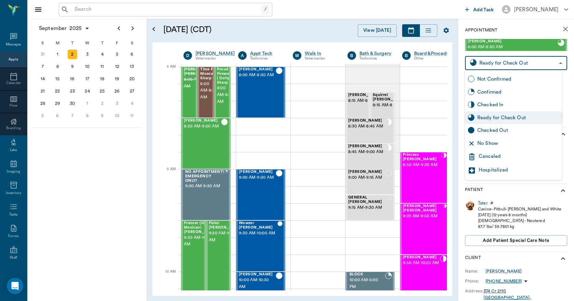
click at [522, 62] on body "/ ​ Add Task [PERSON_NAME] Nectar Messages Appts Calendar Flow Boarding Labs Im…" at bounding box center [287, 150] width 574 height 301
click at [504, 132] on div "Checked Out" at bounding box center [518, 131] width 82 height 8
type input "CHECKED_OUT"
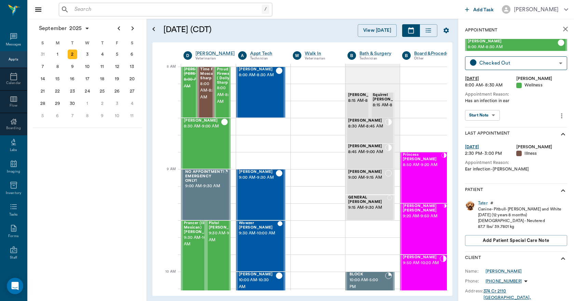
click at [561, 30] on icon "close" at bounding box center [565, 29] width 8 height 8
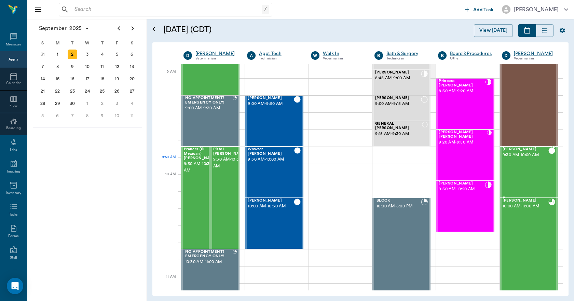
scroll to position [103, 0]
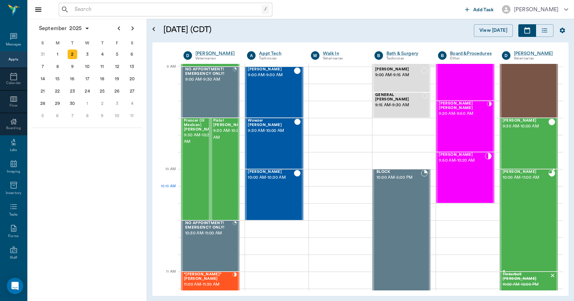
click at [535, 197] on div "[PERSON_NAME] 10:00 AM - 11:00 AM" at bounding box center [526, 220] width 46 height 101
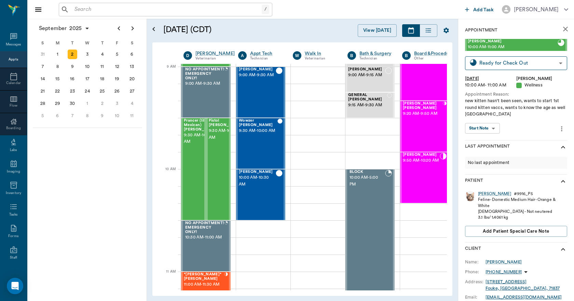
click at [486, 195] on div "[PERSON_NAME] # 9916_P5" at bounding box center [522, 194] width 89 height 6
click at [484, 194] on div "[PERSON_NAME]" at bounding box center [494, 194] width 33 height 6
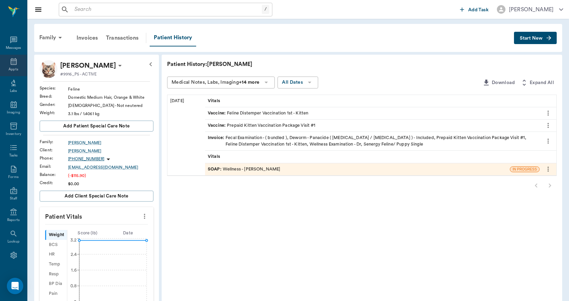
click at [11, 64] on icon at bounding box center [14, 61] width 6 height 7
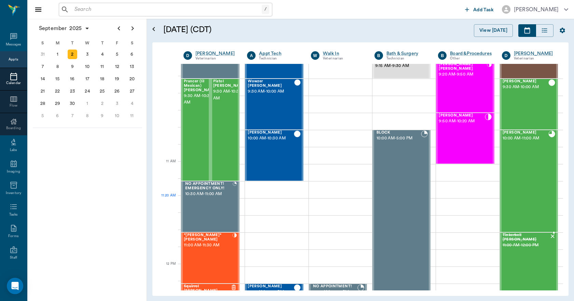
scroll to position [138, 0]
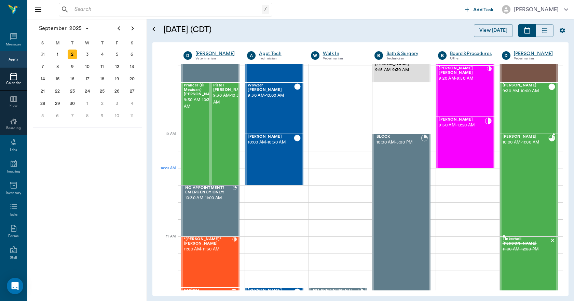
click at [523, 184] on div "[PERSON_NAME] 10:00 AM - 11:00 AM" at bounding box center [526, 185] width 46 height 101
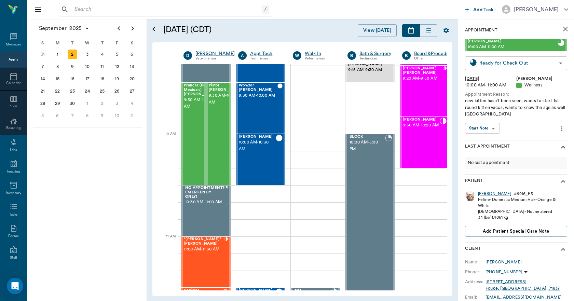
click at [521, 63] on body "/ ​ Add Task [PERSON_NAME] Nectar Messages Appts Calendar Flow Boarding Labs Im…" at bounding box center [287, 150] width 574 height 301
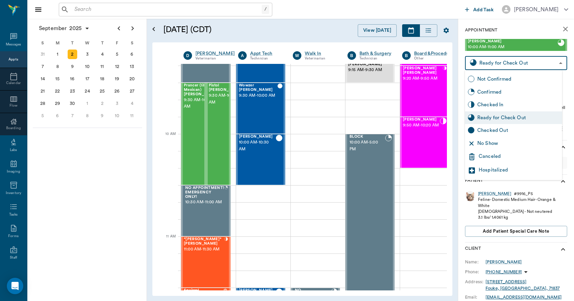
click at [486, 131] on div "Checked Out" at bounding box center [518, 131] width 82 height 8
type input "CHECKED_OUT"
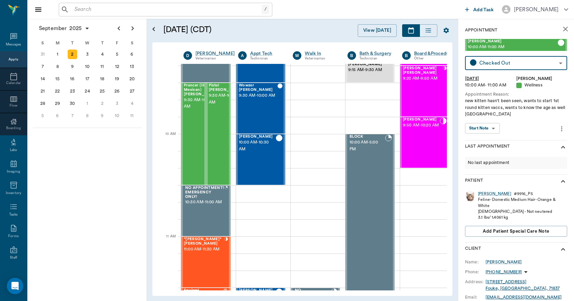
click at [561, 31] on icon "close" at bounding box center [565, 29] width 8 height 8
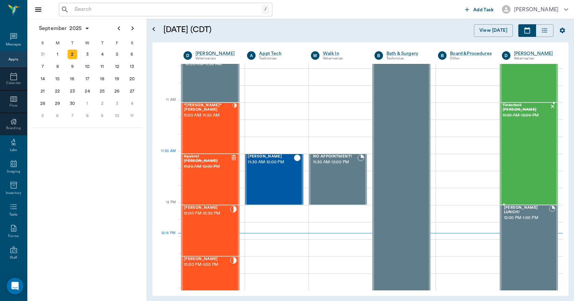
scroll to position [274, 0]
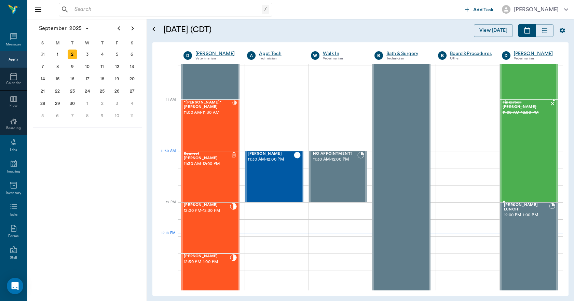
click at [527, 159] on div "Tinkerbell [PERSON_NAME] 11:00 AM - 12:00 PM" at bounding box center [526, 150] width 47 height 101
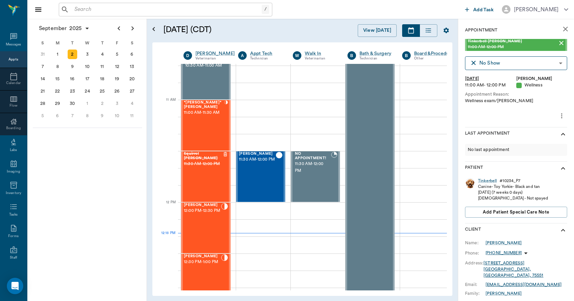
click at [563, 29] on icon "close" at bounding box center [565, 29] width 5 height 5
